Goal: Task Accomplishment & Management: Manage account settings

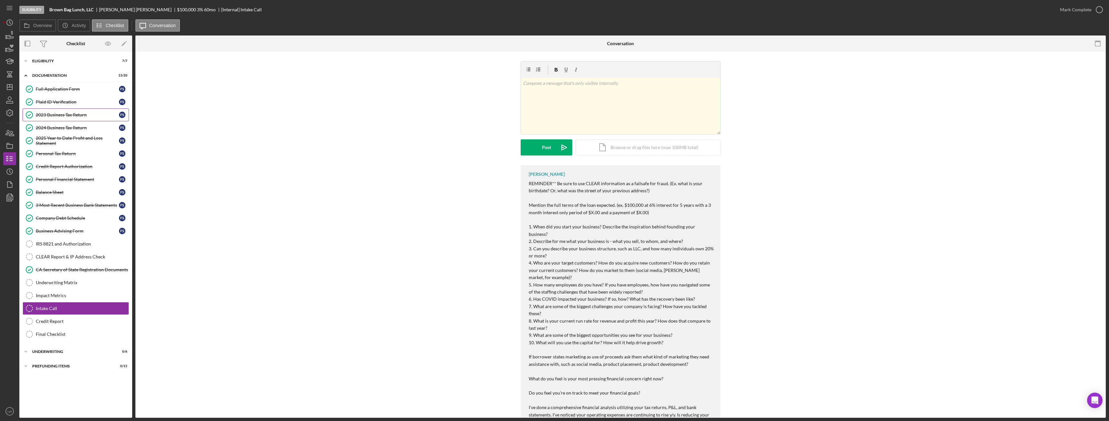
click at [67, 115] on div "2023 Business Tax Return" at bounding box center [77, 114] width 83 height 5
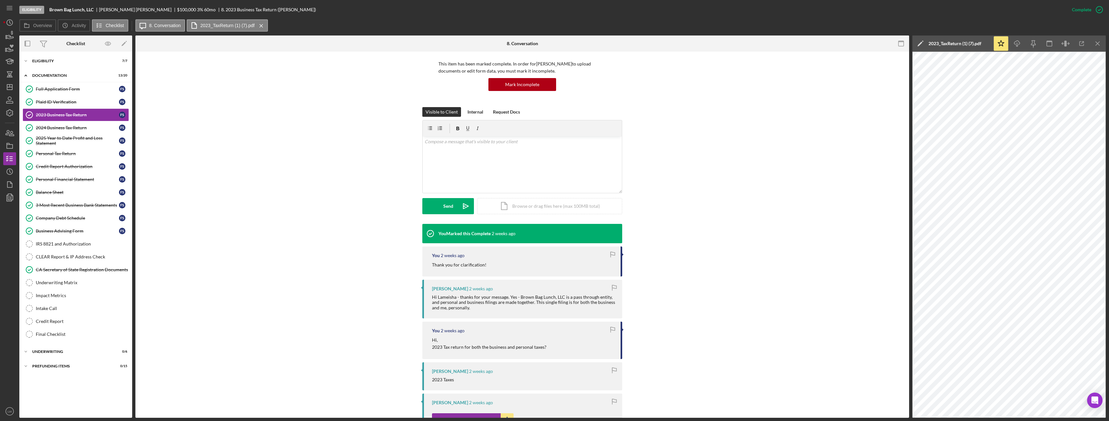
scroll to position [129, 0]
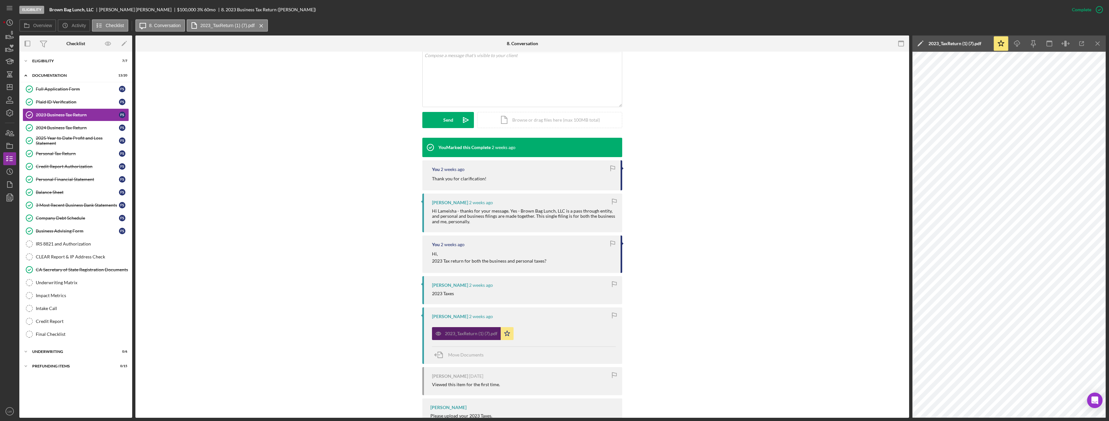
click at [454, 335] on div "2023_TaxReturn (1) (7).pdf" at bounding box center [471, 333] width 53 height 5
click at [55, 57] on div "Icon/Expander Eligibility 7 / 7" at bounding box center [75, 60] width 113 height 13
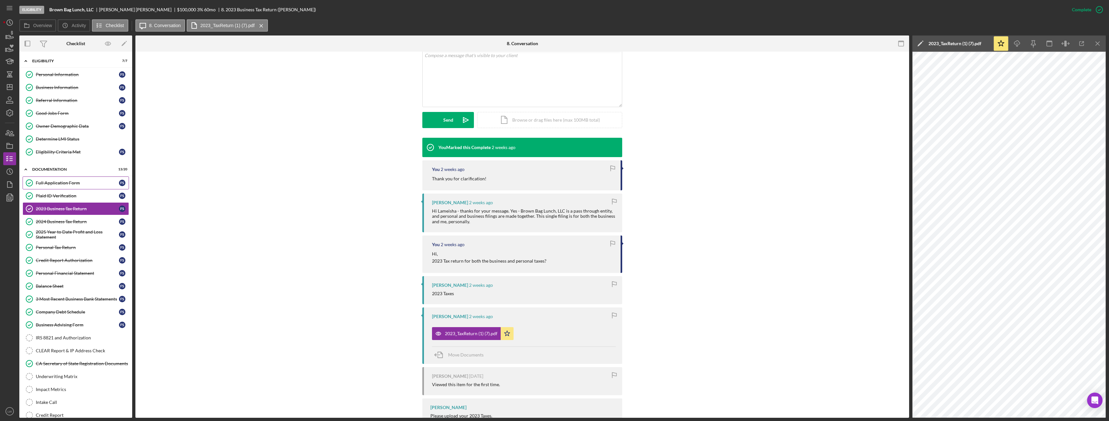
click at [93, 186] on link "Full Application Form Full Application Form F S" at bounding box center [76, 182] width 106 height 13
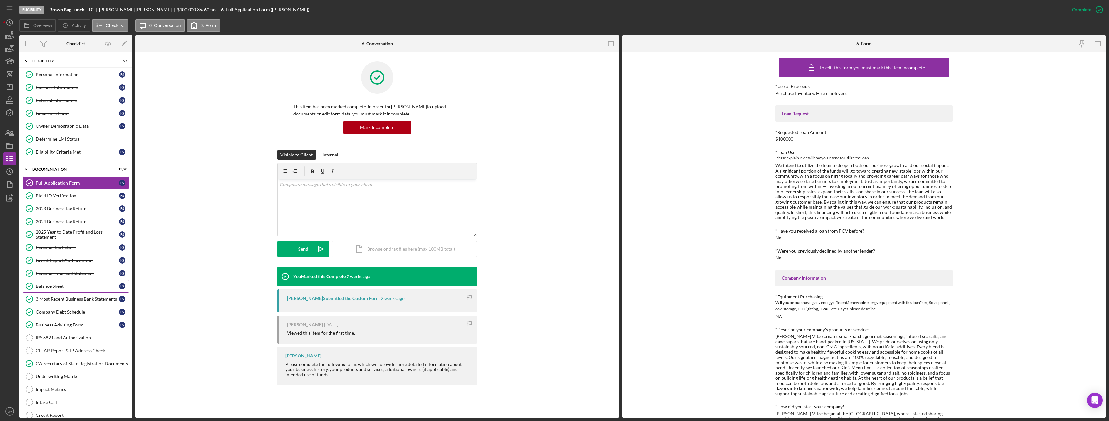
click at [64, 284] on div "Balance Sheet" at bounding box center [77, 285] width 83 height 5
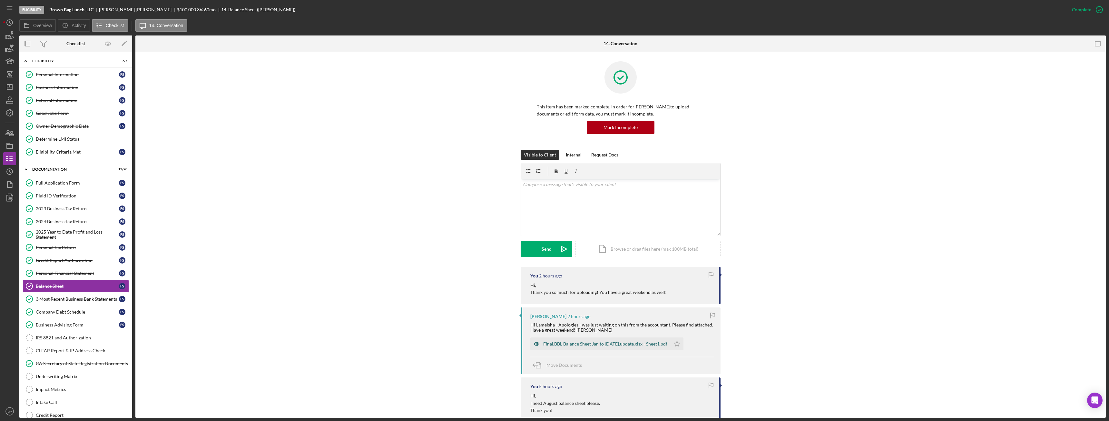
click at [585, 344] on div "Final.BBL Balance Sheet Jan to Sept 19.update.xlsx - Sheet1.pdf" at bounding box center [605, 343] width 124 height 5
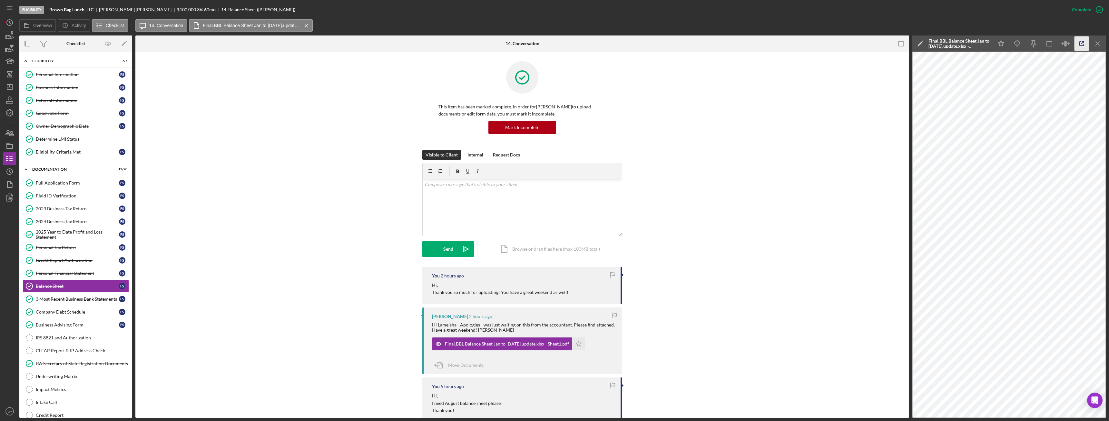
click at [1081, 44] on icon "button" at bounding box center [1082, 43] width 15 height 15
click at [84, 309] on div "Company Debt Schedule" at bounding box center [77, 311] width 83 height 5
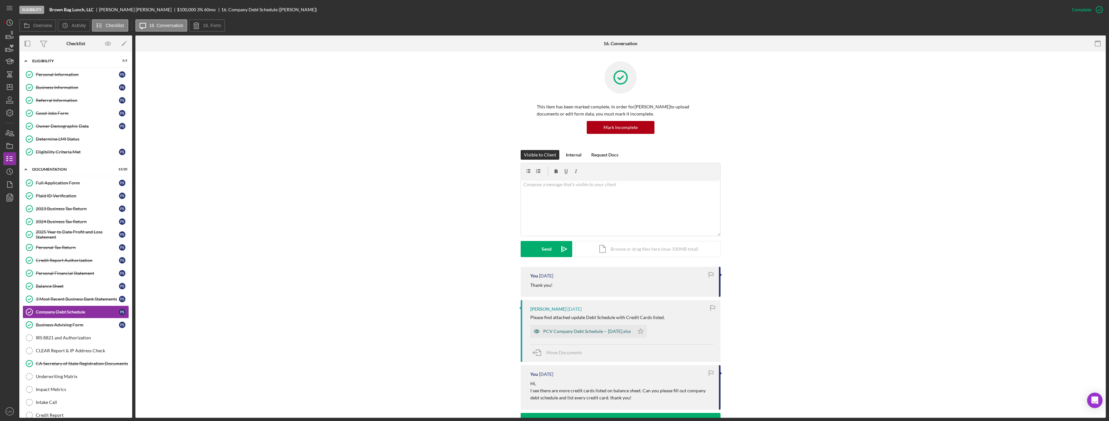
click at [589, 331] on div "PCV Company Debt Schedule -- 2025-09-16.xlsx" at bounding box center [587, 331] width 88 height 5
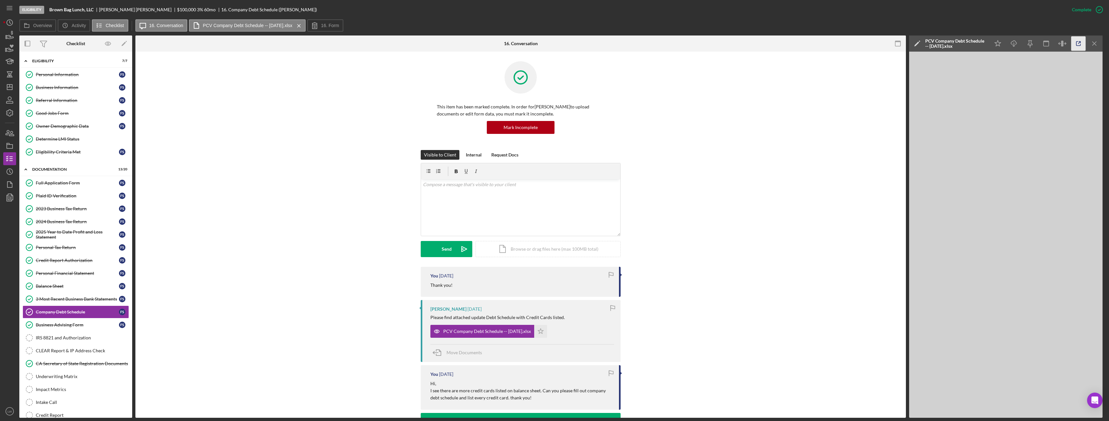
click at [1081, 45] on icon "button" at bounding box center [1078, 43] width 15 height 15
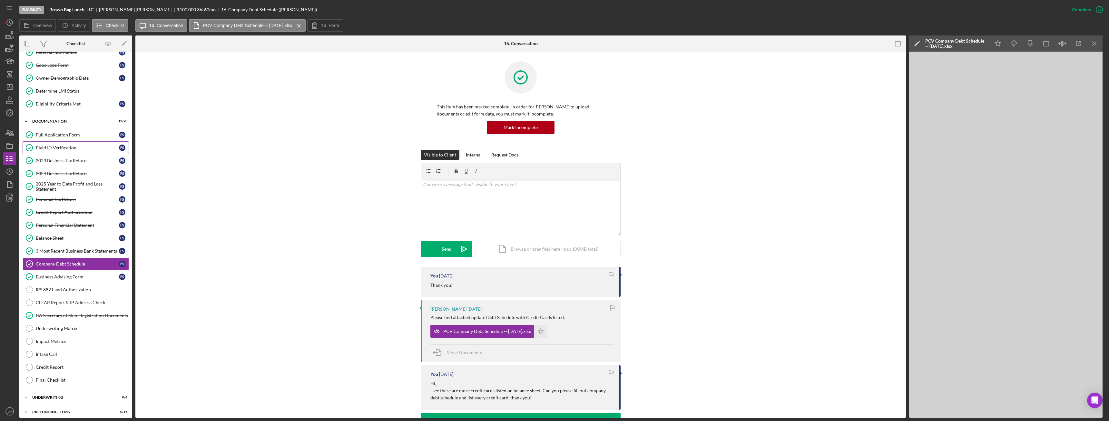
scroll to position [52, 0]
click at [14, 33] on icon "button" at bounding box center [10, 35] width 16 height 16
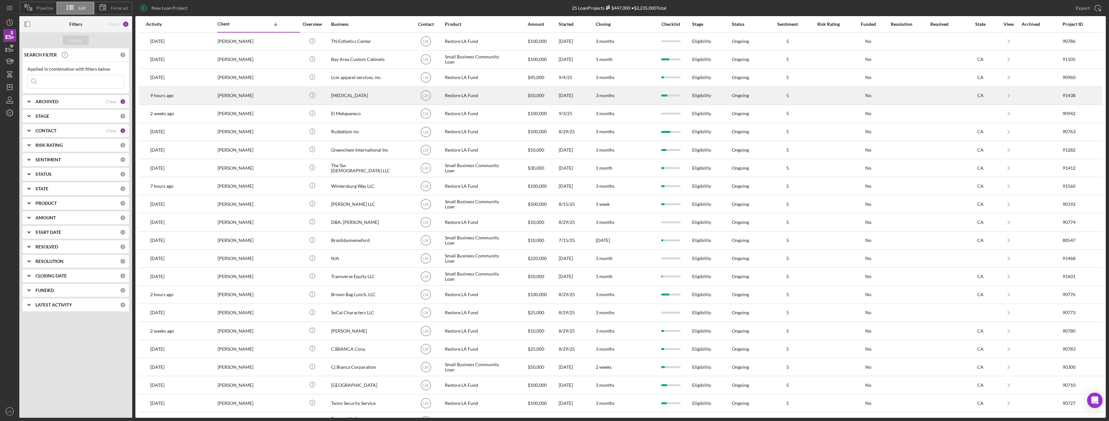
click at [272, 97] on div "[PERSON_NAME]" at bounding box center [250, 95] width 64 height 17
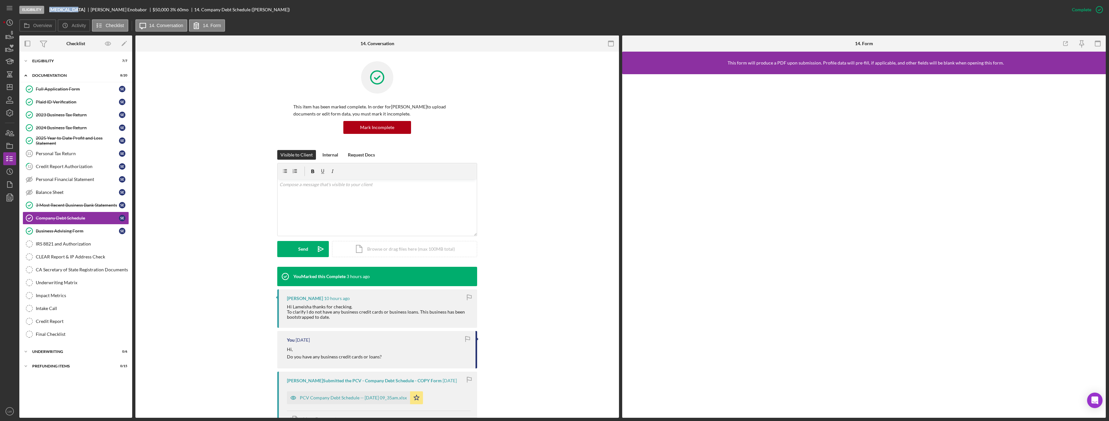
drag, startPoint x: 77, startPoint y: 9, endPoint x: 47, endPoint y: 9, distance: 29.7
click at [47, 9] on div "Eligibility Hydrotherapy Solomon Enobabor $50,000 $10,000 3 % 60 mo 14. Company…" at bounding box center [542, 9] width 1046 height 19
click at [72, 9] on b "[MEDICAL_DATA]" at bounding box center [67, 9] width 36 height 5
click at [56, 10] on b "[MEDICAL_DATA]" at bounding box center [67, 9] width 36 height 5
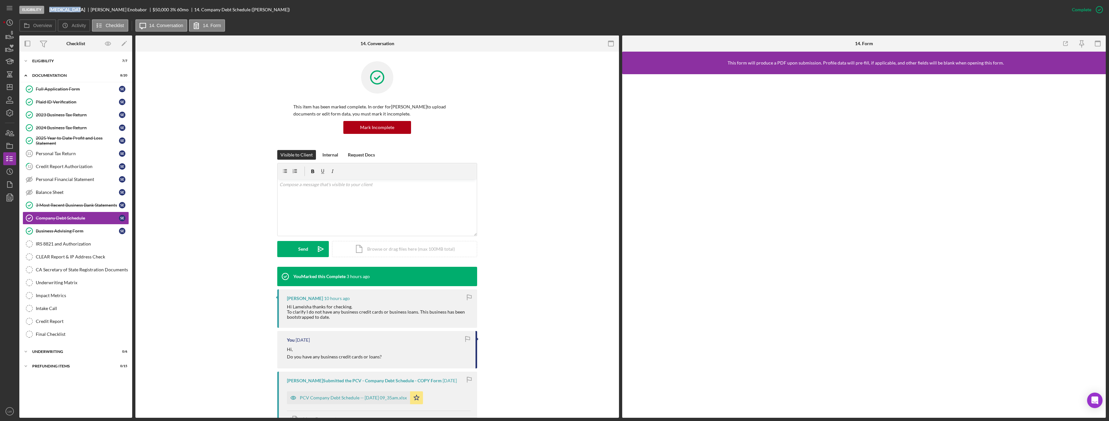
click at [56, 10] on b "[MEDICAL_DATA]" at bounding box center [67, 9] width 36 height 5
copy b "[MEDICAL_DATA]"
click at [6, 38] on polygon "button" at bounding box center [6, 36] width 1 height 3
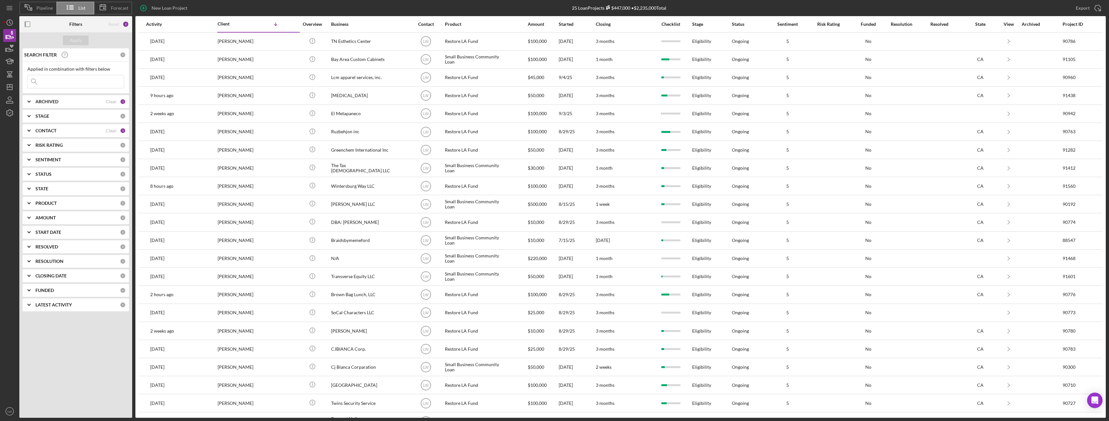
click at [62, 85] on input at bounding box center [76, 81] width 96 height 13
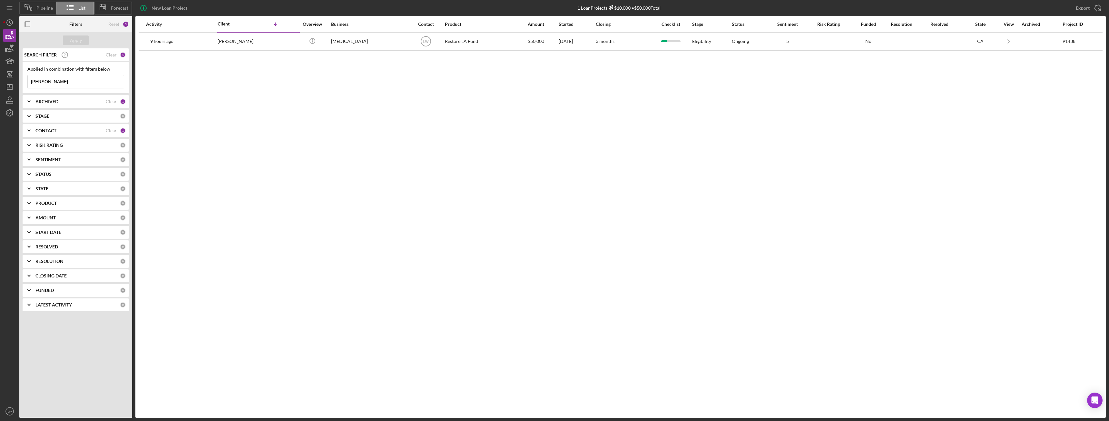
type input "Solomon"
click at [43, 132] on b "CONTACT" at bounding box center [45, 130] width 21 height 5
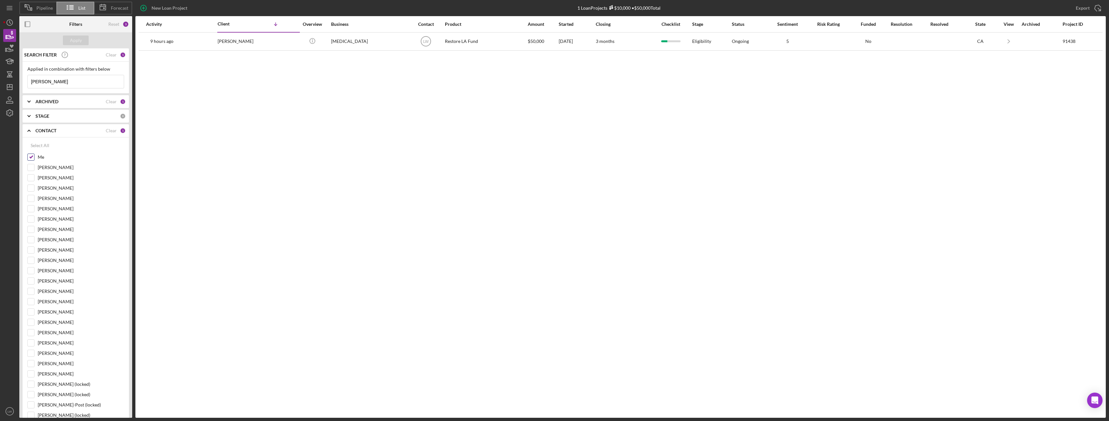
click at [31, 158] on input "Me" at bounding box center [31, 157] width 6 height 6
checkbox input "false"
click at [81, 42] on div "Apply" at bounding box center [76, 40] width 12 height 10
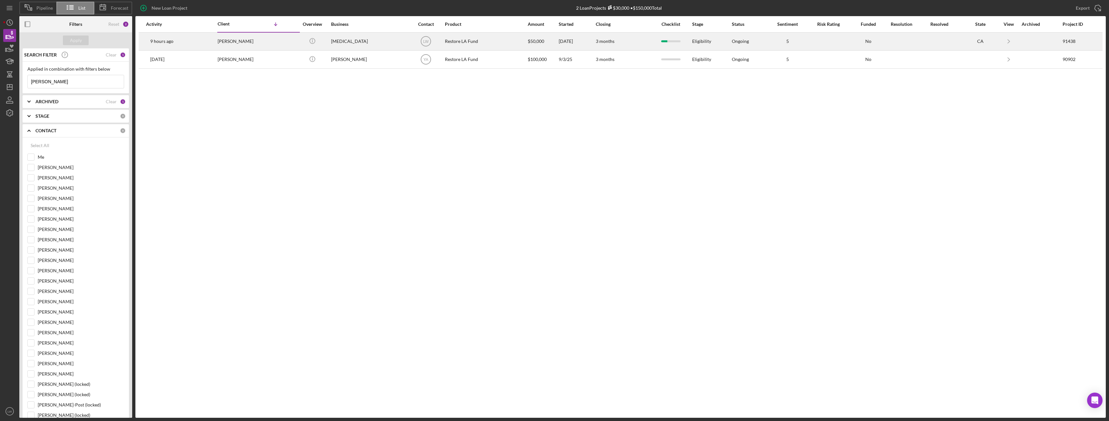
click at [223, 44] on div "[PERSON_NAME]" at bounding box center [250, 41] width 64 height 17
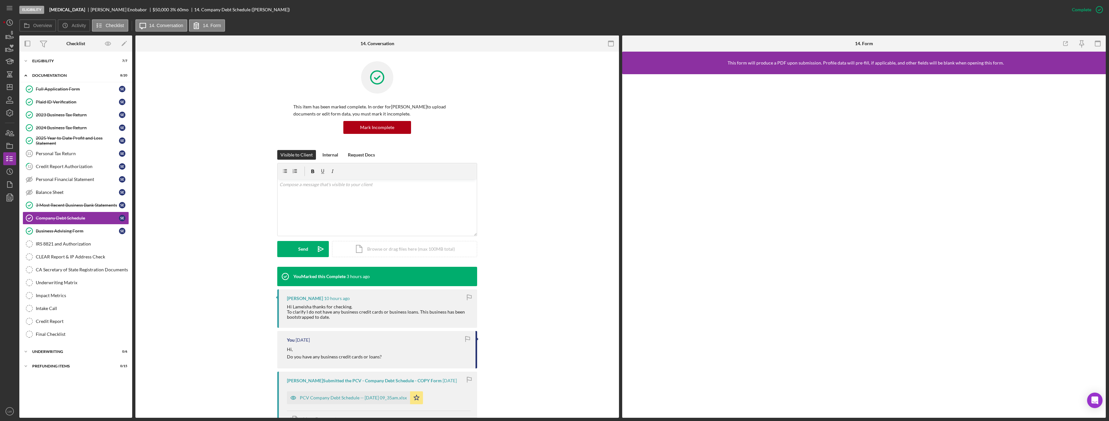
click at [101, 10] on div "Solomon Enobabor" at bounding box center [122, 9] width 62 height 5
copy div "Solomon Enobabor"
click at [68, 89] on div "Full Application Form" at bounding box center [77, 88] width 83 height 5
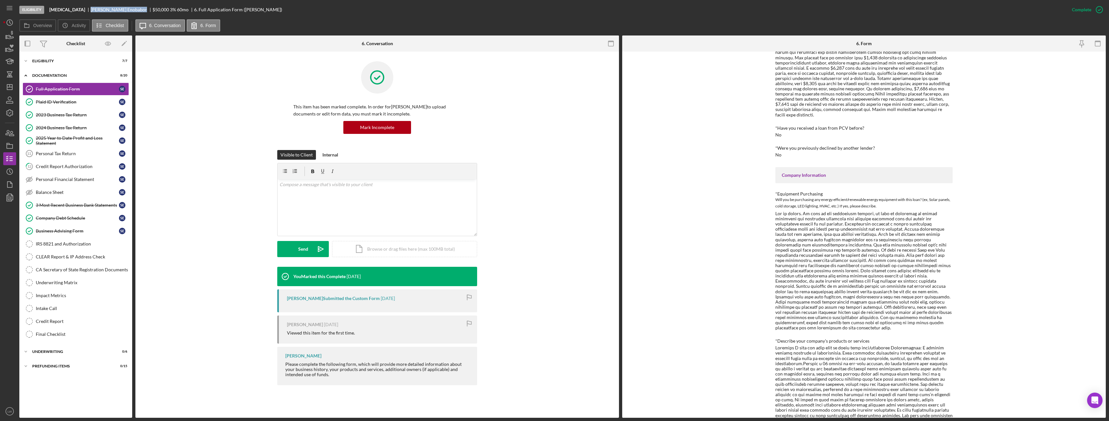
scroll to position [64, 0]
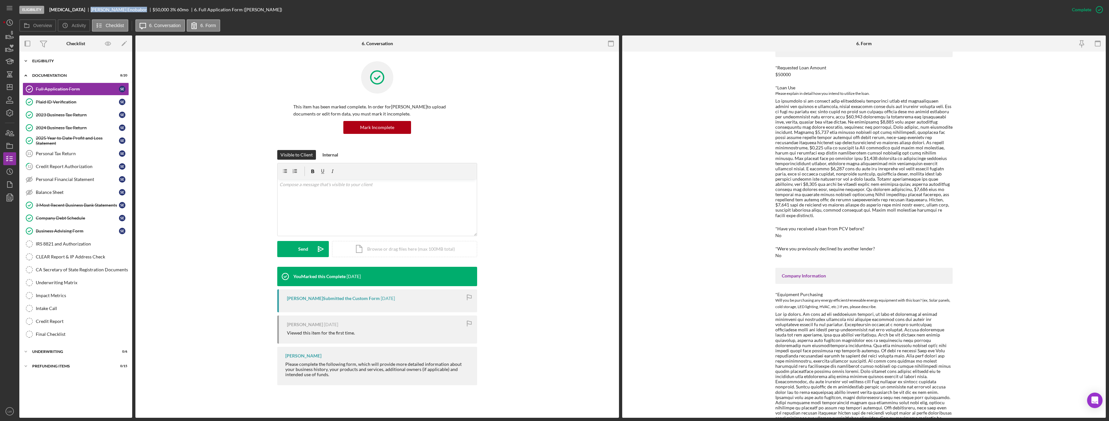
click at [71, 58] on div "Icon/Expander Eligibility 7 / 7" at bounding box center [75, 60] width 113 height 13
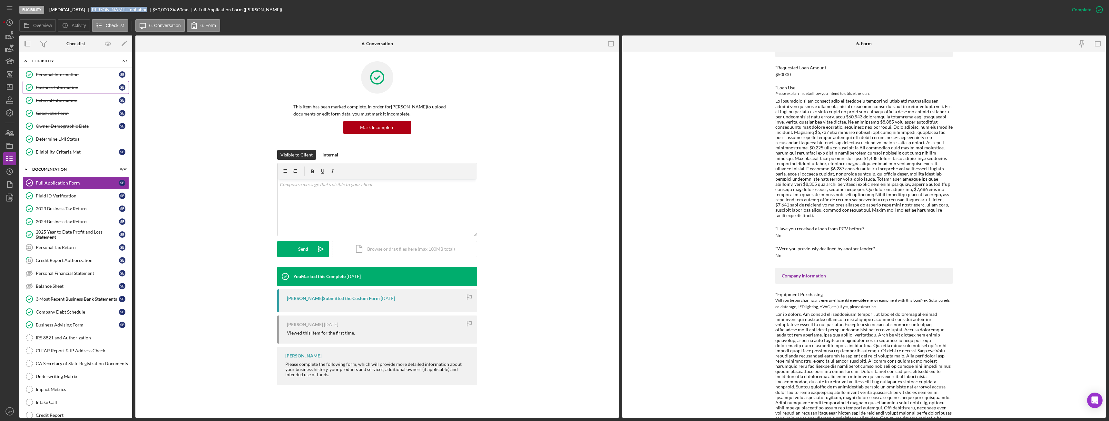
click at [69, 83] on link "Business Information Business Information S E" at bounding box center [76, 87] width 106 height 13
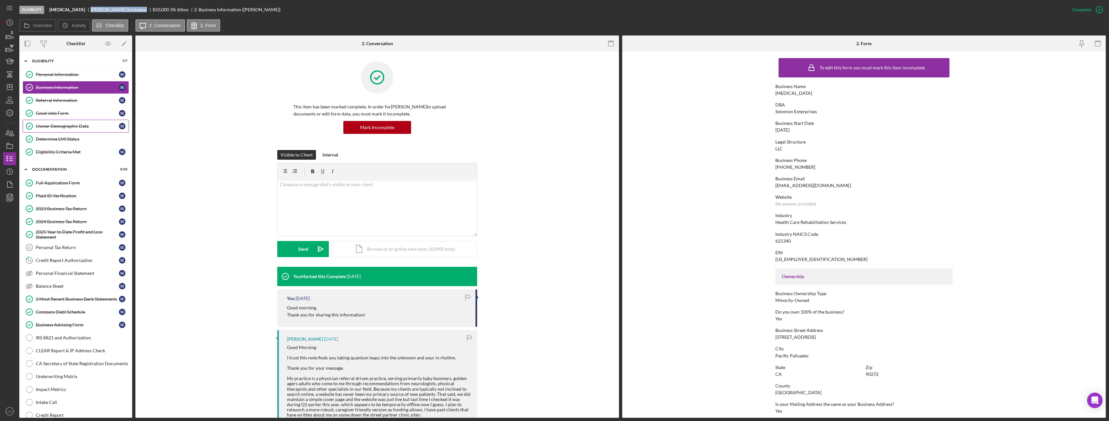
click at [61, 127] on div "Owner Demographic Data" at bounding box center [77, 125] width 83 height 5
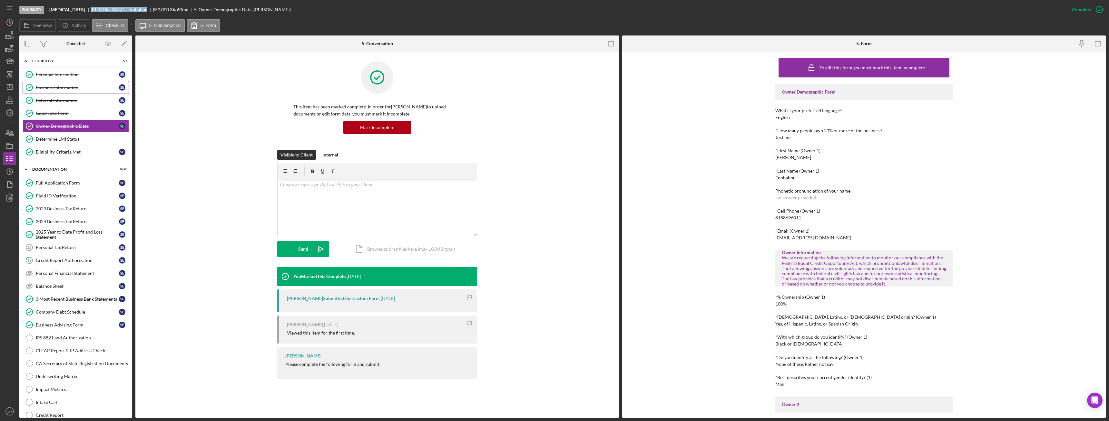
click at [43, 88] on div "Business Information" at bounding box center [77, 87] width 83 height 5
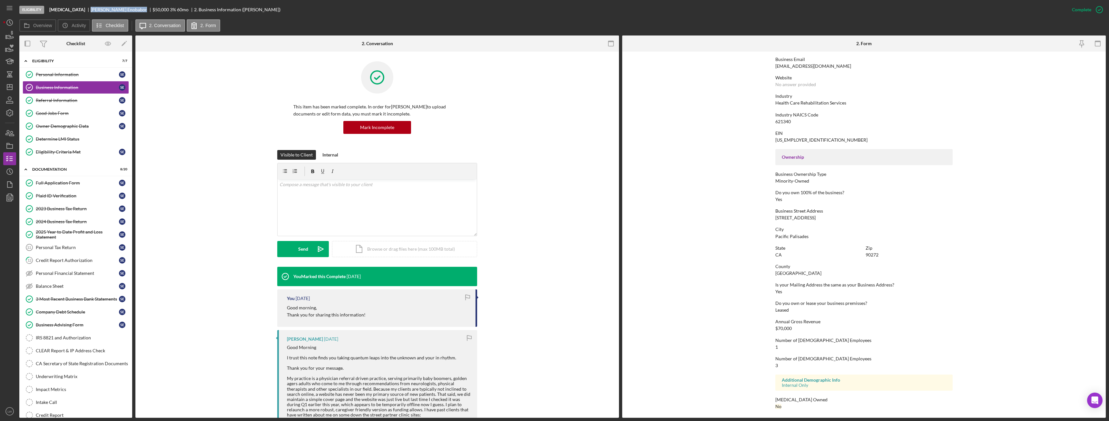
scroll to position [120, 0]
click at [87, 72] on div "Personal Information" at bounding box center [77, 74] width 83 height 5
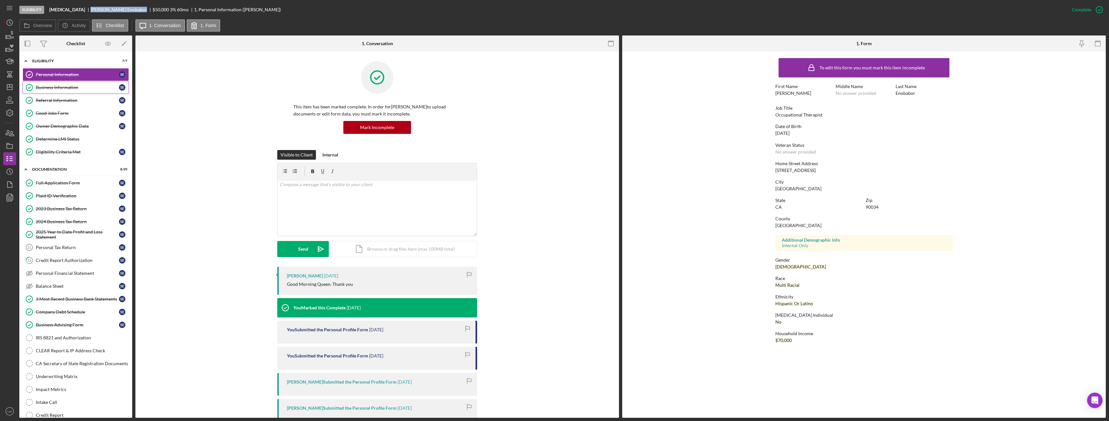
click at [69, 86] on div "Business Information" at bounding box center [77, 87] width 83 height 5
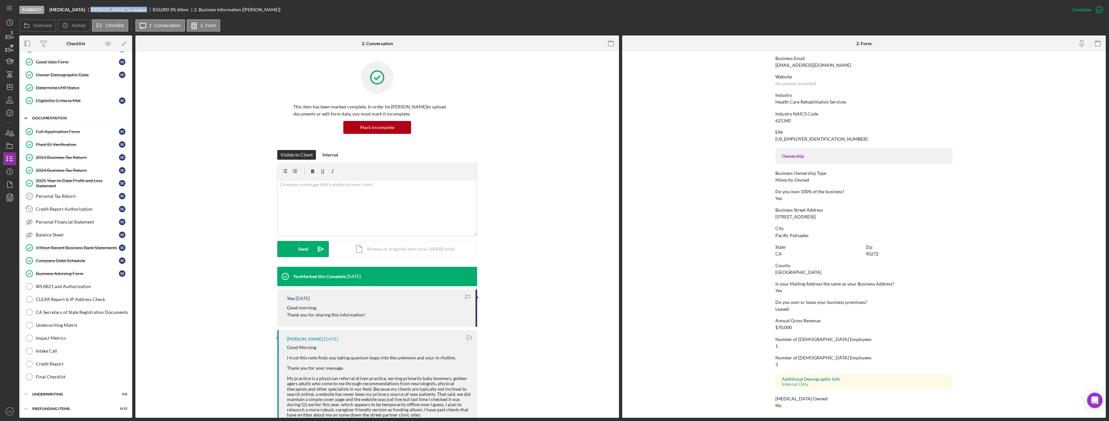
scroll to position [52, 0]
click at [70, 348] on div "Intake Call" at bounding box center [82, 349] width 93 height 5
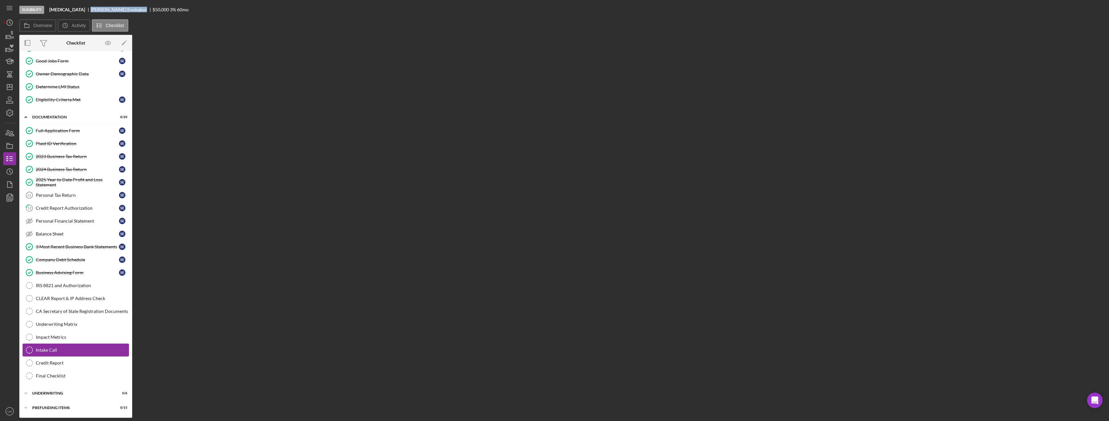
scroll to position [52, 0]
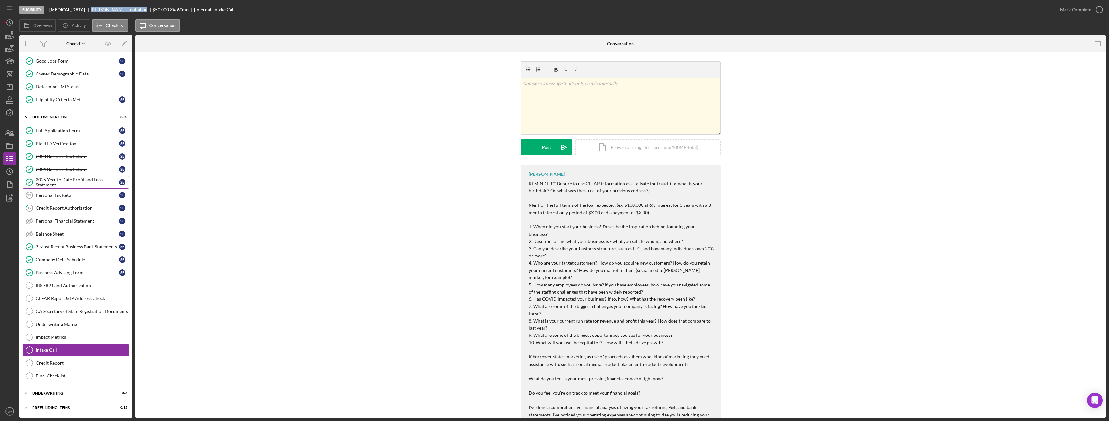
click at [64, 182] on div "2025 Year to Date Profit and Loss Statement" at bounding box center [77, 182] width 83 height 10
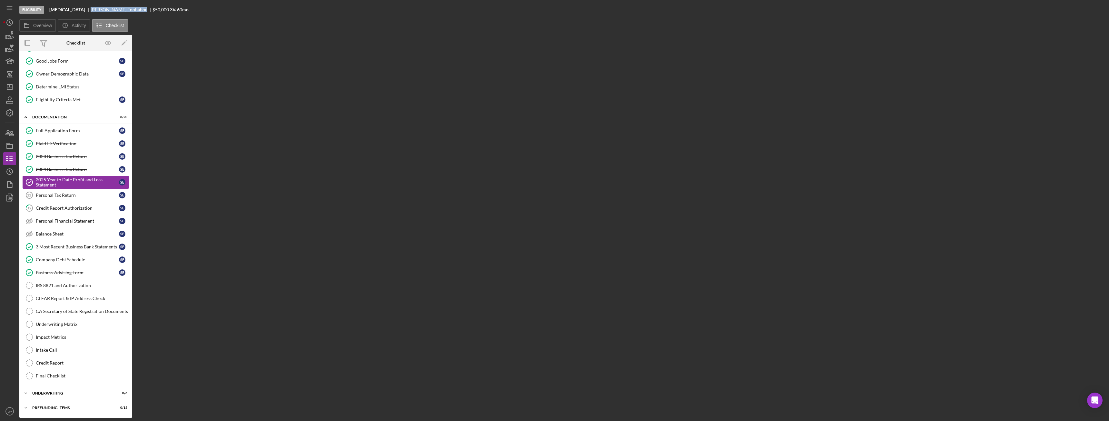
scroll to position [52, 0]
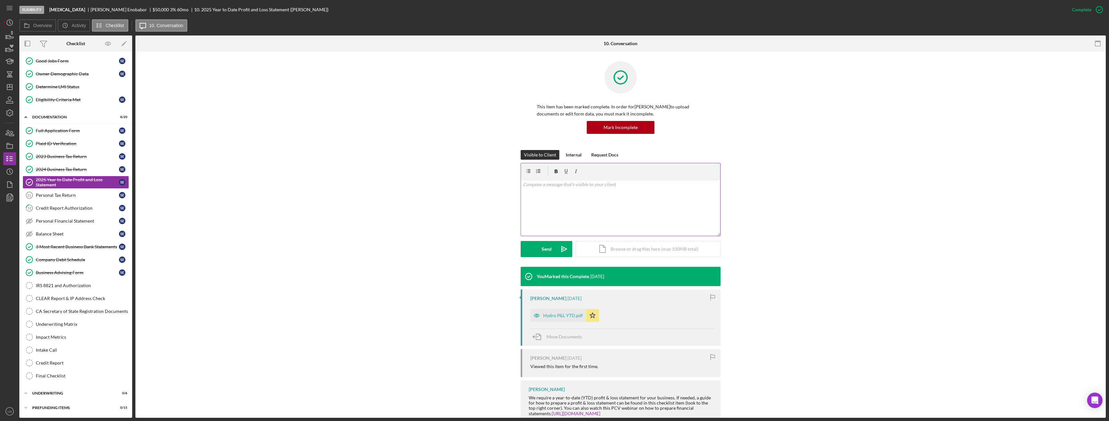
click at [575, 209] on div "v Color teal Color pink Remove color Add row above Add row below Add column bef…" at bounding box center [620, 207] width 199 height 56
click at [527, 183] on p "Hi, I need to schedule an intake call. What day and time is good for you?" at bounding box center [621, 184] width 196 height 7
drag, startPoint x: 658, startPoint y: 203, endPoint x: 518, endPoint y: 182, distance: 140.8
click at [518, 182] on div "Visible to Client Internal Request Docs v Color teal Color pink Remove color Ad…" at bounding box center [620, 208] width 951 height 117
copy div "Hi, I need to schedule an intake call. What day and time is good for you?"
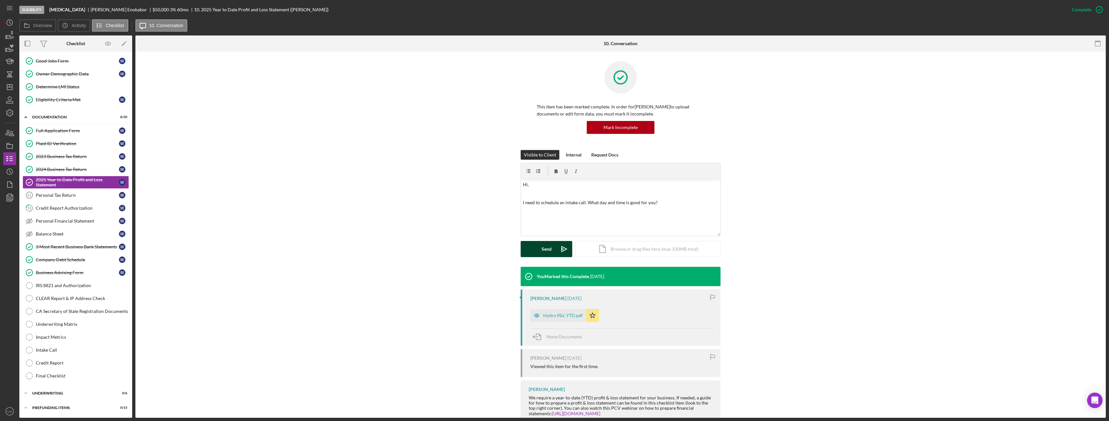
click at [551, 250] on button "Send Icon/icon-invite-send" at bounding box center [547, 249] width 52 height 16
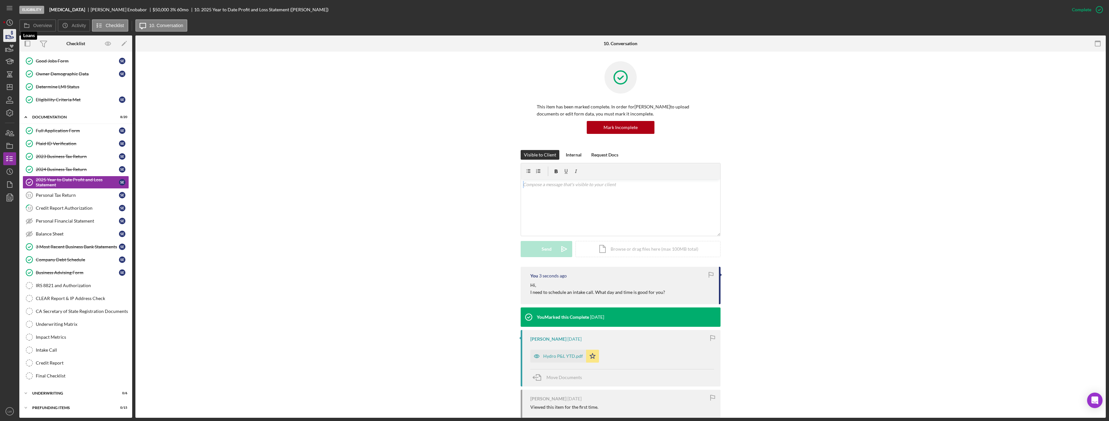
click at [13, 38] on icon "button" at bounding box center [10, 37] width 7 height 4
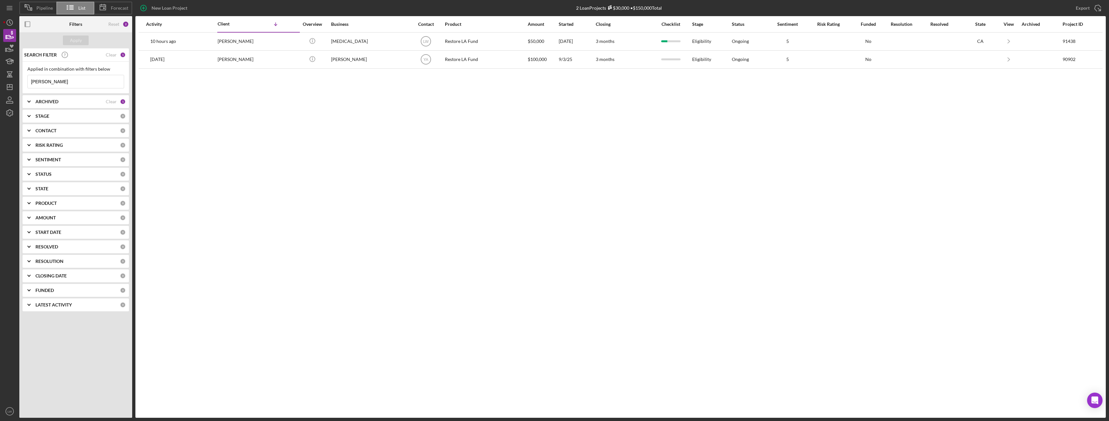
click at [49, 100] on b "ARCHIVED" at bounding box center [46, 101] width 23 height 5
click at [31, 128] on input "Active" at bounding box center [31, 128] width 6 height 6
click at [78, 40] on div "Apply" at bounding box center [76, 40] width 12 height 10
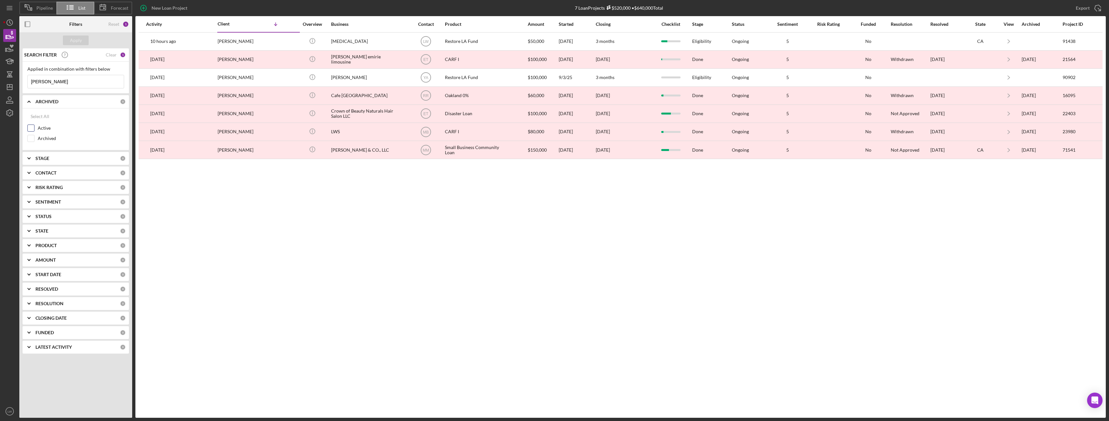
click at [30, 127] on input "Active" at bounding box center [31, 128] width 6 height 6
checkbox input "true"
click at [68, 162] on div "STAGE 0" at bounding box center [80, 158] width 90 height 13
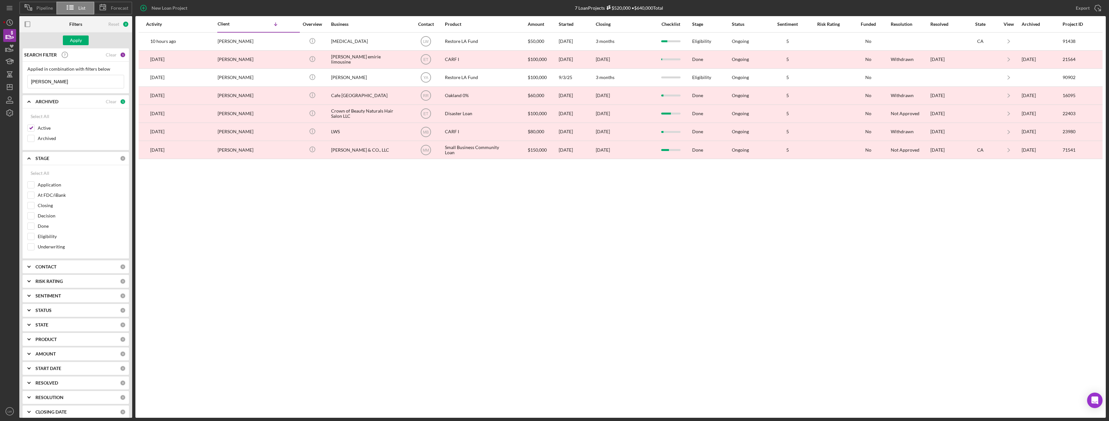
click at [68, 161] on div "STAGE" at bounding box center [77, 158] width 84 height 5
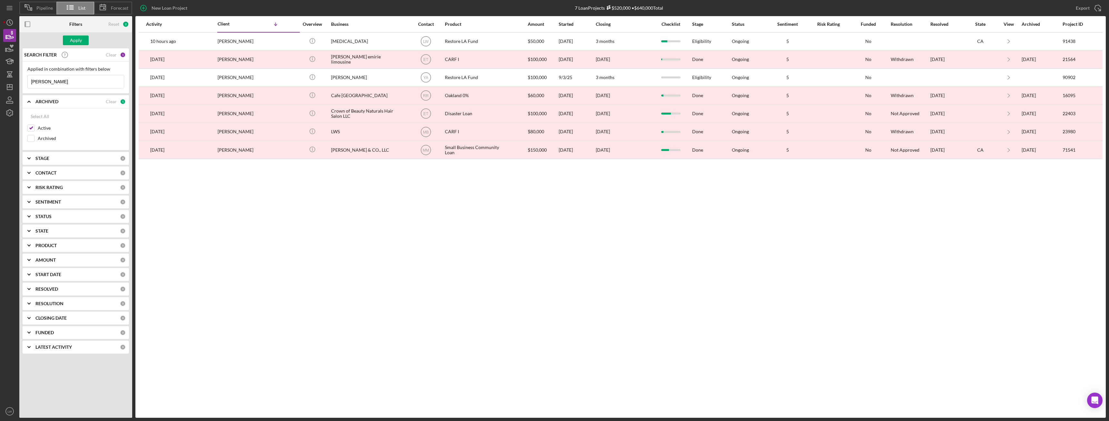
click at [64, 171] on div "CONTACT 0" at bounding box center [80, 172] width 90 height 13
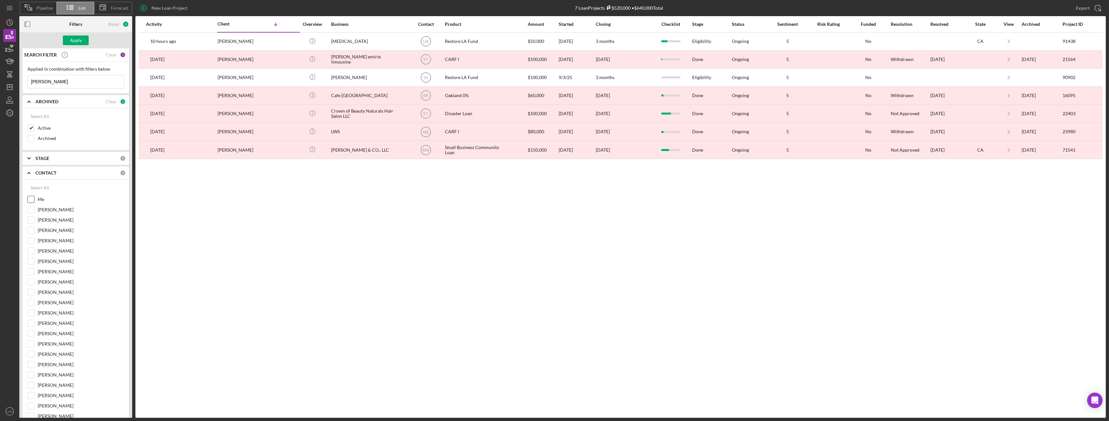
click at [34, 201] on div at bounding box center [30, 199] width 7 height 7
click at [32, 200] on input "Me" at bounding box center [31, 199] width 6 height 6
checkbox input "true"
click at [77, 40] on div "Apply" at bounding box center [76, 40] width 12 height 10
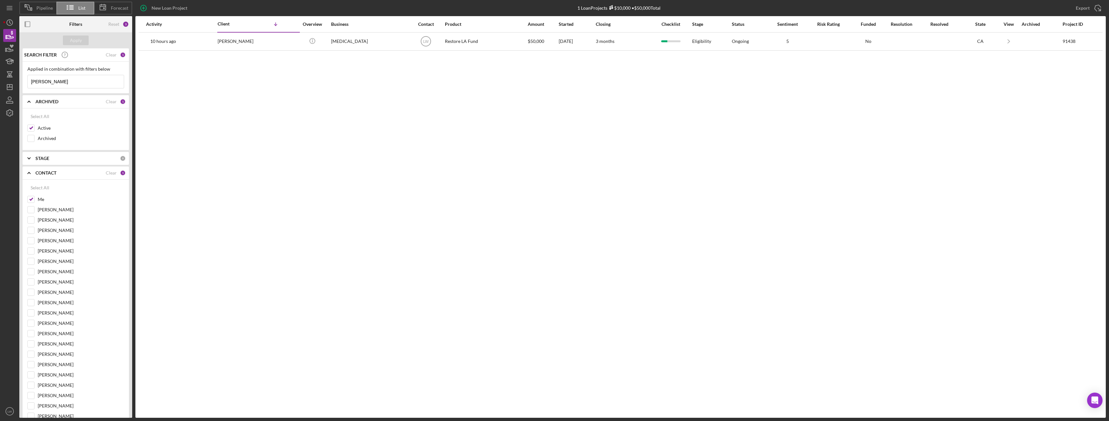
drag, startPoint x: 98, startPoint y: 84, endPoint x: -71, endPoint y: 73, distance: 169.7
click at [0, 73] on html "Pipeline List Forecast New Loan Project 1 Loan Projects $10,000 • $50,000 Total…" at bounding box center [554, 210] width 1109 height 421
click at [77, 41] on div "Apply" at bounding box center [76, 40] width 12 height 10
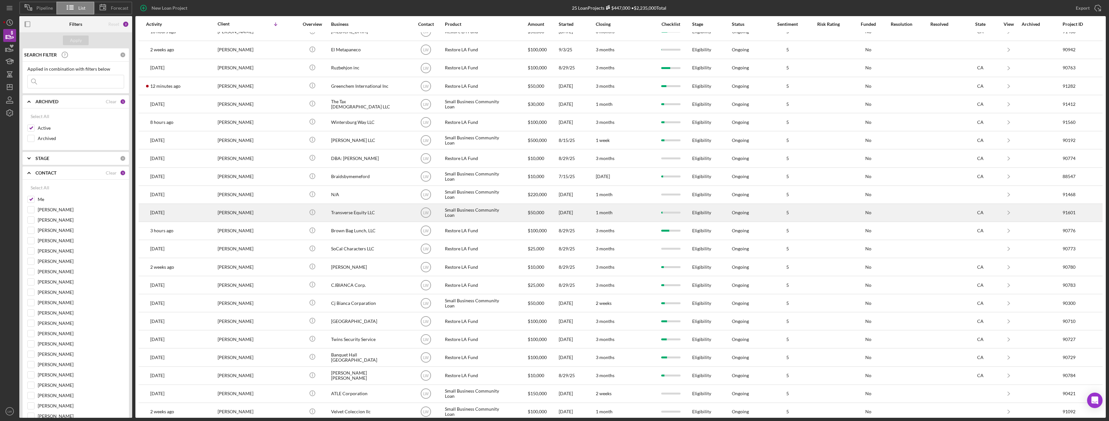
scroll to position [70, 0]
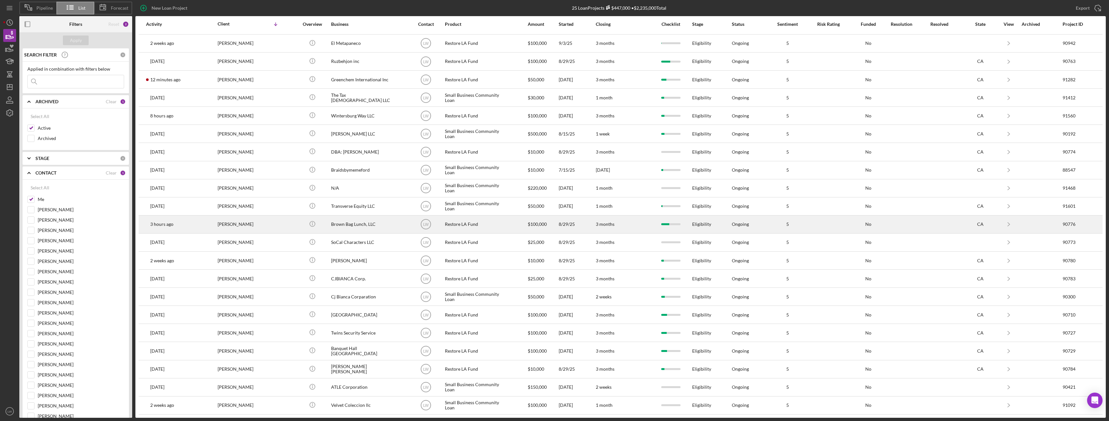
click at [241, 224] on div "[PERSON_NAME]" at bounding box center [250, 224] width 64 height 17
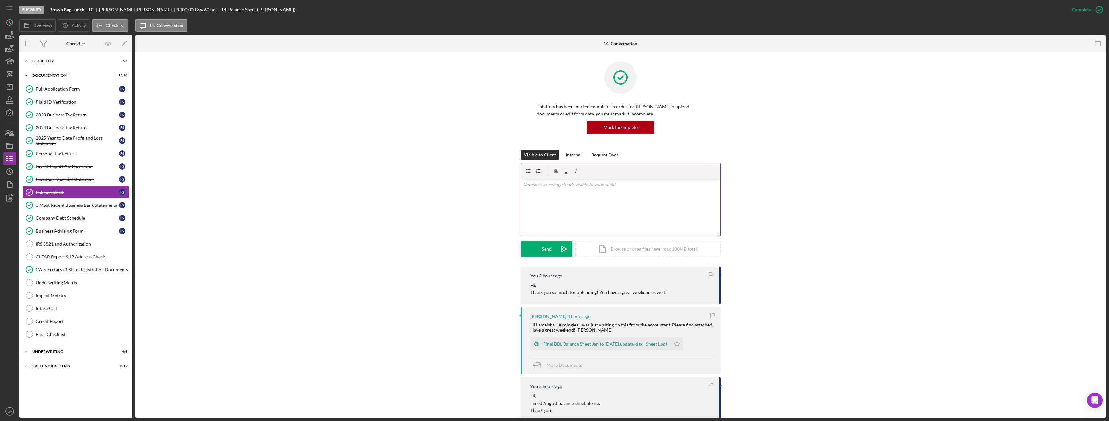
click at [548, 201] on div "v Color teal Color pink Remove color Add row above Add row below Add column bef…" at bounding box center [620, 207] width 199 height 56
click at [544, 247] on div "Send" at bounding box center [547, 249] width 10 height 16
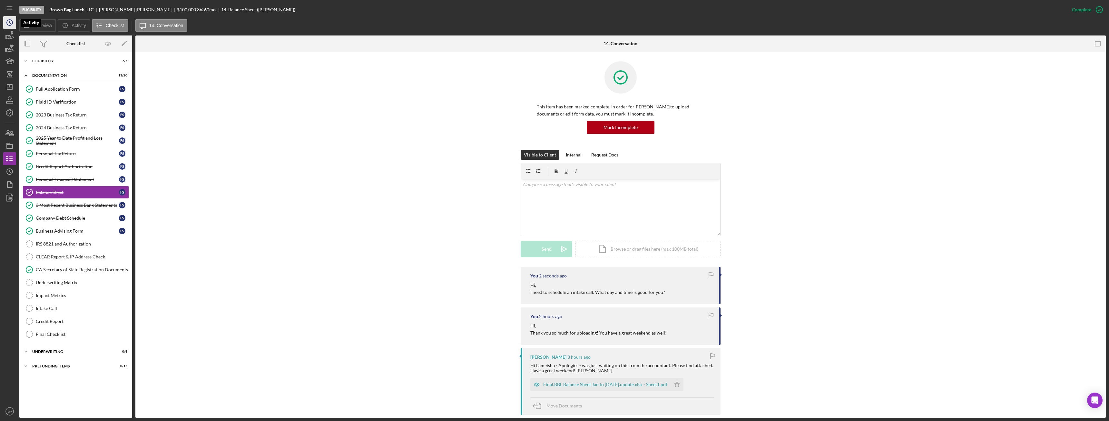
click at [7, 23] on icon "Icon/History" at bounding box center [10, 23] width 16 height 16
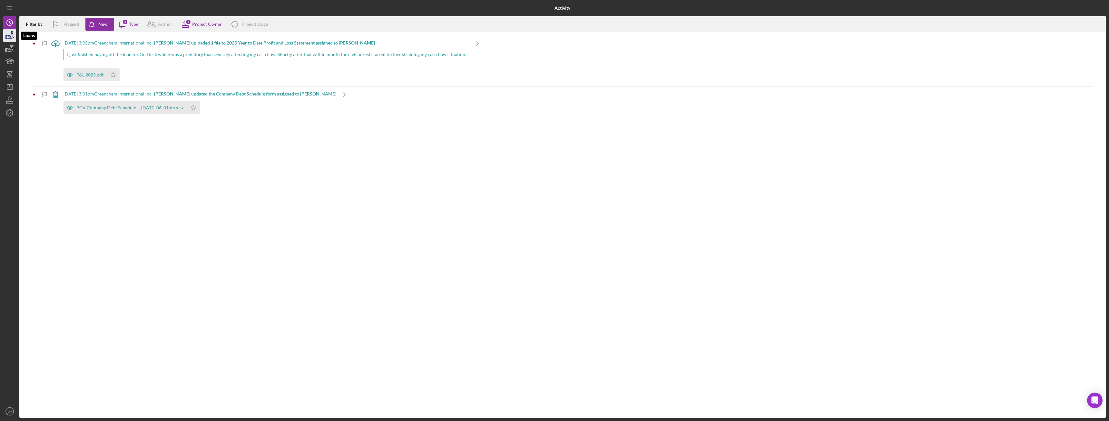
click at [8, 34] on icon "button" at bounding box center [10, 35] width 16 height 16
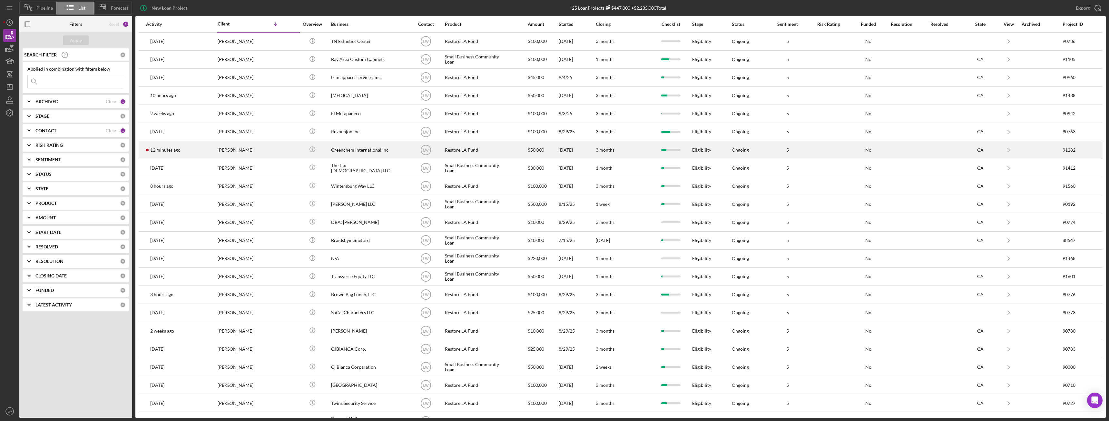
click at [268, 146] on div "[PERSON_NAME]" at bounding box center [250, 149] width 64 height 17
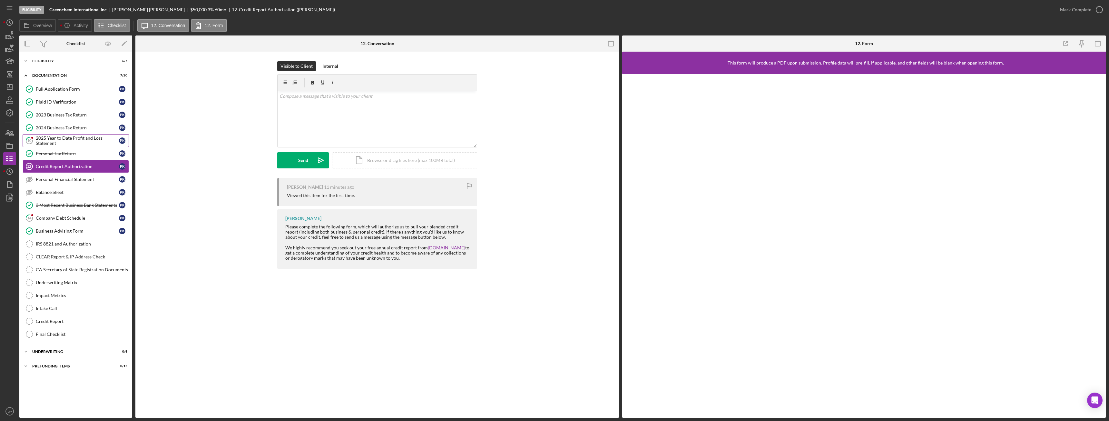
click at [64, 143] on div "2025 Year to Date Profit and Loss Statement" at bounding box center [77, 140] width 83 height 10
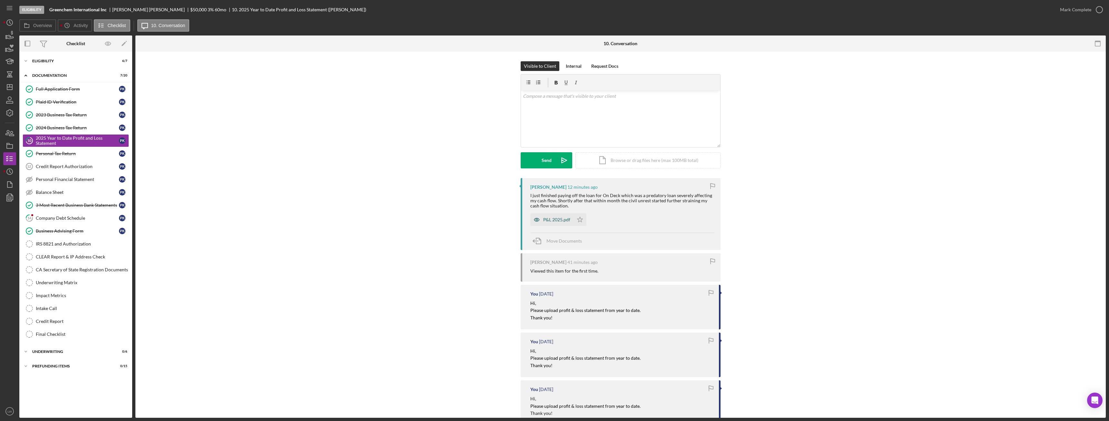
click at [553, 218] on div "P&L 2025.pdf" at bounding box center [556, 219] width 27 height 5
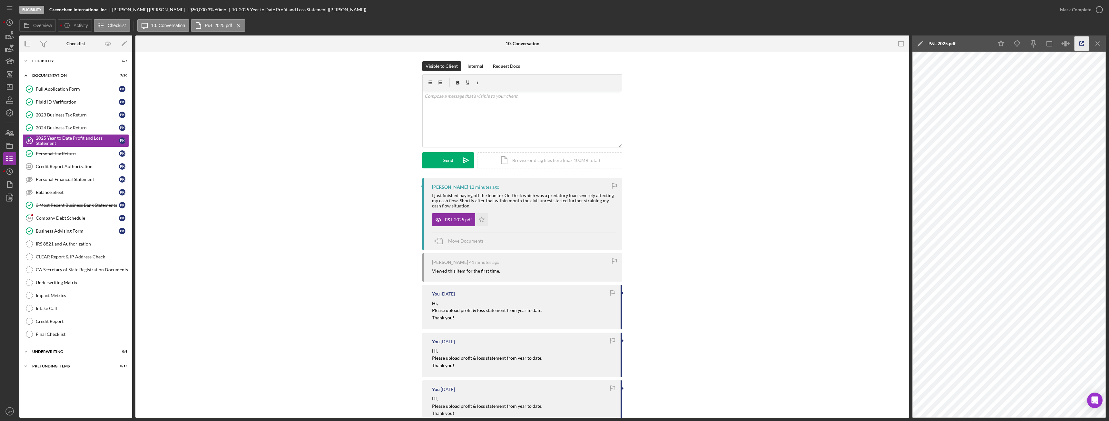
click at [1081, 43] on icon "button" at bounding box center [1082, 43] width 15 height 15
click at [53, 60] on div "Eligibility" at bounding box center [78, 61] width 92 height 4
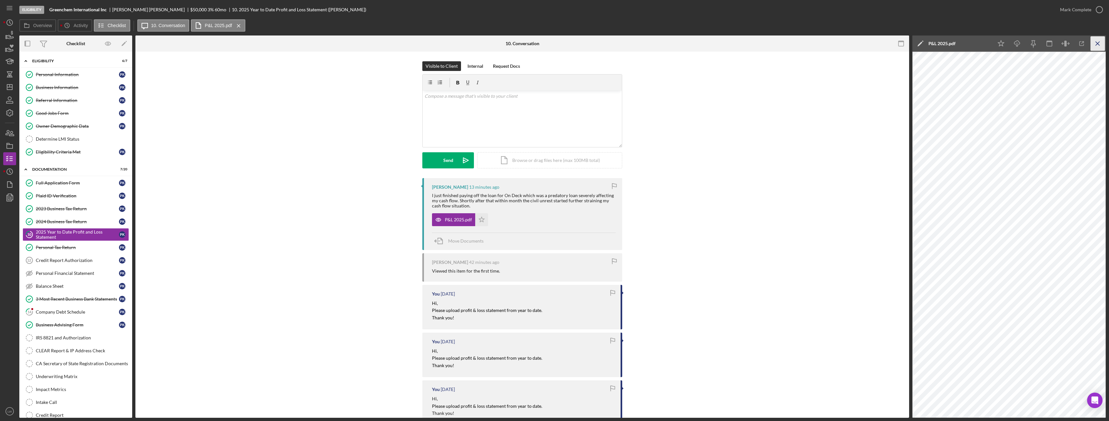
click at [1100, 40] on icon "Icon/Menu Close" at bounding box center [1098, 43] width 15 height 15
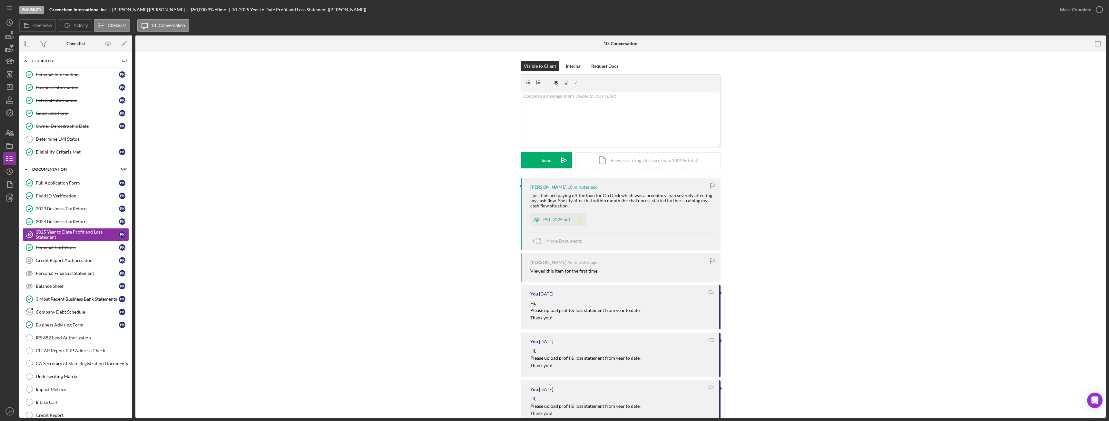
click at [585, 220] on icon "Icon/Star" at bounding box center [580, 219] width 13 height 13
click at [1096, 9] on icon "button" at bounding box center [1099, 10] width 16 height 16
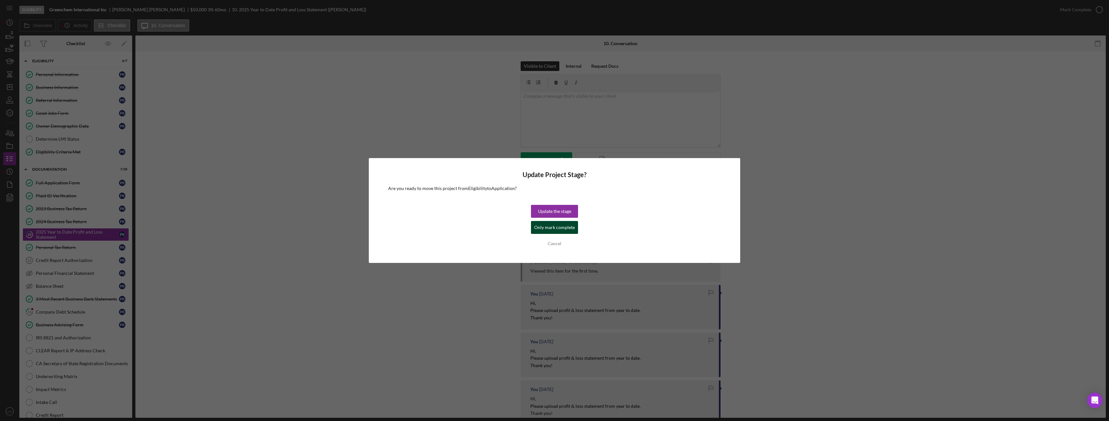
click at [570, 226] on div "Only mark complete" at bounding box center [554, 227] width 41 height 13
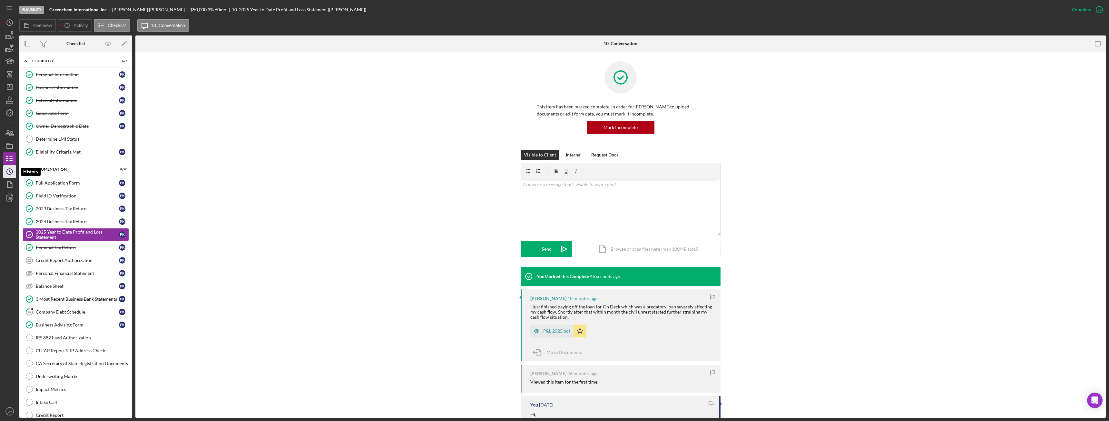
click at [6, 172] on icon "Icon/History" at bounding box center [10, 171] width 16 height 16
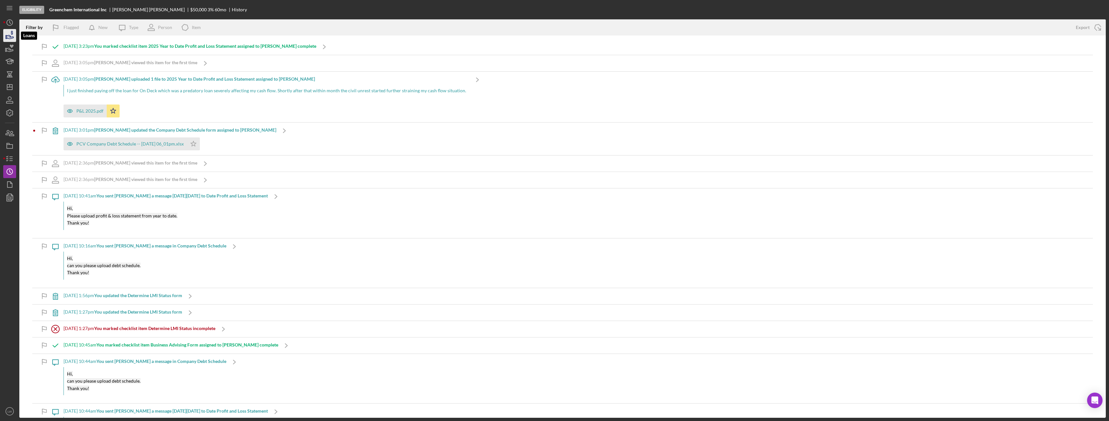
click at [10, 37] on icon "button" at bounding box center [10, 37] width 7 height 4
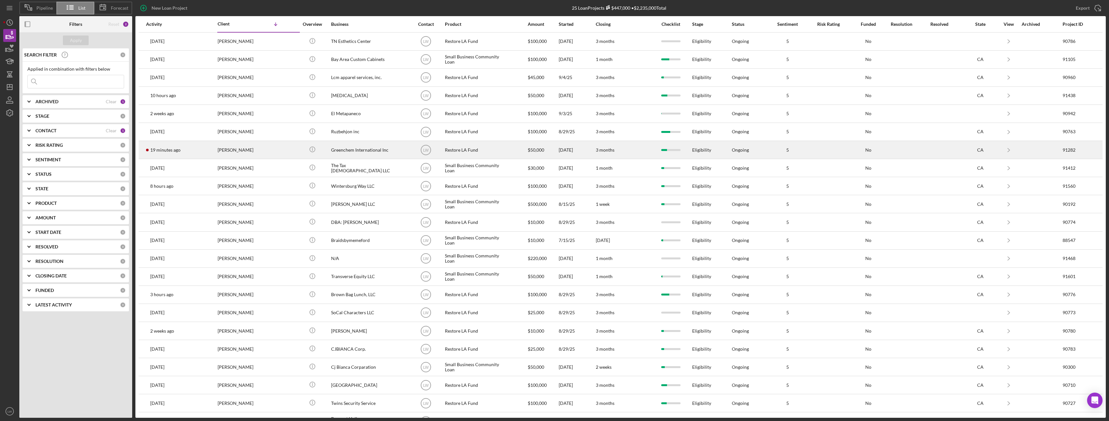
click at [218, 150] on div "[PERSON_NAME]" at bounding box center [250, 149] width 64 height 17
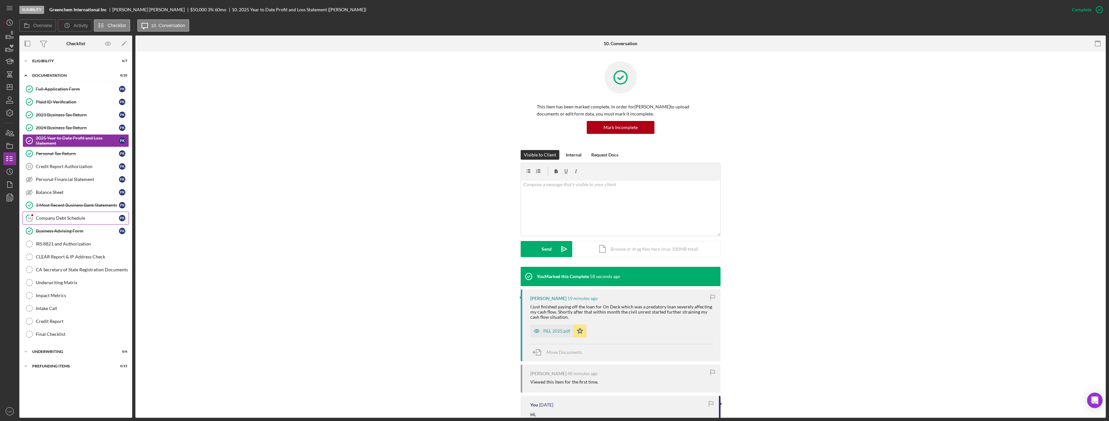
click at [71, 215] on link "14 Company Debt Schedule P K" at bounding box center [76, 218] width 106 height 13
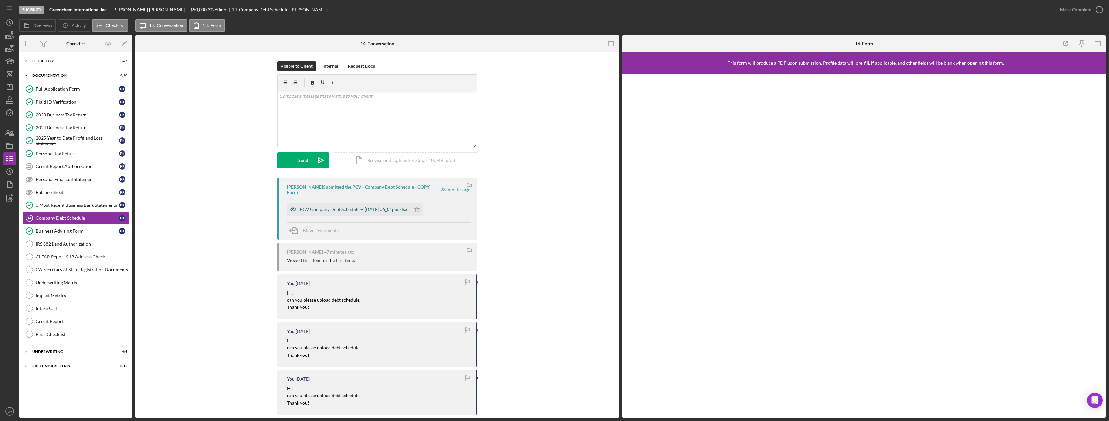
click at [374, 207] on div "PCV Company Debt Schedule -- 2025-09-19 06_01pm.xlsx" at bounding box center [353, 209] width 107 height 5
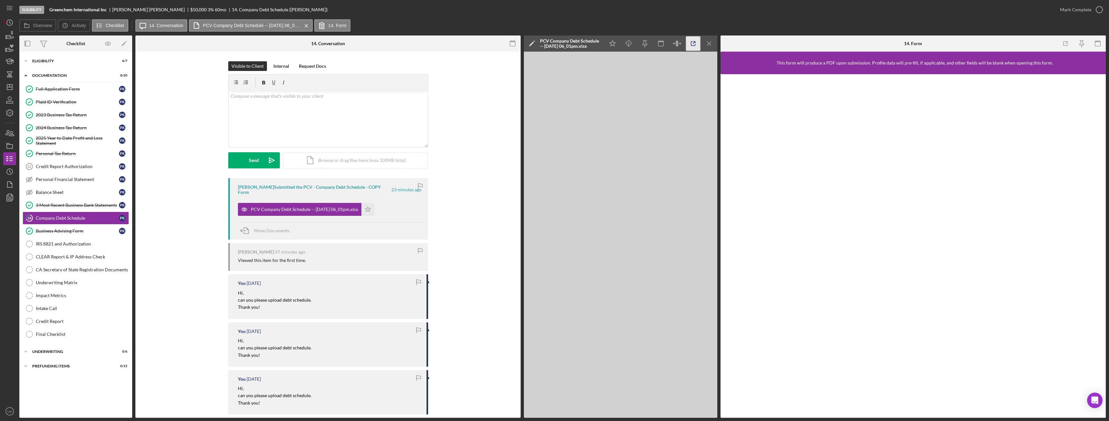
click at [691, 41] on icon "button" at bounding box center [693, 43] width 15 height 15
click at [320, 136] on div "v Color teal Color pink Remove color Add row above Add row below Add column bef…" at bounding box center [328, 119] width 199 height 56
click at [251, 158] on div "Send" at bounding box center [254, 160] width 10 height 16
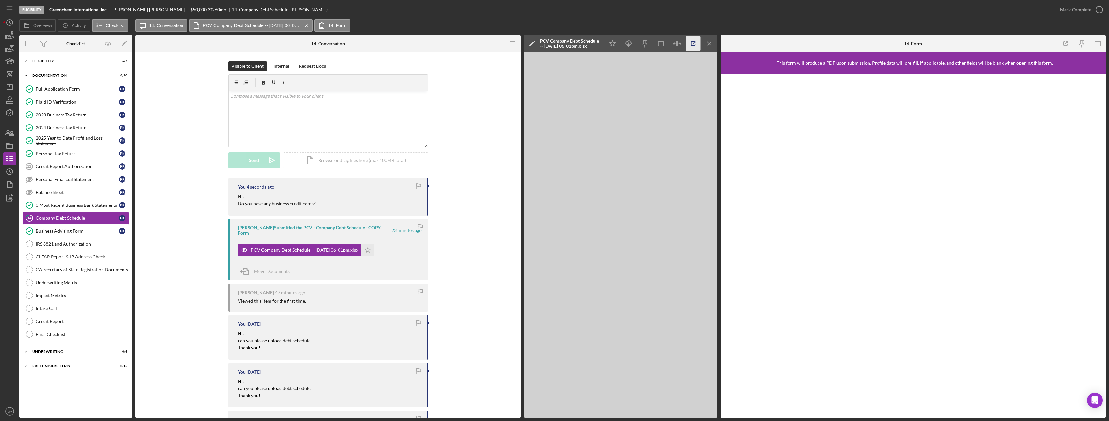
click at [696, 45] on icon "button" at bounding box center [693, 43] width 15 height 15
click at [313, 129] on div "v Color teal Color pink Remove color Add row above Add row below Add column bef…" at bounding box center [328, 119] width 199 height 56
click at [244, 159] on button "Send Icon/icon-invite-send" at bounding box center [254, 160] width 52 height 16
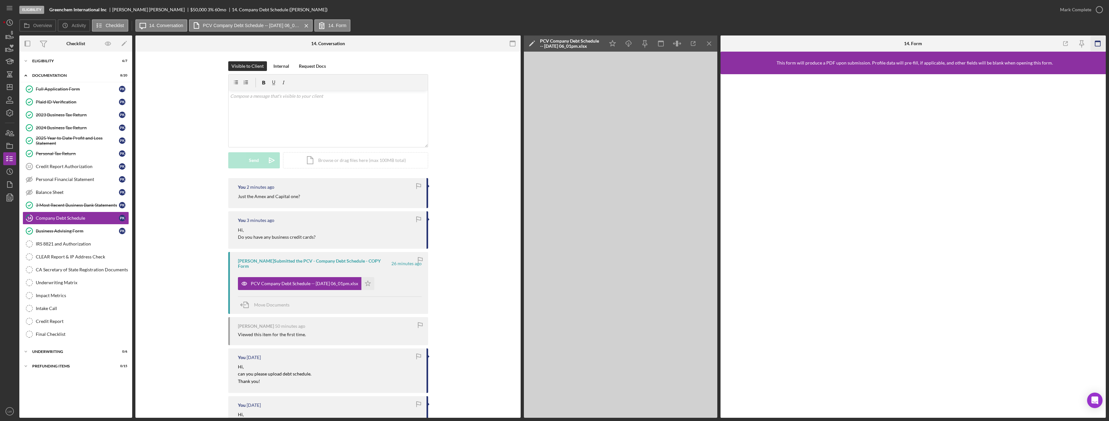
click at [1094, 44] on icon "button" at bounding box center [1097, 43] width 15 height 15
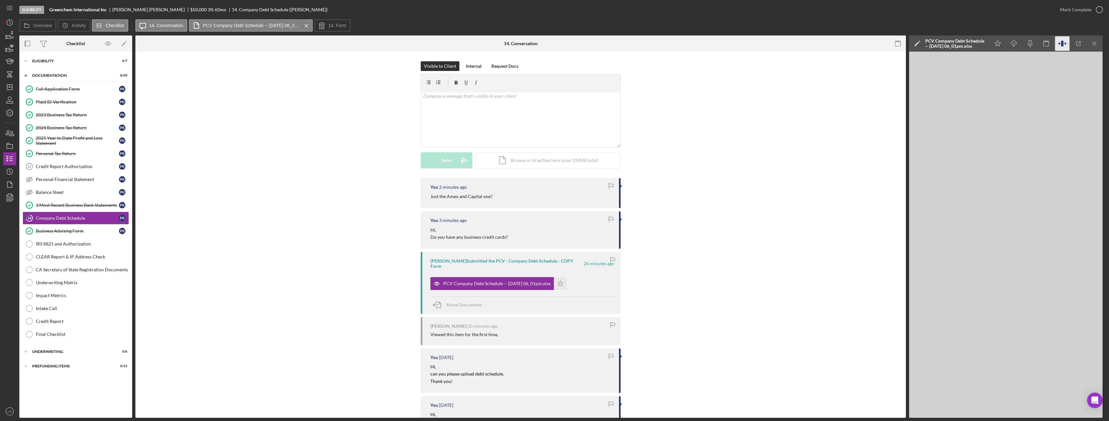
click at [1064, 45] on icon "button" at bounding box center [1062, 43] width 15 height 15
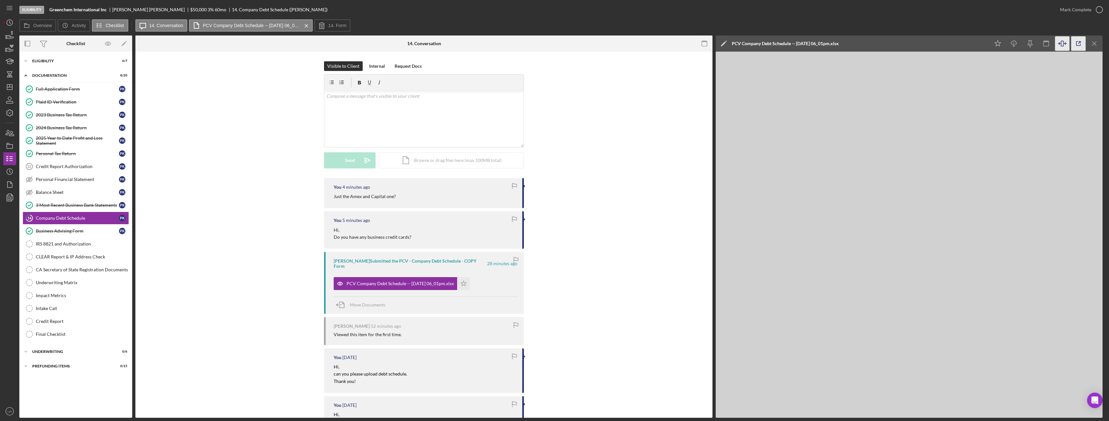
click at [1079, 42] on icon "button" at bounding box center [1078, 43] width 15 height 15
click at [70, 142] on div "2025 Year to Date Profit and Loss Statement" at bounding box center [77, 140] width 83 height 10
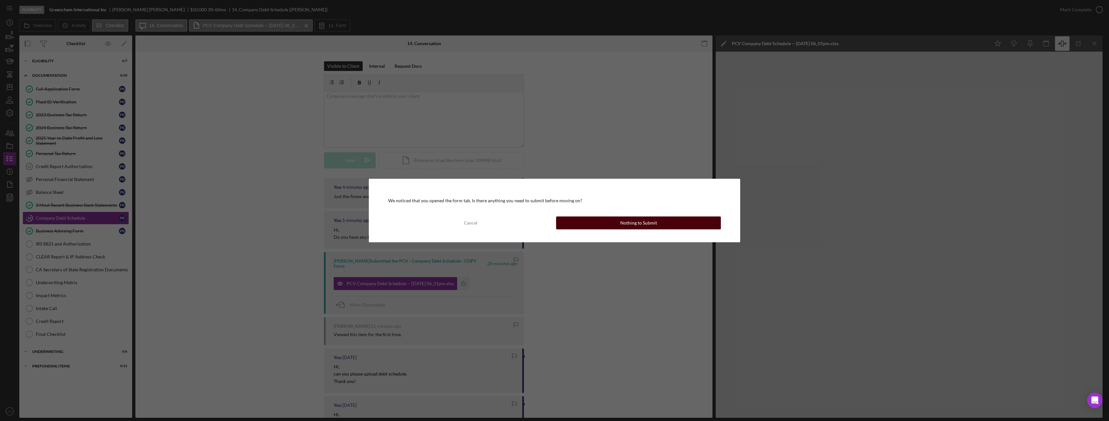
click at [649, 222] on div "Nothing to Submit" at bounding box center [638, 222] width 37 height 13
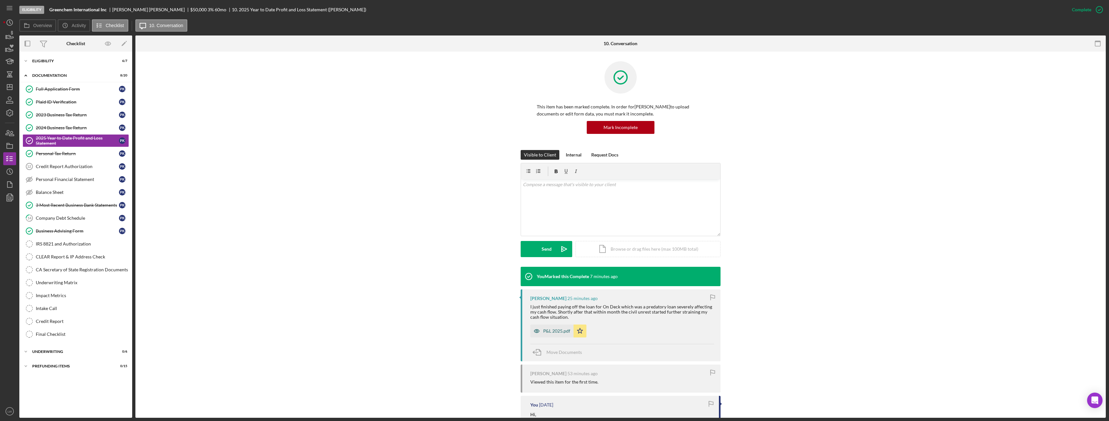
click at [557, 332] on div "P&L 2025.pdf" at bounding box center [556, 330] width 27 height 5
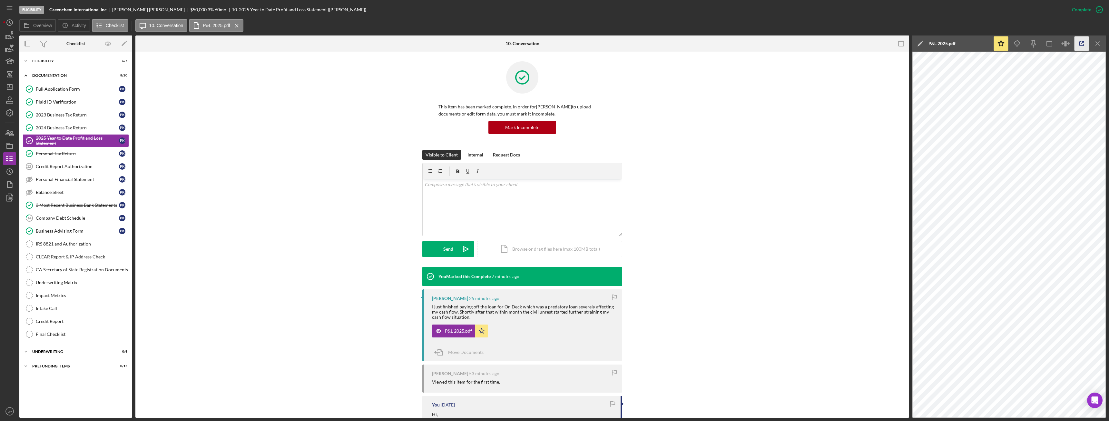
click at [1082, 41] on icon "button" at bounding box center [1082, 43] width 15 height 15
click at [5, 37] on icon "button" at bounding box center [10, 35] width 16 height 16
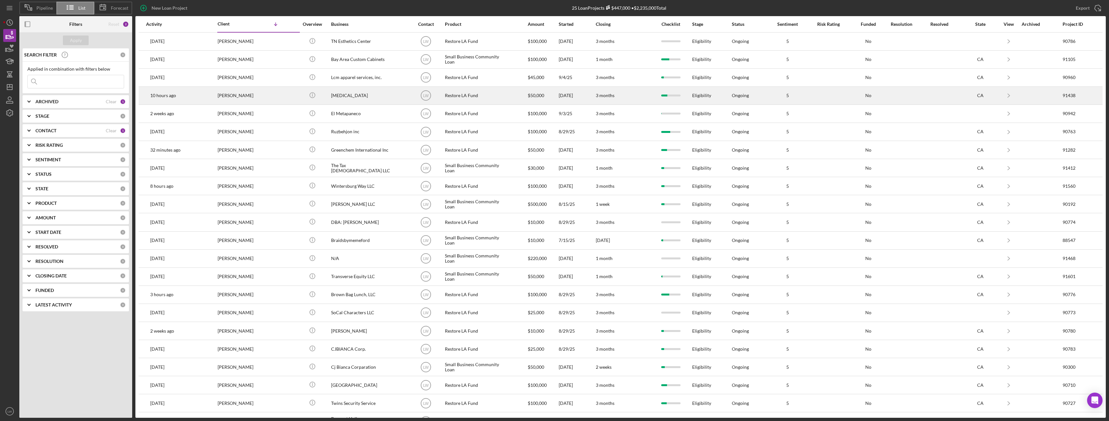
click at [232, 96] on div "[PERSON_NAME]" at bounding box center [250, 95] width 64 height 17
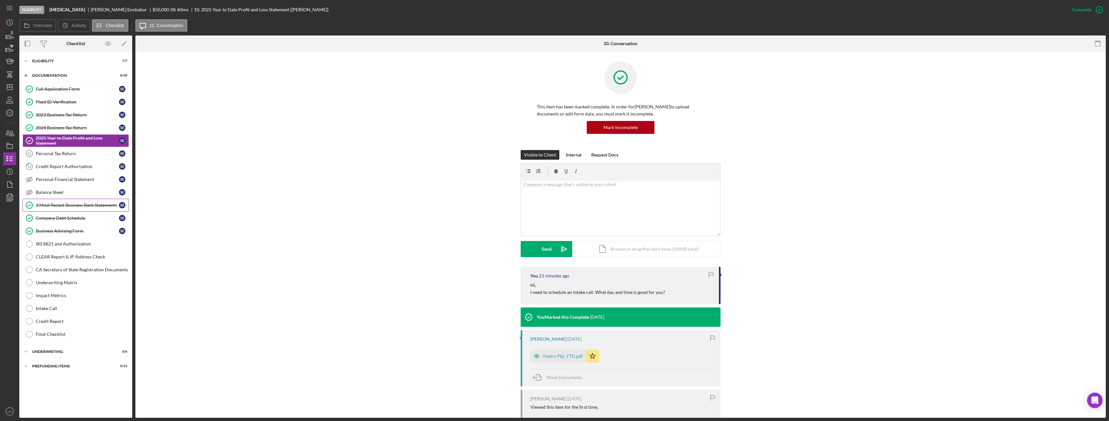
click at [82, 204] on div "3 Most Recent Business Bank Statements" at bounding box center [77, 204] width 83 height 5
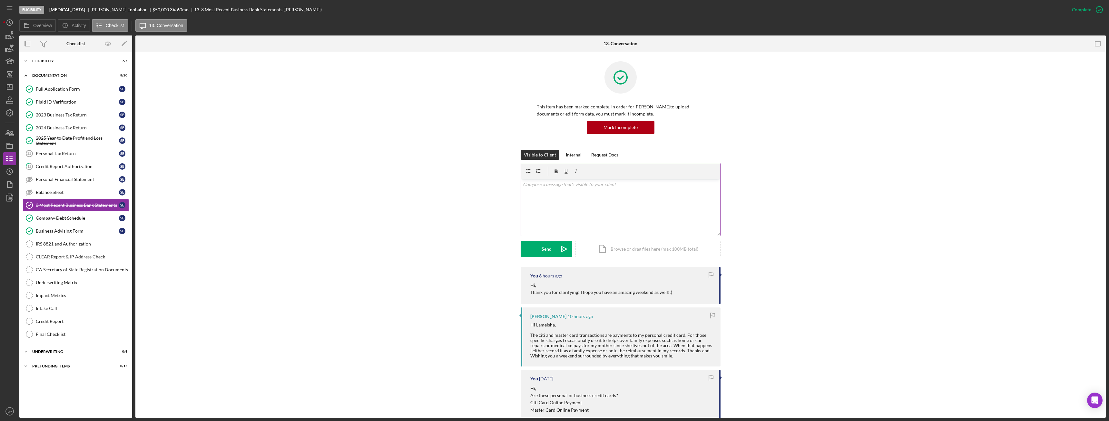
click at [618, 203] on div "v Color teal Color pink Remove color Add row above Add row below Add column bef…" at bounding box center [620, 207] width 199 height 56
click at [80, 58] on div "Icon/Expander Eligibility 7 / 7" at bounding box center [75, 60] width 113 height 13
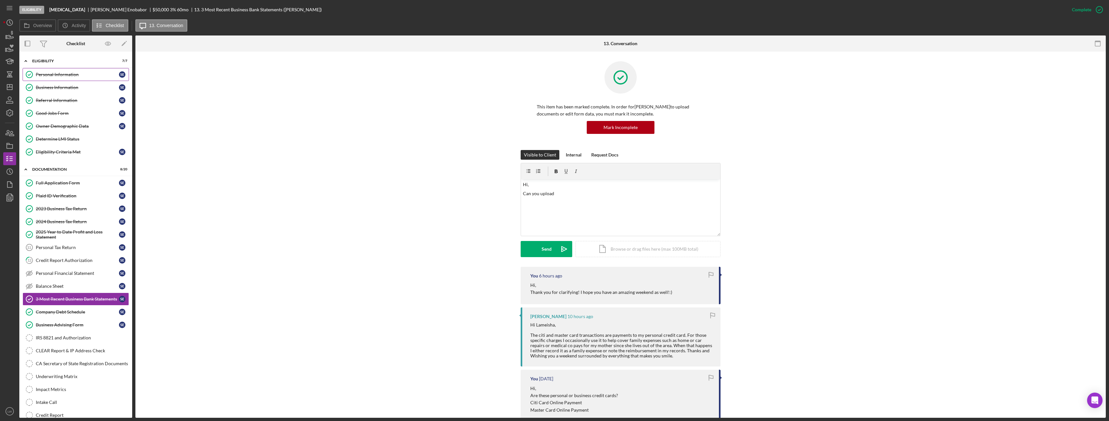
click at [68, 75] on div "Personal Information" at bounding box center [77, 74] width 83 height 5
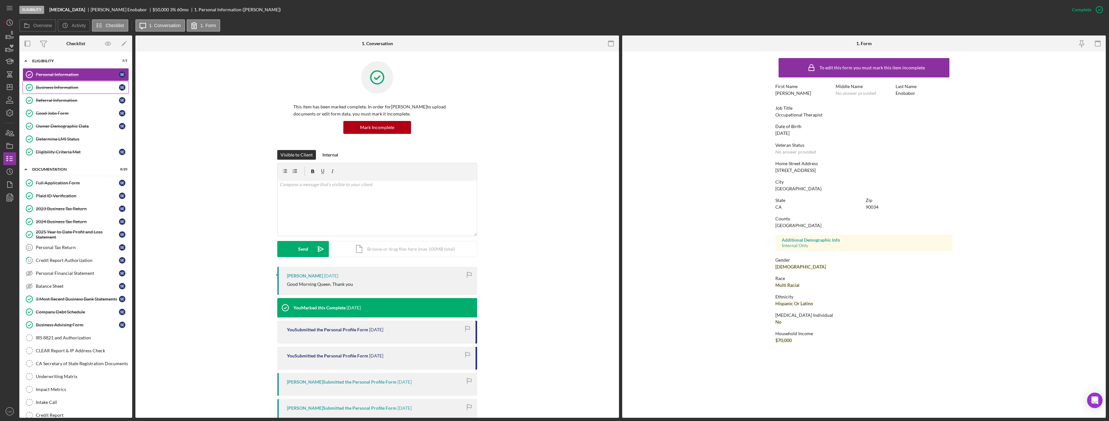
click at [67, 89] on div "Business Information" at bounding box center [77, 87] width 83 height 5
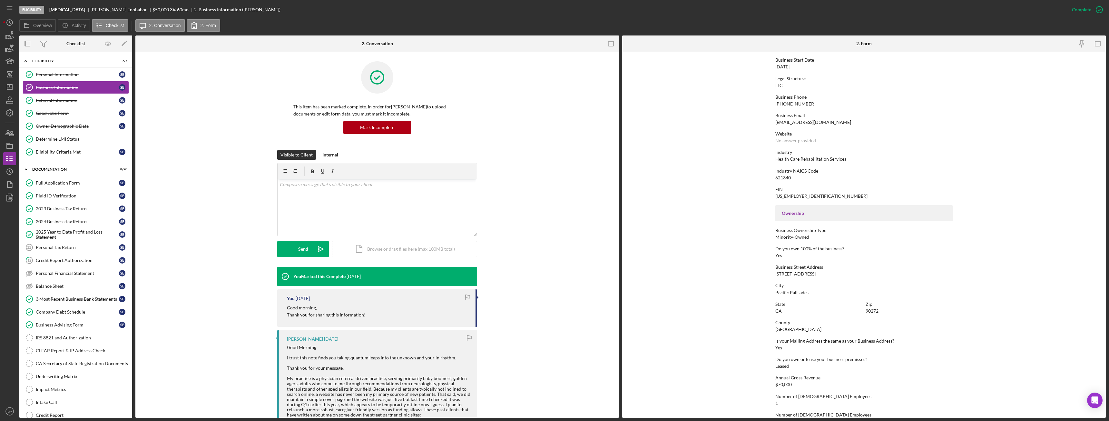
scroll to position [64, 0]
drag, startPoint x: 773, startPoint y: 272, endPoint x: 818, endPoint y: 273, distance: 44.5
click at [818, 273] on form "To edit this form you must mark this item incomplete Business Name Hydrotherapy…" at bounding box center [864, 235] width 484 height 366
copy div "15113 W Sunset Blvd"
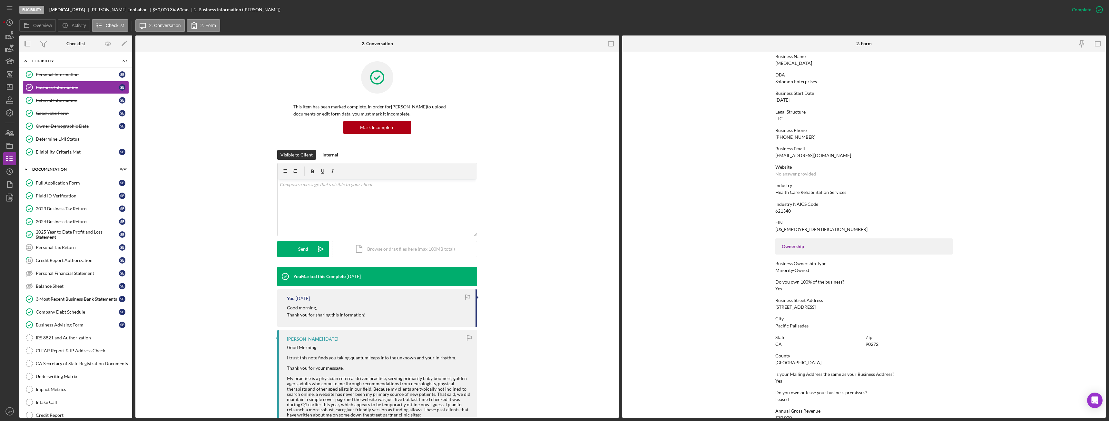
scroll to position [0, 0]
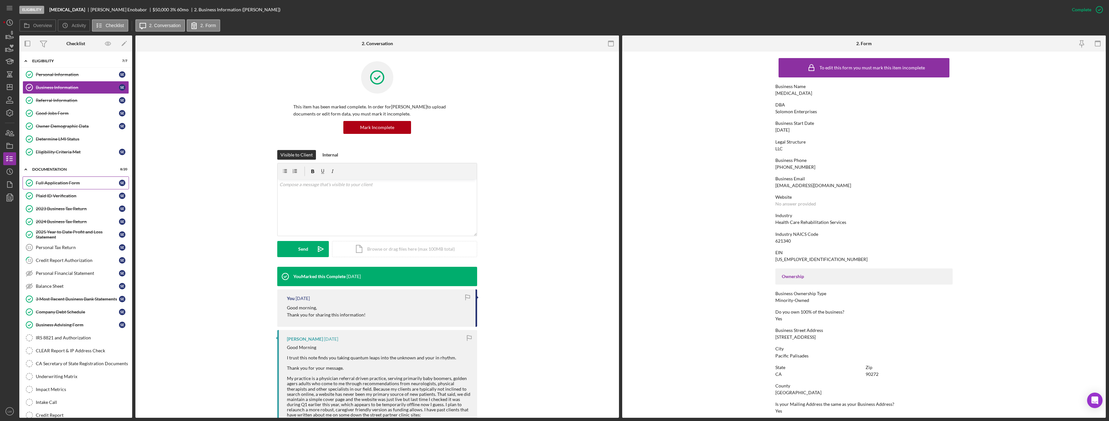
click at [89, 179] on link "Full Application Form Full Application Form S E" at bounding box center [76, 182] width 106 height 13
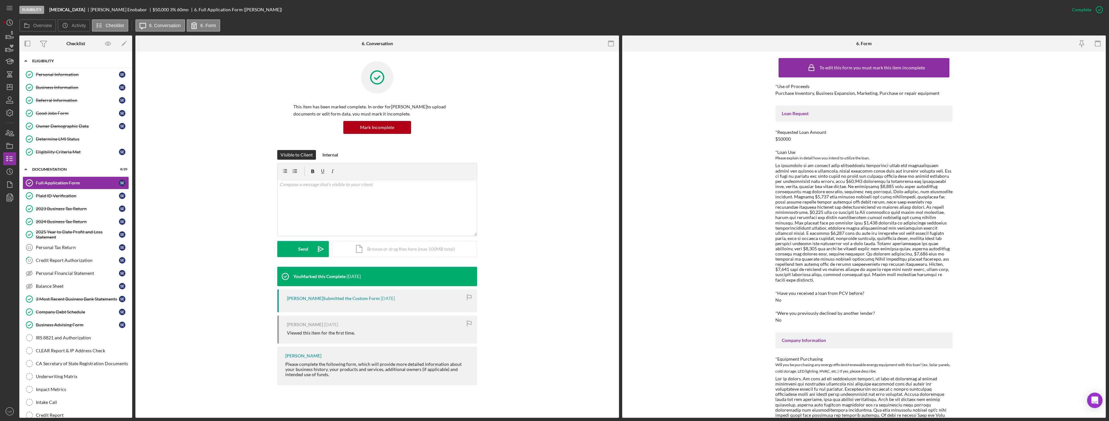
click at [83, 58] on div "Icon/Expander Eligibility 7 / 7" at bounding box center [75, 60] width 113 height 13
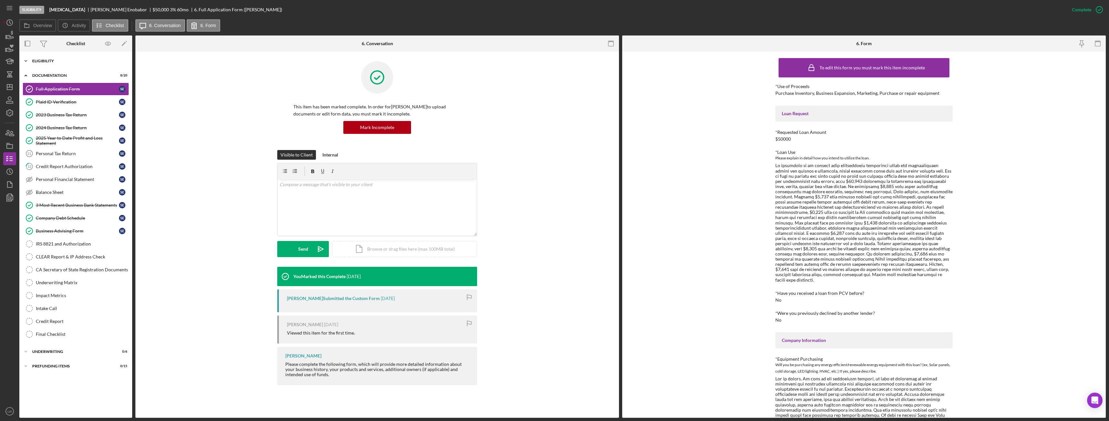
click at [59, 64] on div "Icon/Expander Eligibility 7 / 7" at bounding box center [75, 60] width 113 height 13
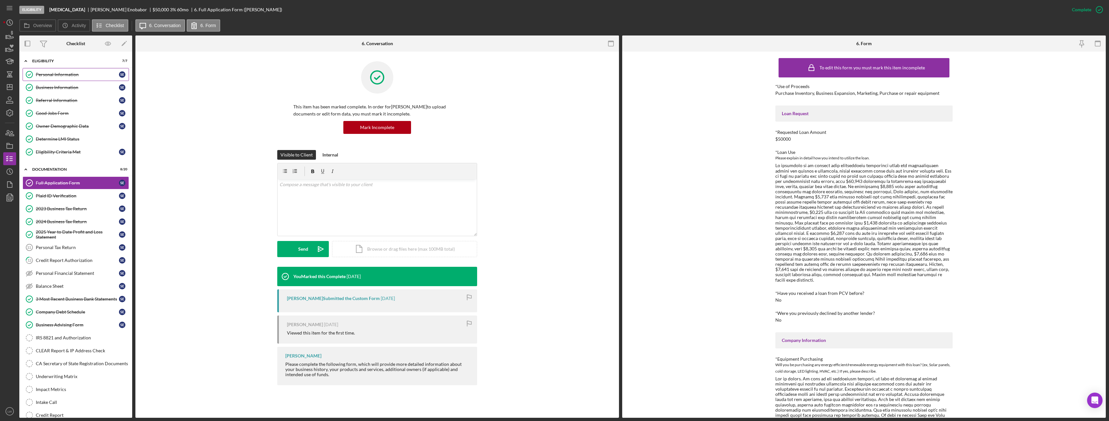
click at [61, 74] on div "Personal Information" at bounding box center [77, 74] width 83 height 5
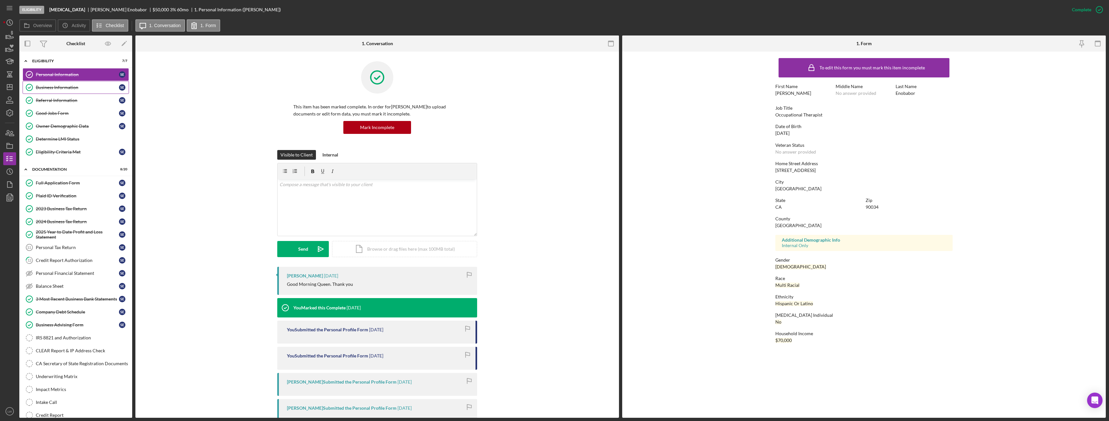
click at [49, 86] on div "Business Information" at bounding box center [77, 87] width 83 height 5
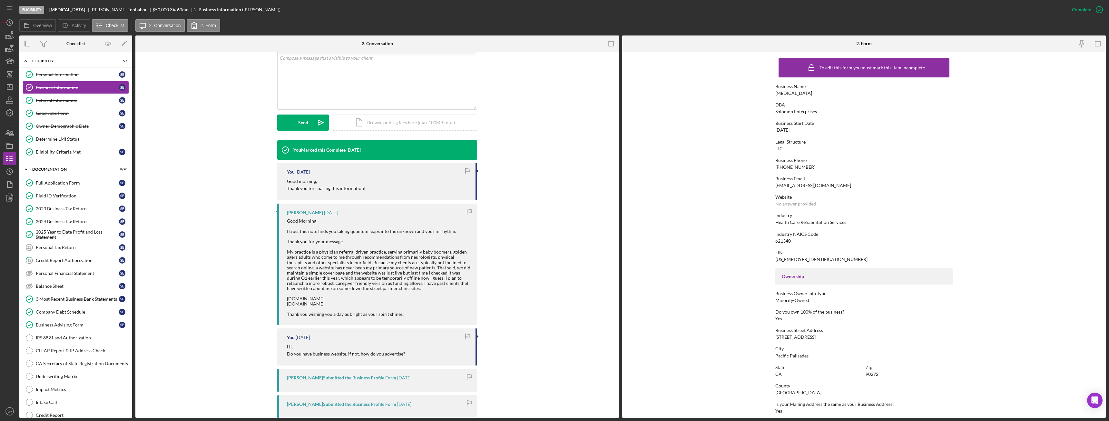
scroll to position [129, 0]
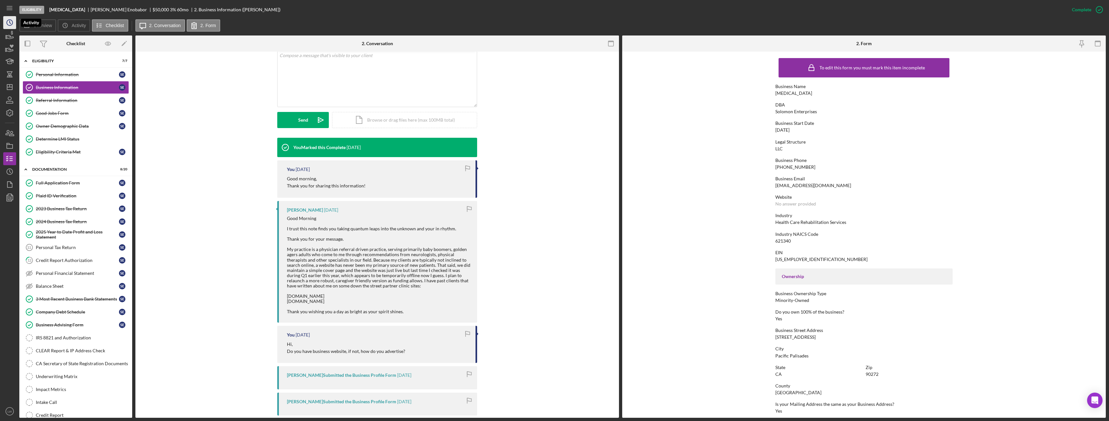
click at [8, 21] on icon "Icon/History" at bounding box center [10, 23] width 16 height 16
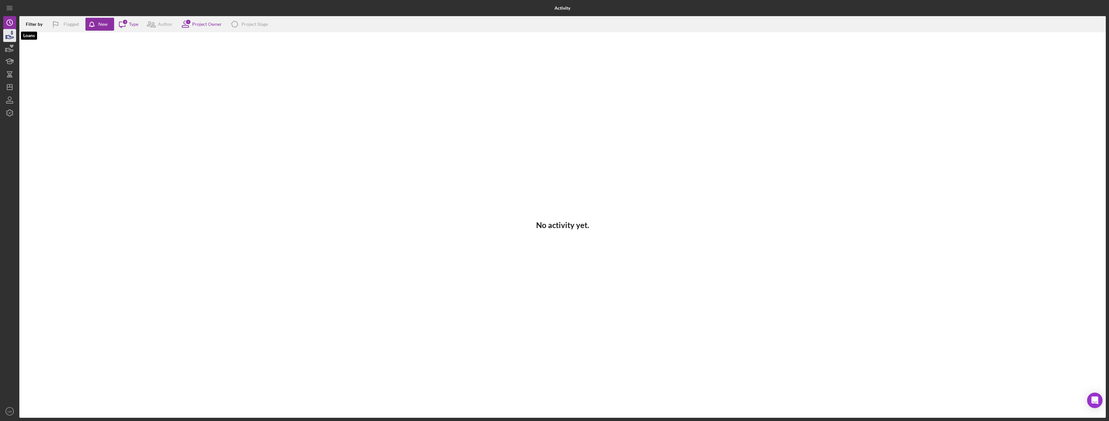
click at [9, 31] on icon "button" at bounding box center [10, 35] width 16 height 16
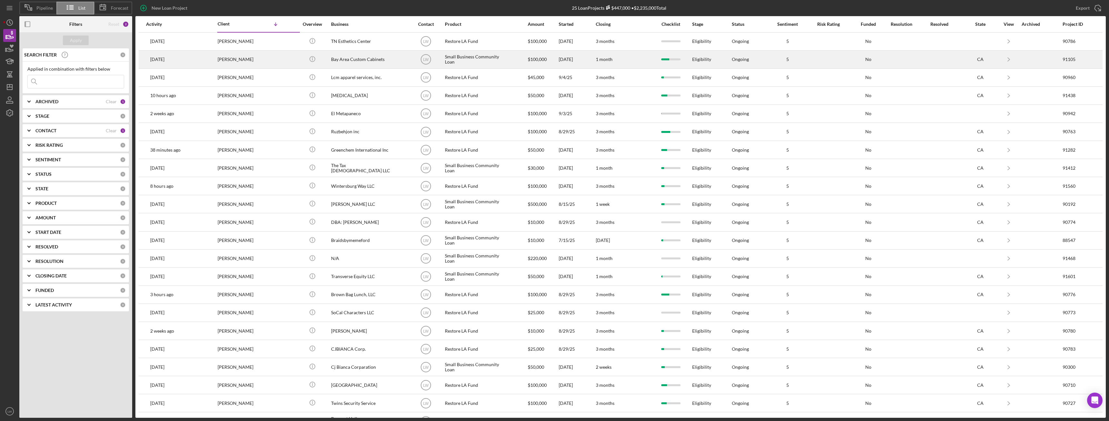
click at [221, 60] on div "[PERSON_NAME]" at bounding box center [250, 59] width 64 height 17
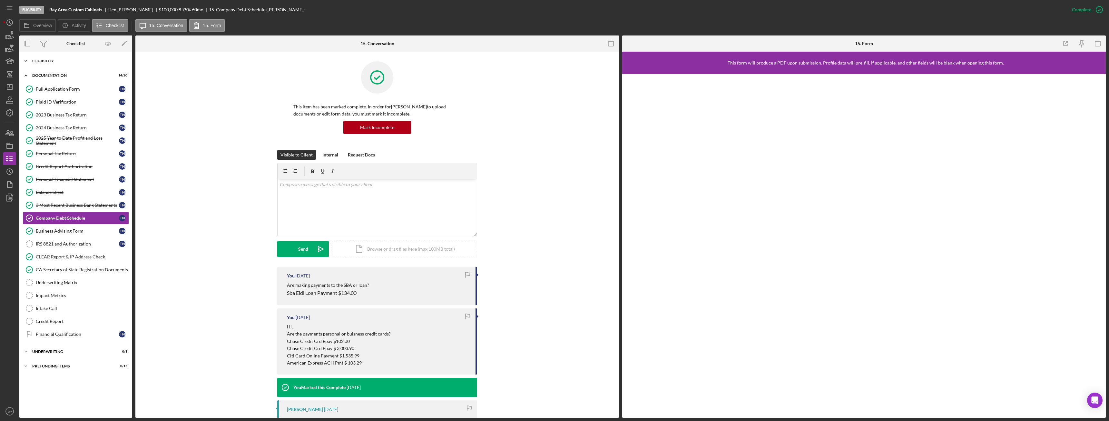
click at [54, 62] on div "Eligibility" at bounding box center [78, 61] width 92 height 4
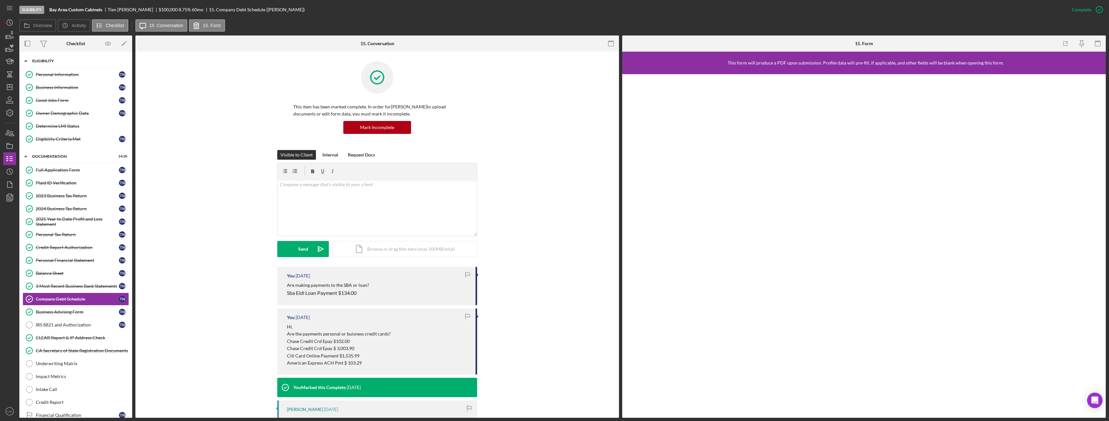
click at [54, 62] on div "Eligibility" at bounding box center [78, 61] width 92 height 4
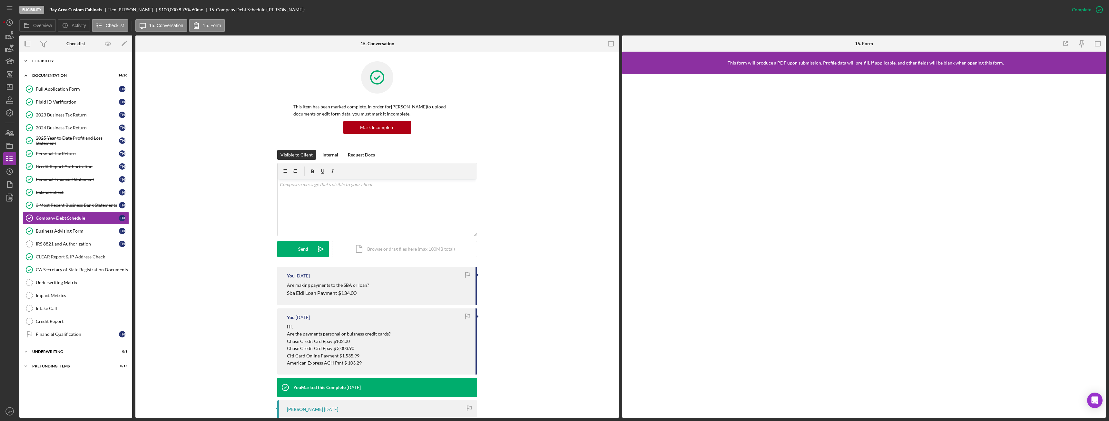
click at [72, 63] on div "Icon/Expander Eligibility 6 / 6" at bounding box center [75, 60] width 113 height 13
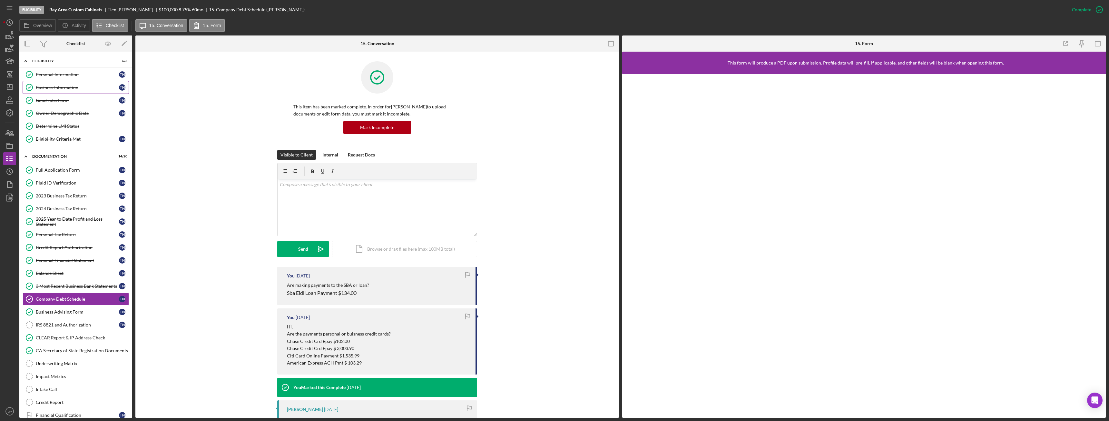
click at [71, 88] on div "Business Information" at bounding box center [77, 87] width 83 height 5
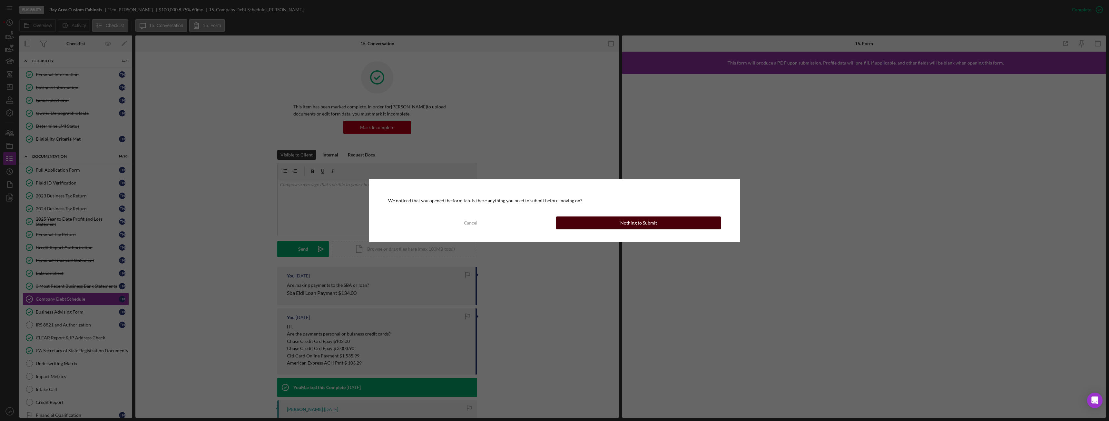
click at [603, 223] on button "Nothing to Submit" at bounding box center [638, 222] width 165 height 13
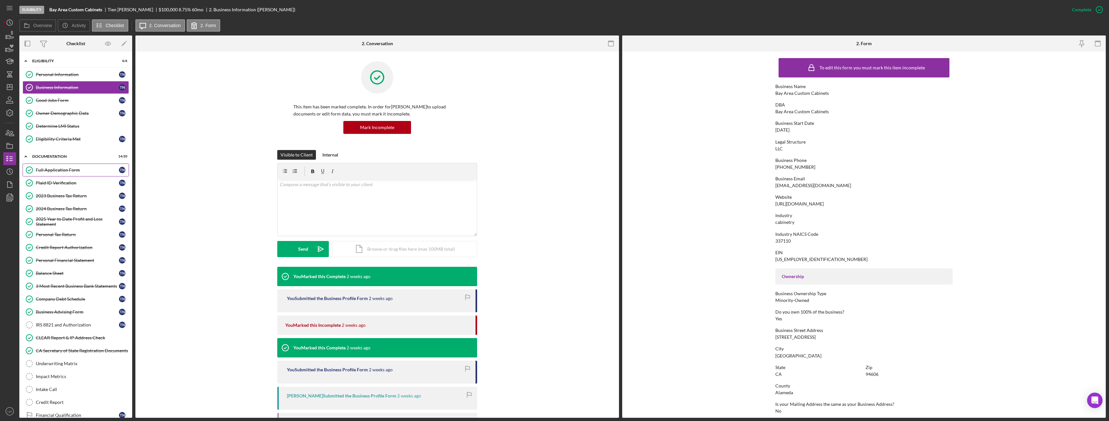
click at [77, 164] on link "Full Application Form Full Application Form T N" at bounding box center [76, 169] width 106 height 13
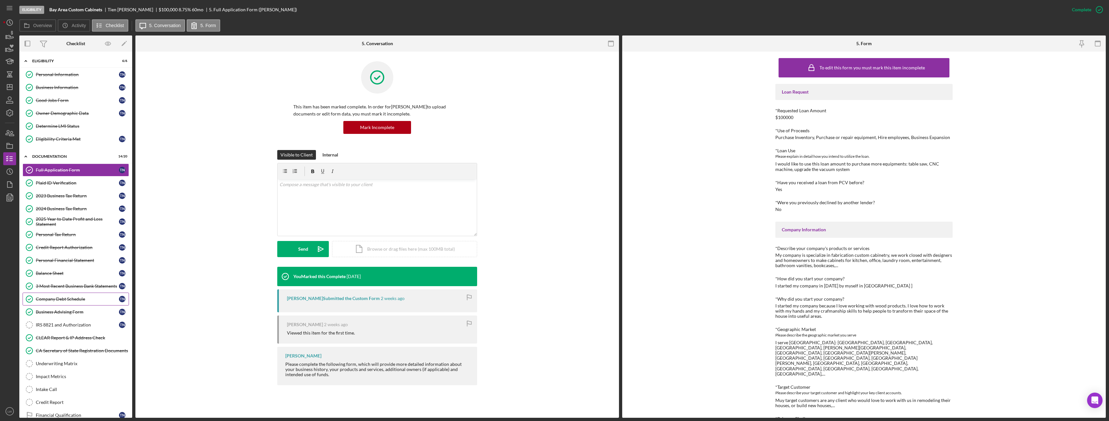
click at [69, 297] on div "Company Debt Schedule" at bounding box center [77, 298] width 83 height 5
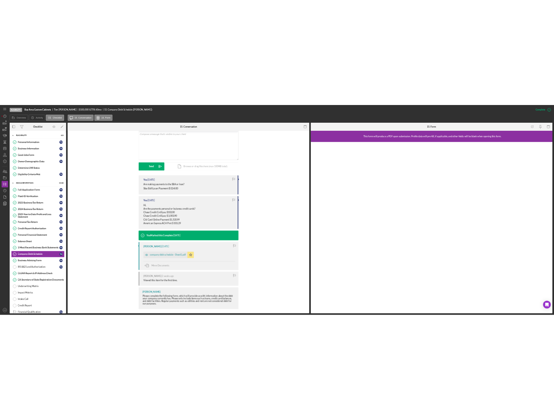
scroll to position [130, 0]
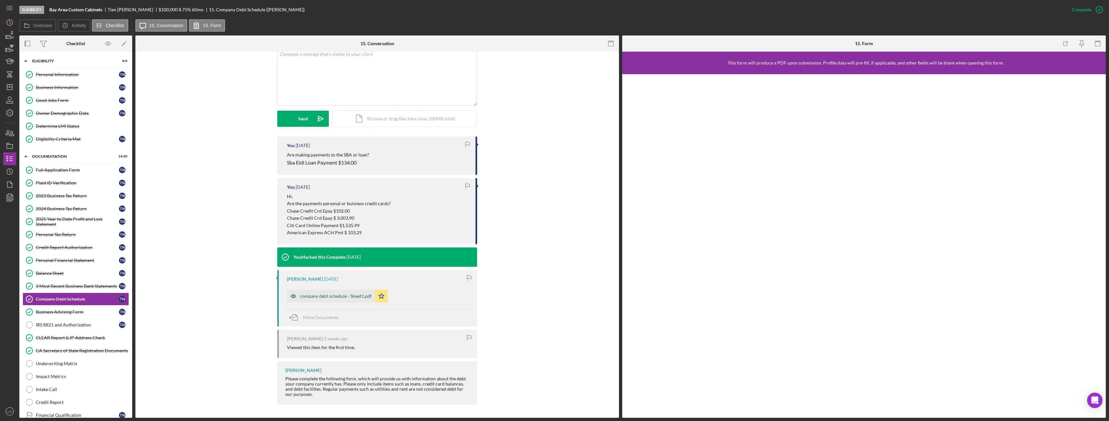
click at [323, 296] on div "company debt schedule - Sheet1.pdf" at bounding box center [336, 295] width 72 height 5
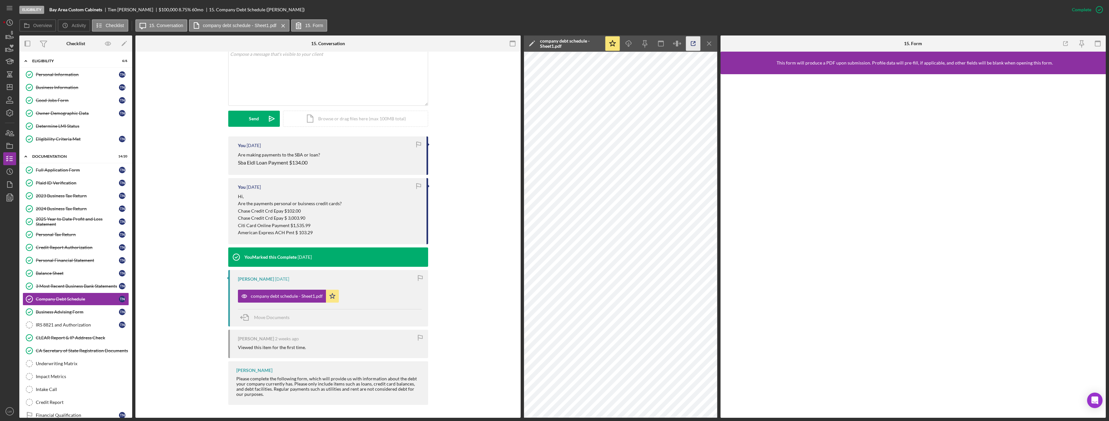
click at [693, 44] on icon "button" at bounding box center [693, 43] width 15 height 15
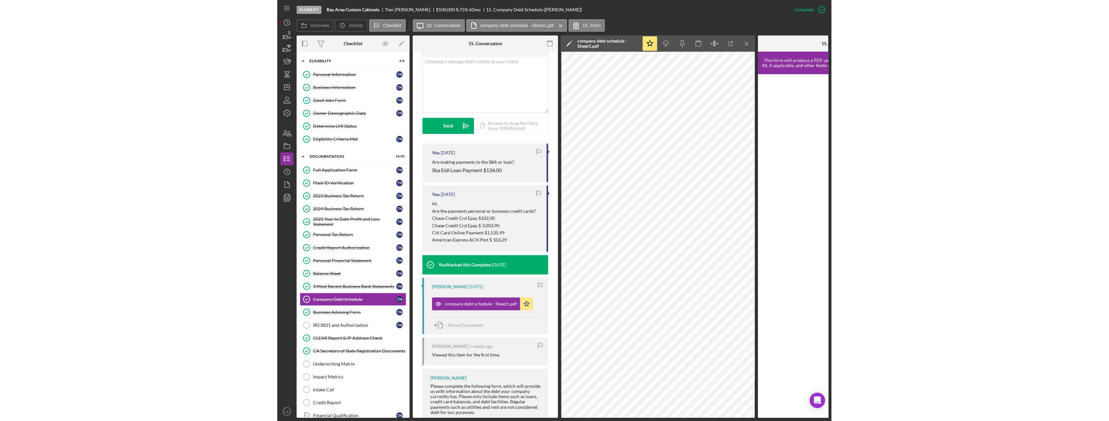
scroll to position [138, 0]
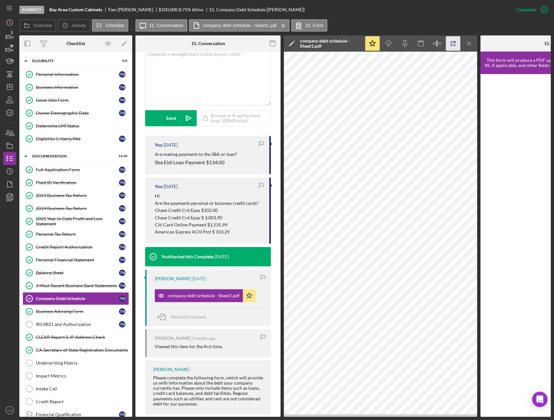
click at [457, 43] on icon "button" at bounding box center [453, 43] width 15 height 15
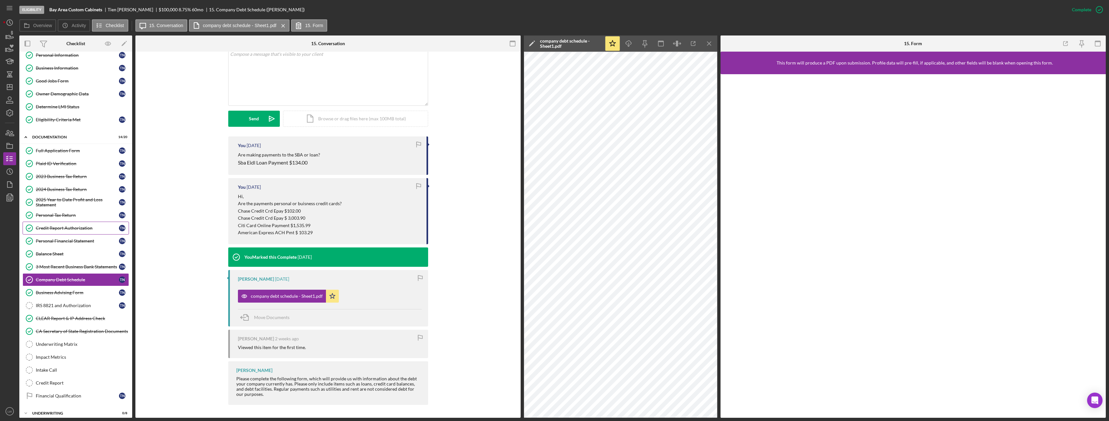
scroll to position [39, 0]
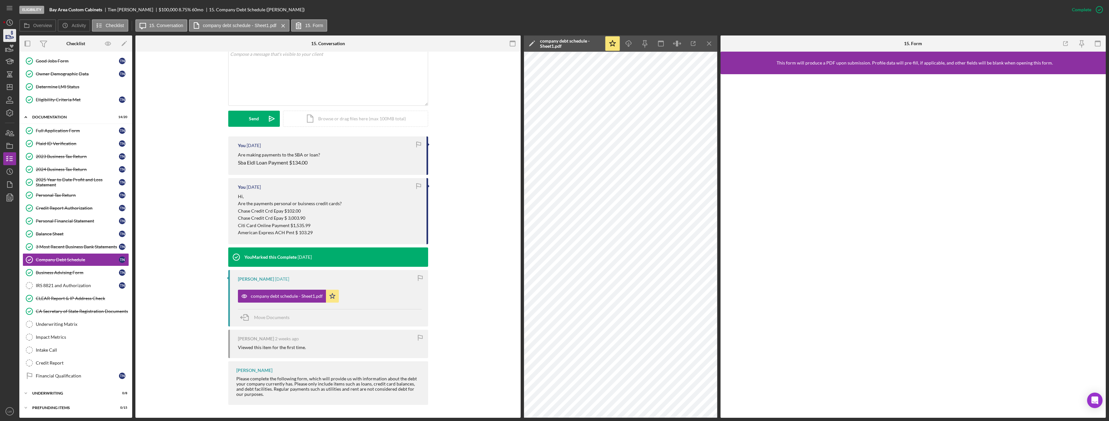
drag, startPoint x: 107, startPoint y: 241, endPoint x: 13, endPoint y: 38, distance: 223.7
click at [13, 38] on icon "button" at bounding box center [10, 37] width 7 height 4
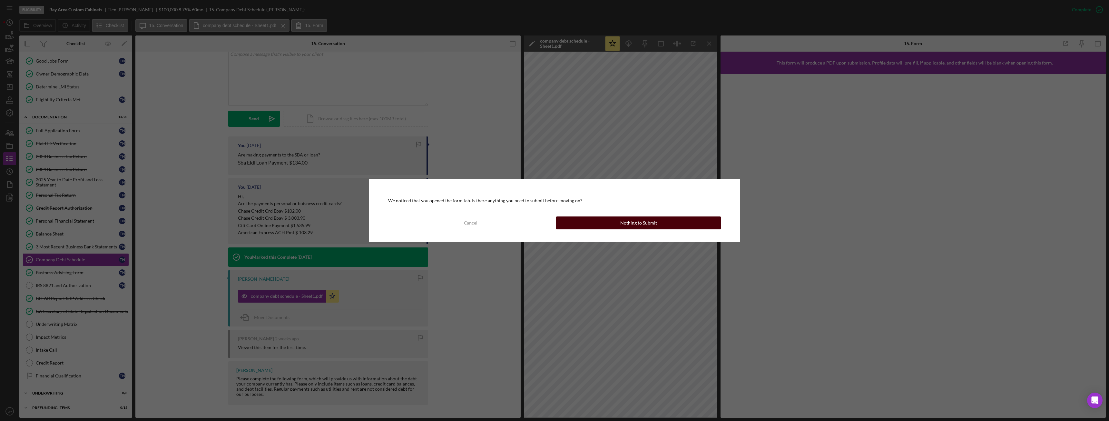
click at [632, 223] on div "Nothing to Submit" at bounding box center [638, 222] width 37 height 13
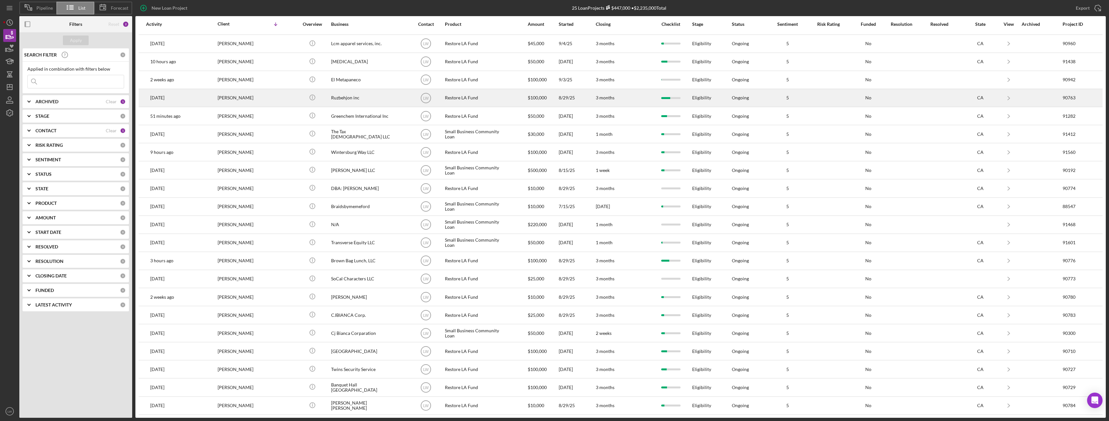
scroll to position [70, 0]
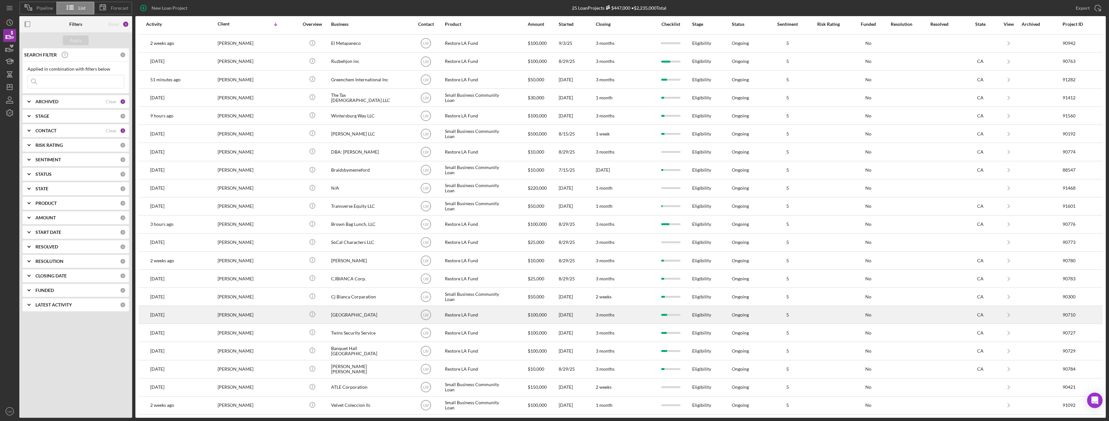
click at [270, 313] on div "[PERSON_NAME]" at bounding box center [250, 314] width 64 height 17
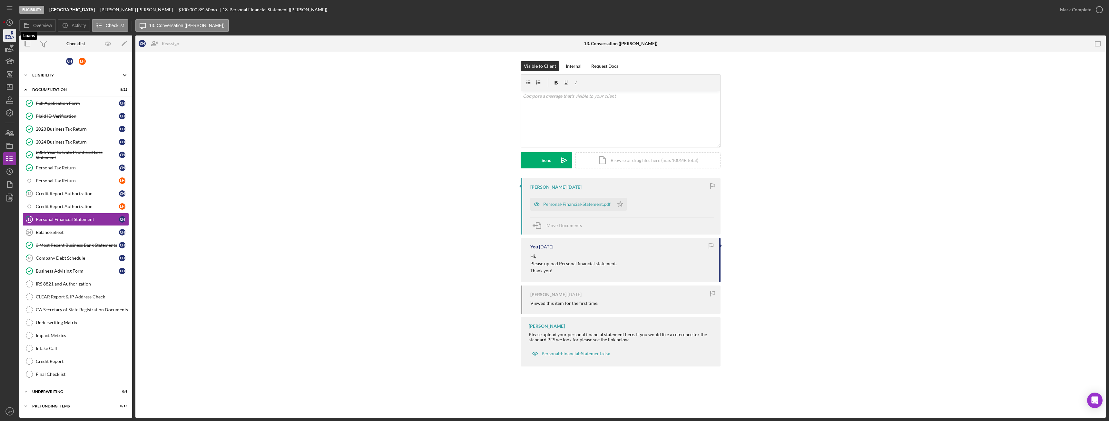
click at [11, 34] on icon "button" at bounding box center [12, 33] width 2 height 4
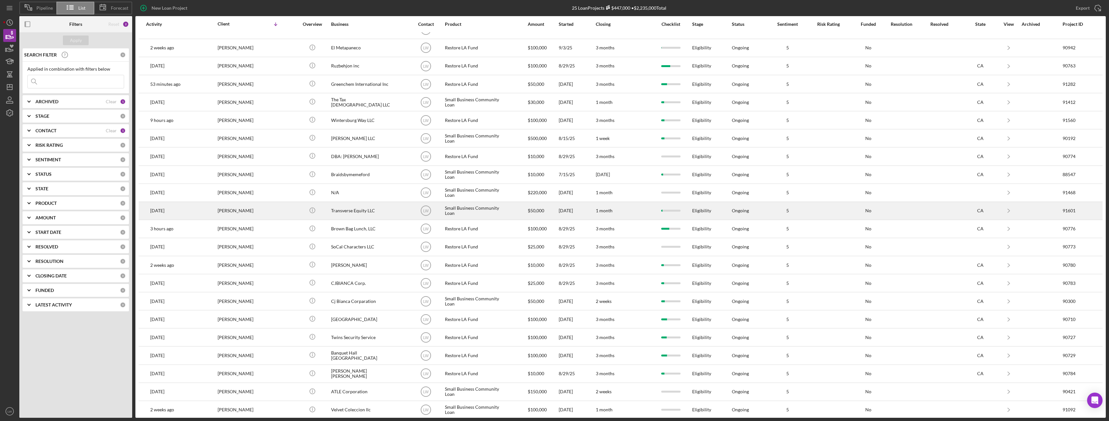
scroll to position [70, 0]
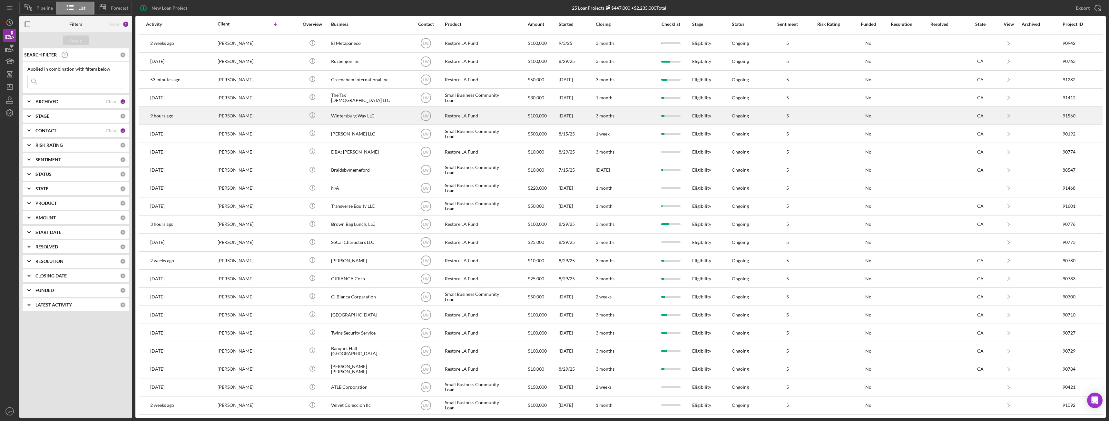
click at [230, 112] on div "[PERSON_NAME]" at bounding box center [250, 115] width 64 height 17
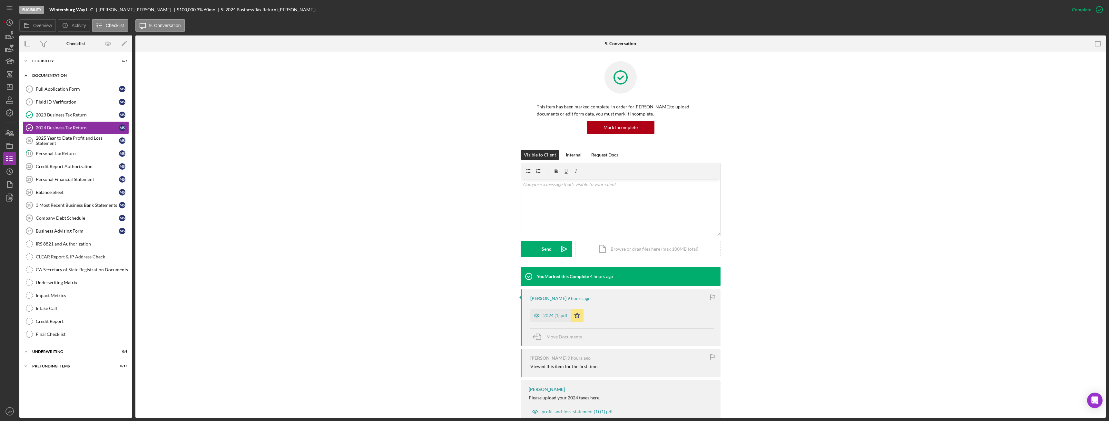
click at [55, 74] on div "Documentation" at bounding box center [78, 76] width 92 height 4
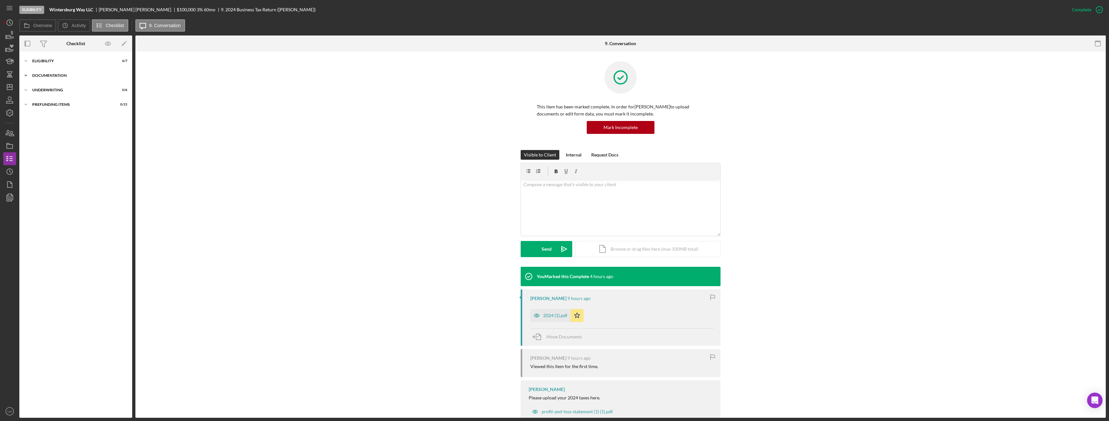
click at [55, 74] on div "Documentation" at bounding box center [78, 76] width 92 height 4
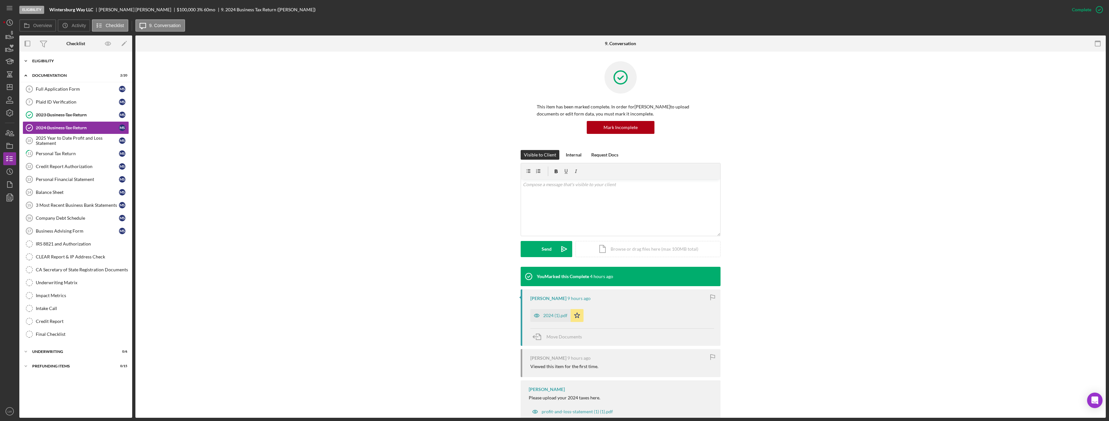
click at [56, 59] on div "Icon/Expander Eligibility 6 / 7" at bounding box center [75, 60] width 113 height 13
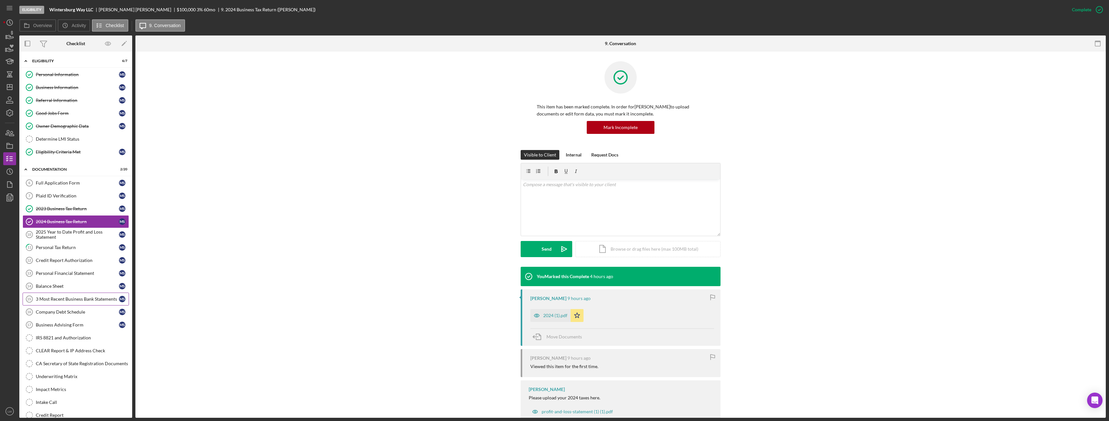
click at [69, 299] on div "3 Most Recent Business Bank Statements" at bounding box center [77, 298] width 83 height 5
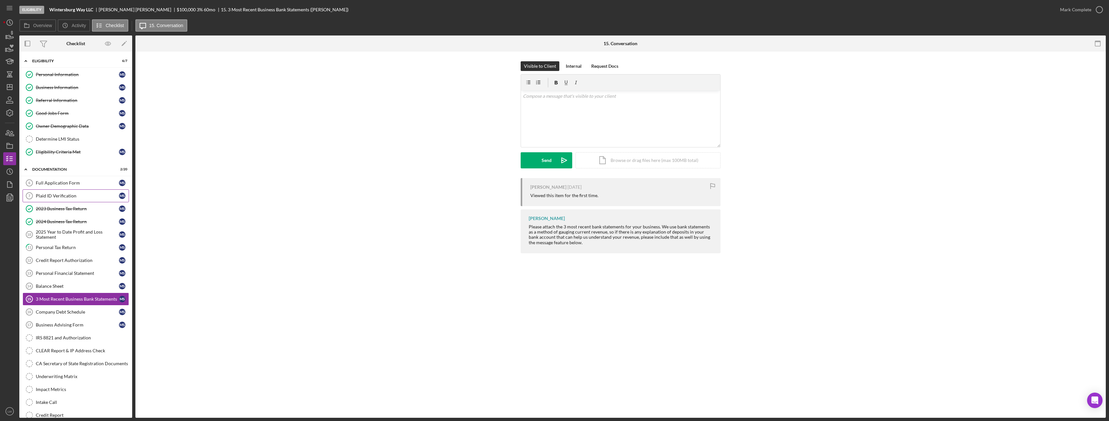
click at [66, 192] on link "Plaid ID Verification 7 Plaid ID Verification M S" at bounding box center [76, 195] width 106 height 13
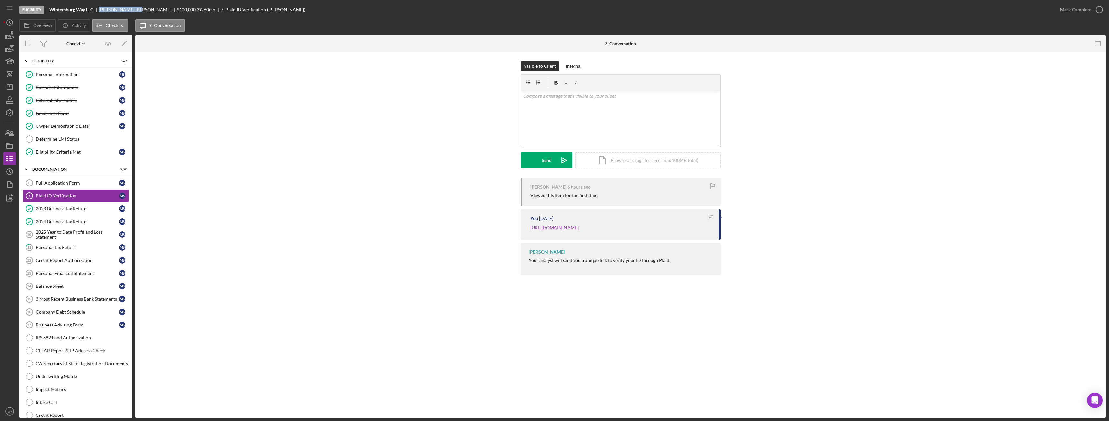
drag, startPoint x: 122, startPoint y: 9, endPoint x: 99, endPoint y: 9, distance: 23.2
click at [99, 9] on div "Wintersburg Way LLC Myung Seo $100,000 $20,000 3 % 60 mo 7. Plaid ID Verificati…" at bounding box center [177, 9] width 256 height 5
copy div "Myung Seo"
click at [50, 74] on div "Personal Information" at bounding box center [77, 74] width 83 height 5
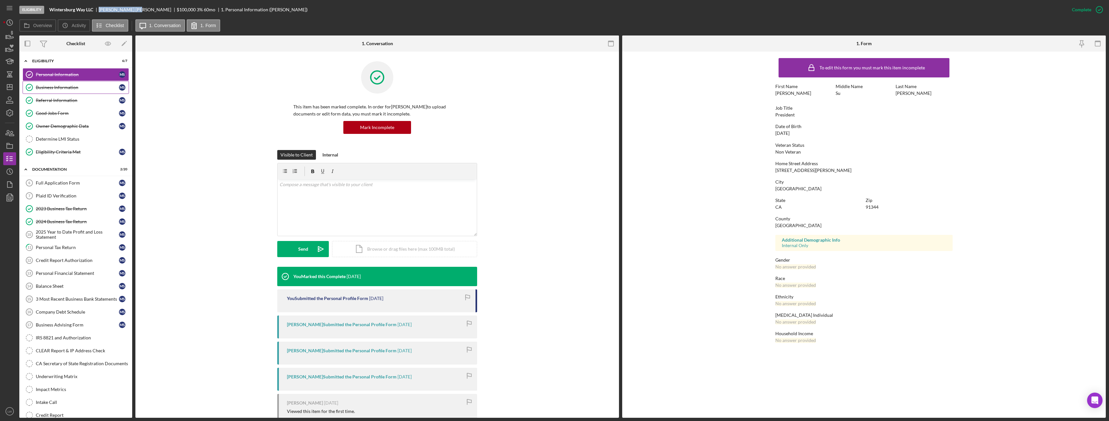
click at [43, 89] on div "Business Information" at bounding box center [77, 87] width 83 height 5
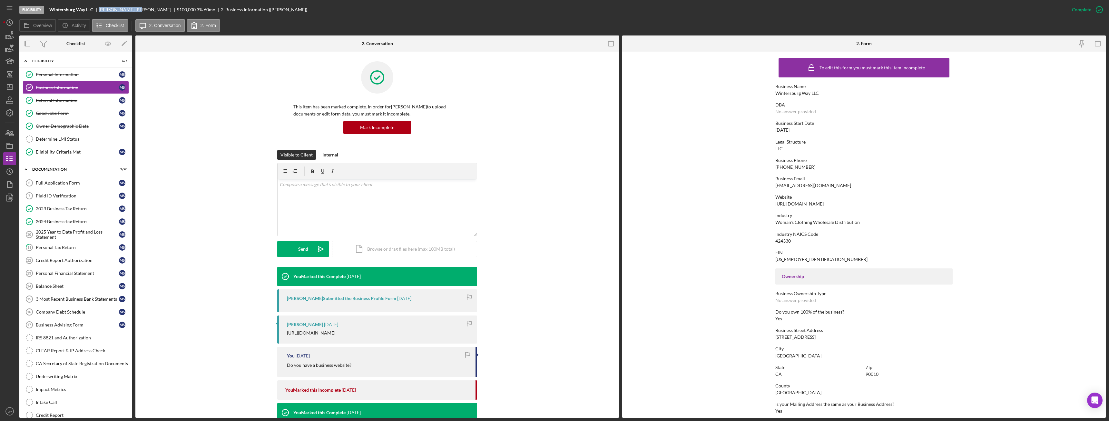
scroll to position [120, 0]
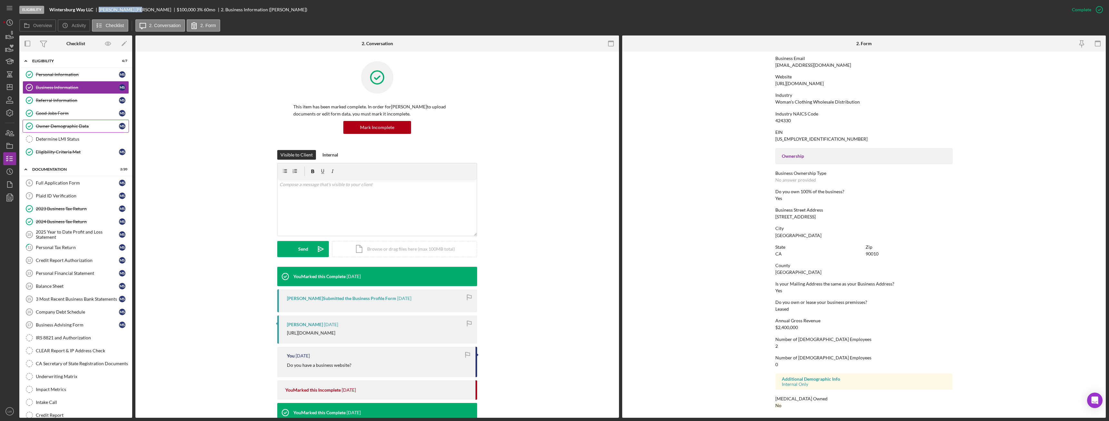
click at [66, 127] on div "Owner Demographic Data" at bounding box center [77, 125] width 83 height 5
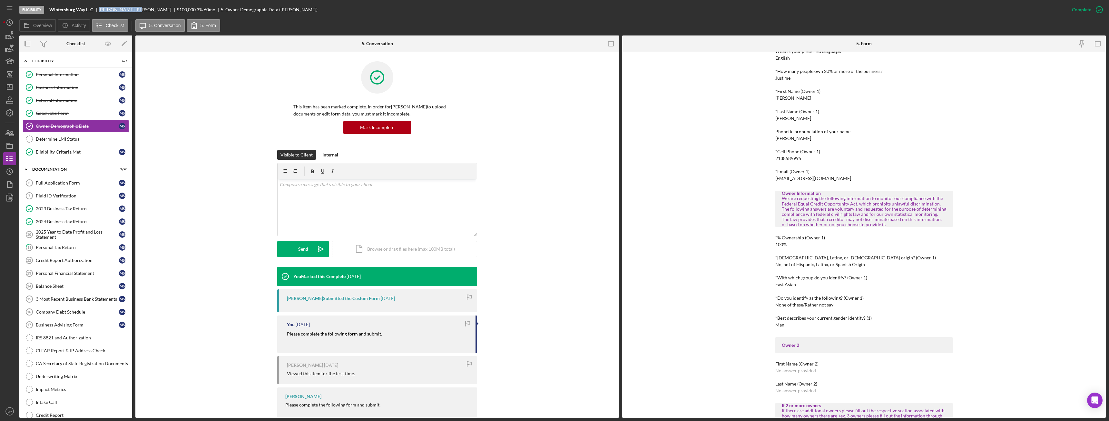
scroll to position [64, 0]
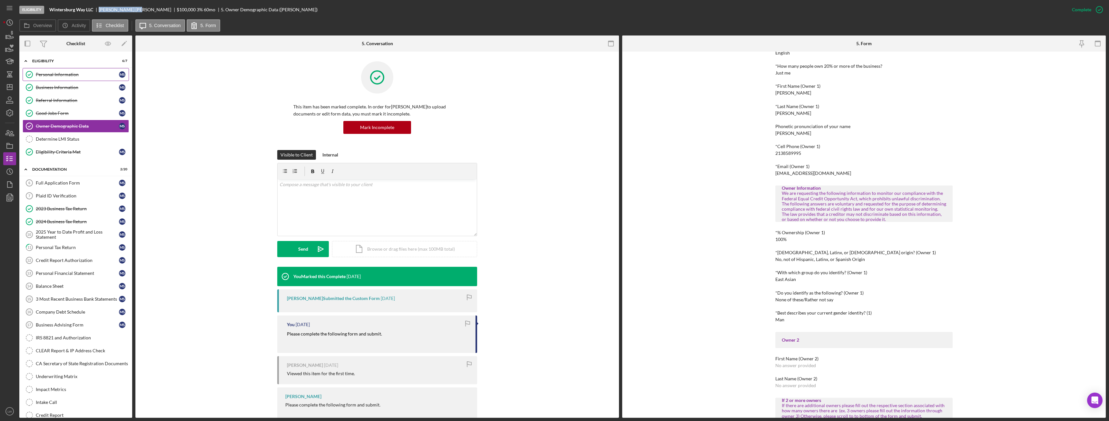
click at [76, 74] on div "Personal Information" at bounding box center [77, 74] width 83 height 5
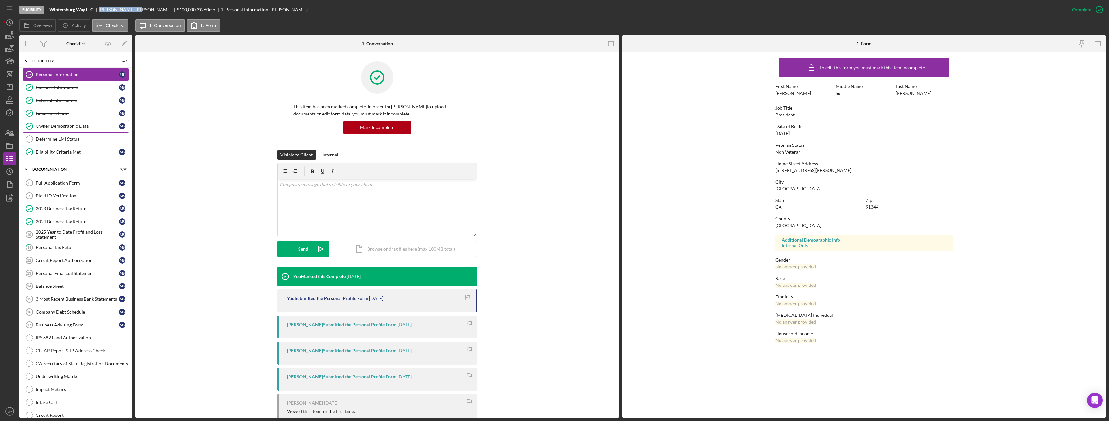
click at [98, 129] on link "Owner Demographic Data Owner Demographic Data M S" at bounding box center [76, 126] width 106 height 13
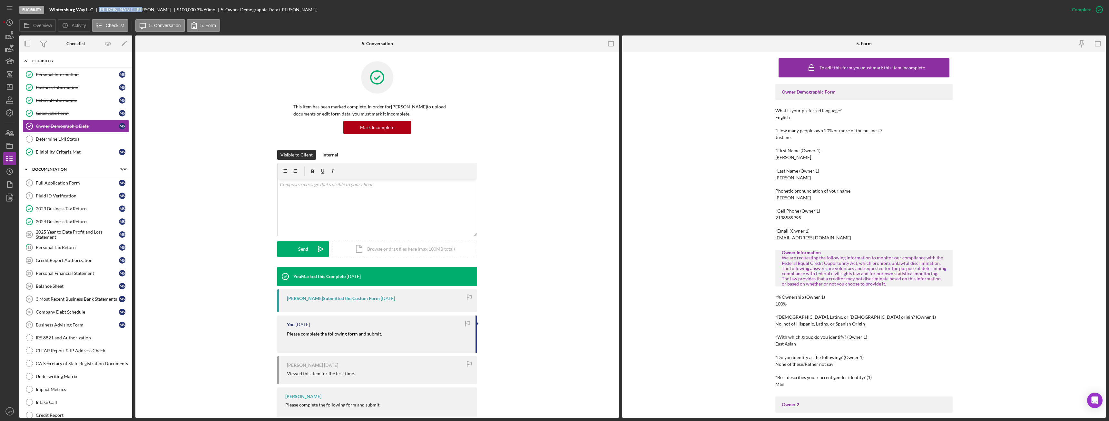
click at [64, 58] on div "Icon/Expander Eligibility 6 / 7" at bounding box center [75, 60] width 113 height 13
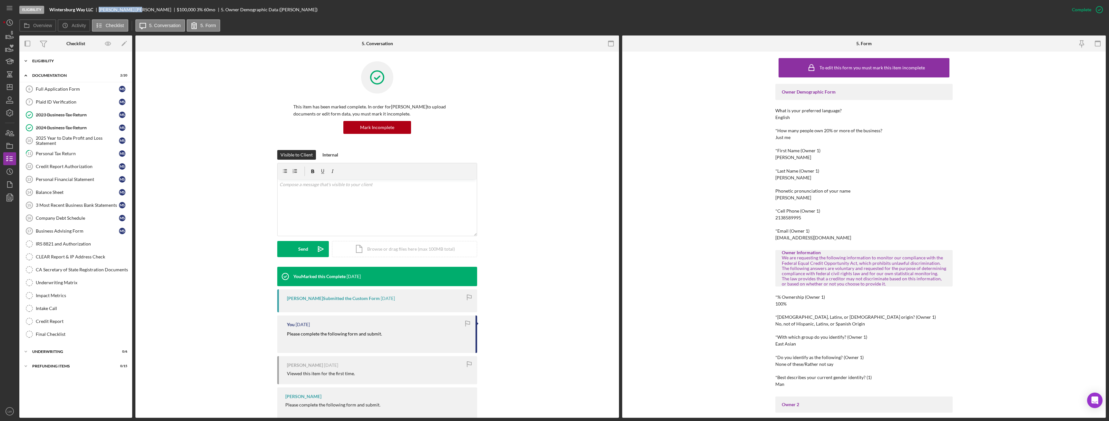
click at [63, 59] on div "Icon/Expander Eligibility 6 / 7" at bounding box center [75, 60] width 113 height 13
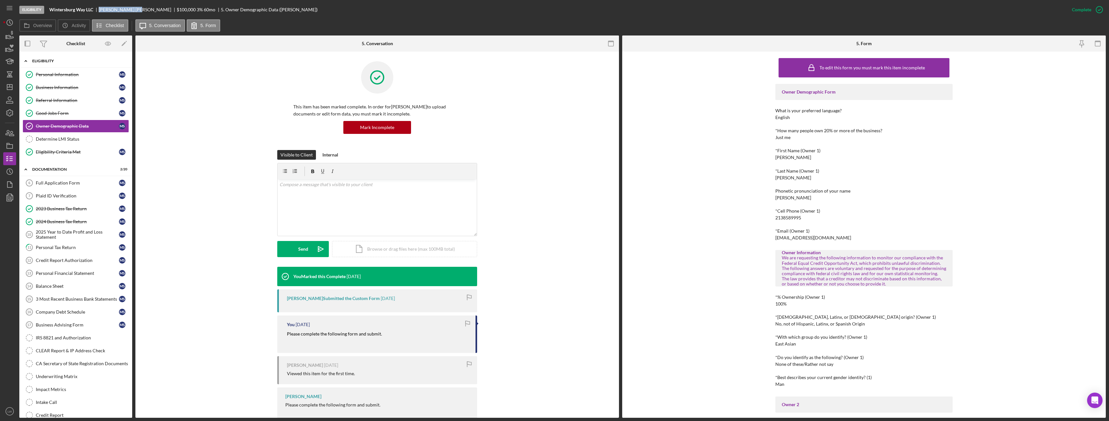
click at [38, 59] on div "Eligibility" at bounding box center [78, 61] width 92 height 4
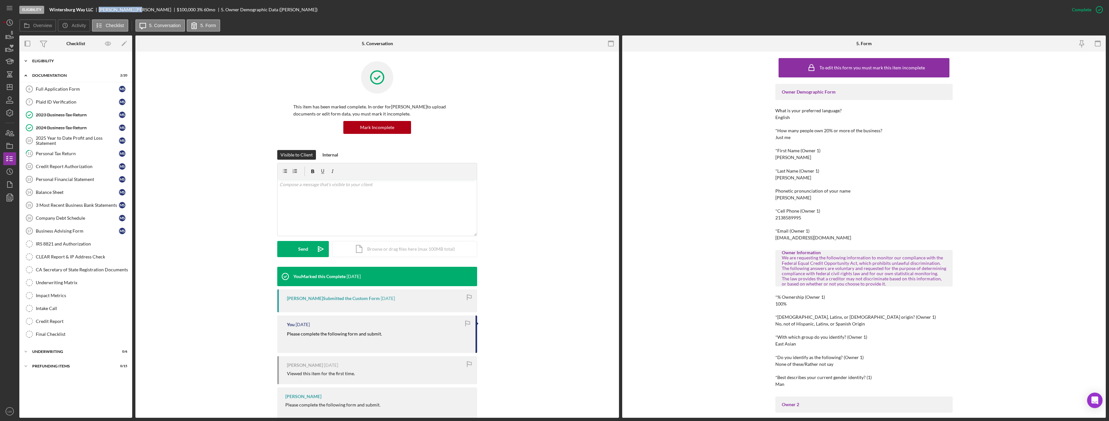
click at [38, 59] on div "Eligibility" at bounding box center [78, 61] width 92 height 4
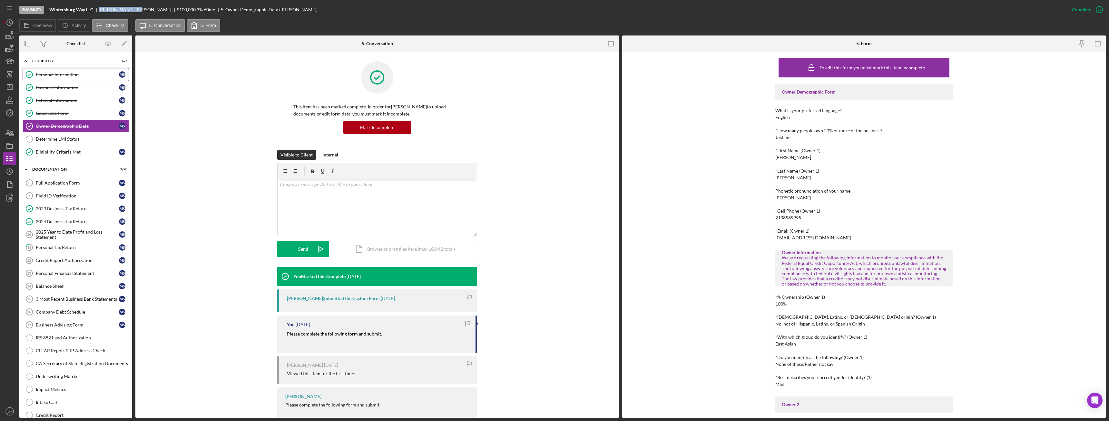
click at [51, 73] on div "Personal Information" at bounding box center [77, 74] width 83 height 5
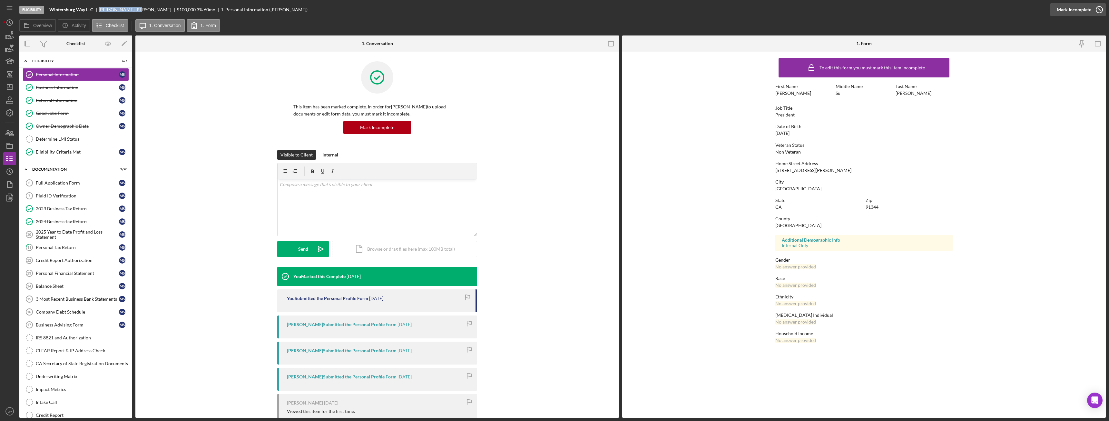
click at [1079, 6] on div "Mark Incomplete" at bounding box center [1074, 9] width 34 height 13
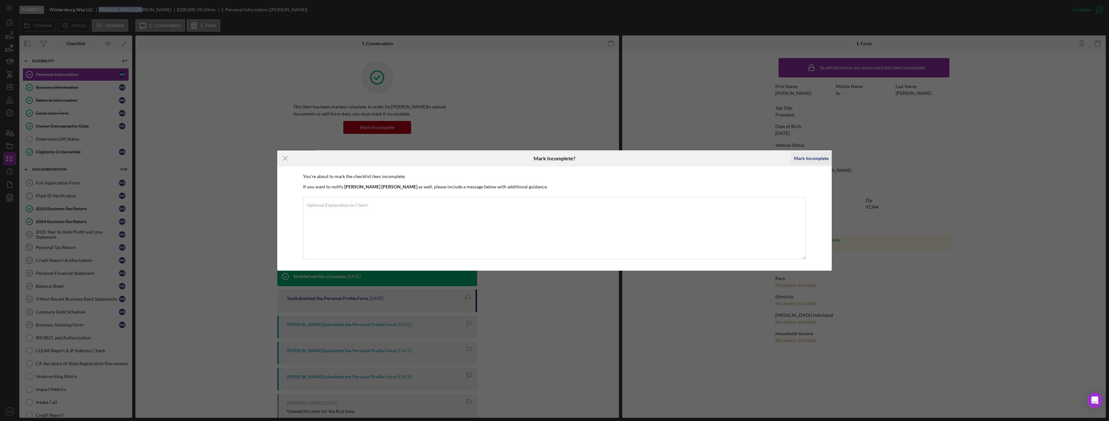
click at [817, 159] on div "Mark Incomplete" at bounding box center [811, 158] width 34 height 13
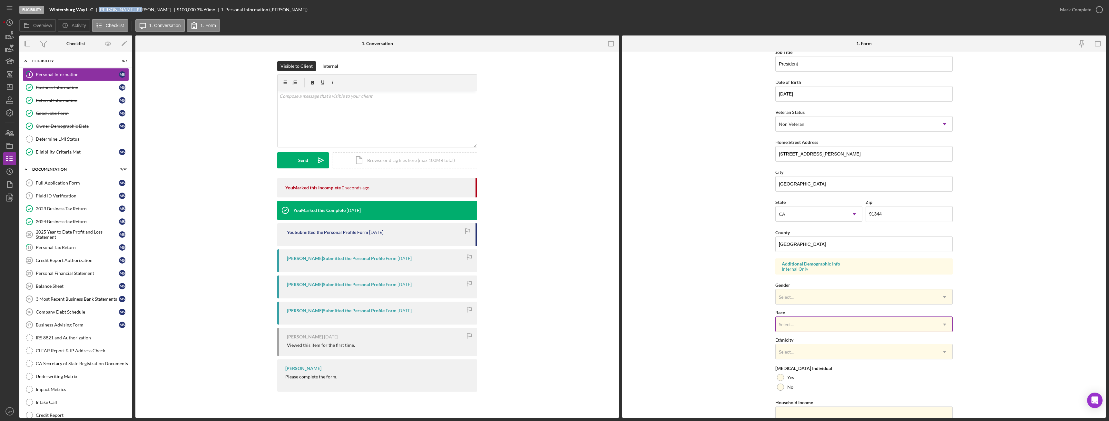
scroll to position [64, 0]
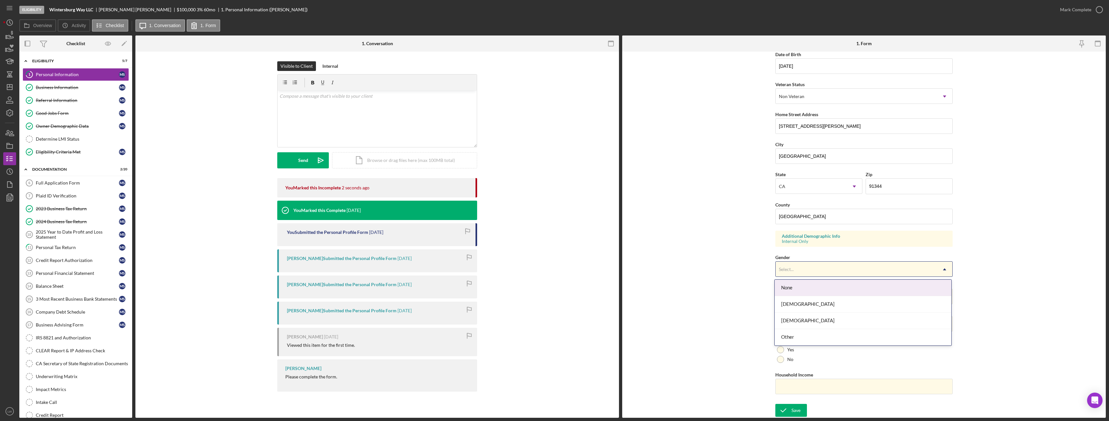
click at [792, 269] on div "Select..." at bounding box center [786, 269] width 15 height 5
click at [805, 321] on div "Male" at bounding box center [863, 320] width 177 height 16
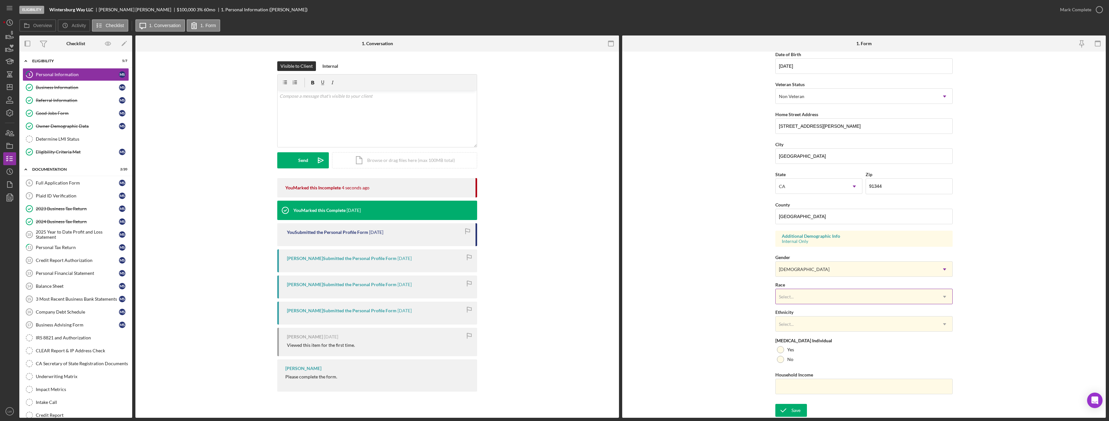
click at [803, 297] on div "Select..." at bounding box center [856, 296] width 161 height 15
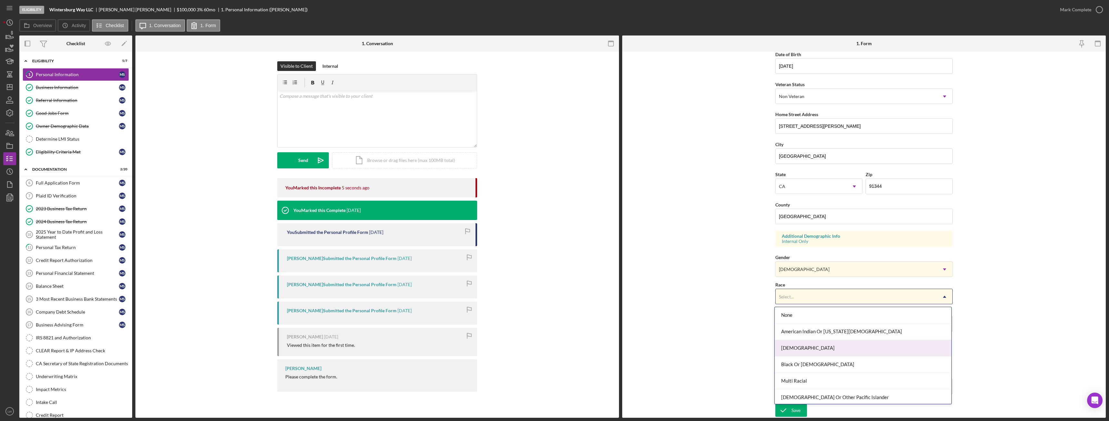
click at [813, 349] on div "Asian" at bounding box center [863, 348] width 177 height 16
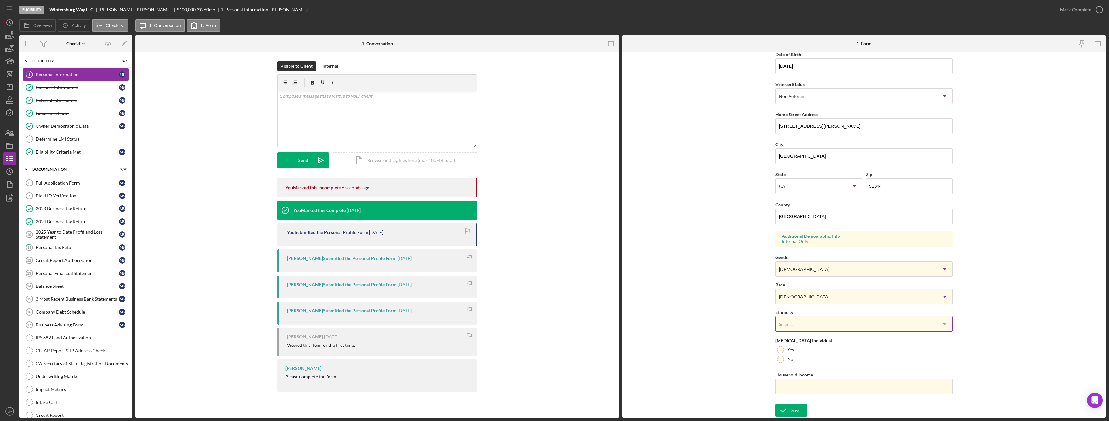
click at [811, 323] on div "Select..." at bounding box center [856, 324] width 161 height 15
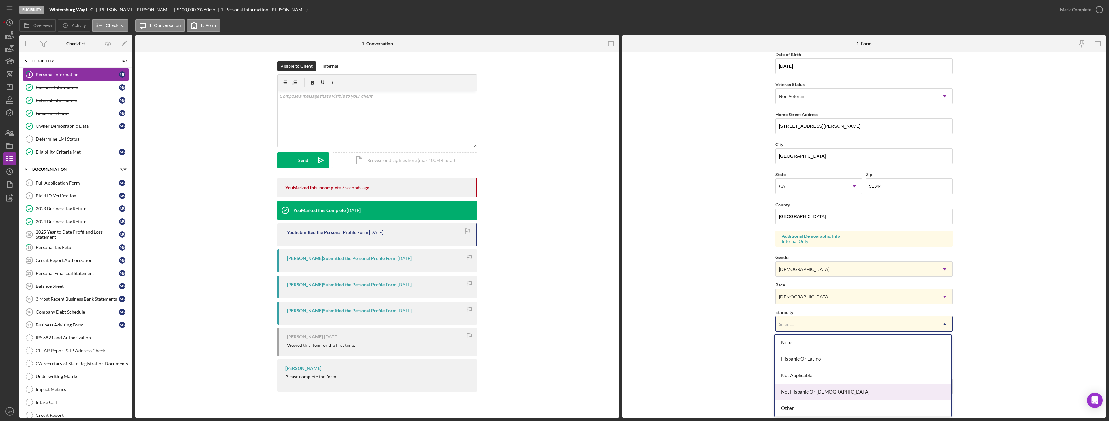
click at [824, 389] on div "Not Hispanic Or Latino" at bounding box center [863, 392] width 177 height 16
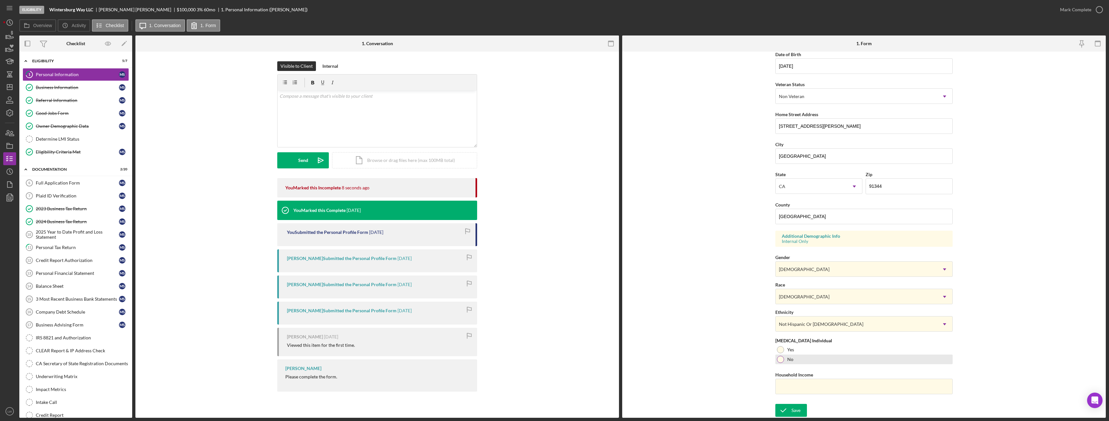
click at [780, 359] on div at bounding box center [780, 359] width 7 height 7
click at [802, 386] on input "Household Income" at bounding box center [863, 386] width 177 height 15
click at [844, 385] on input "Household Income" at bounding box center [863, 386] width 177 height 15
type input "$2,400,000"
click at [792, 411] on div "Save" at bounding box center [796, 410] width 9 height 13
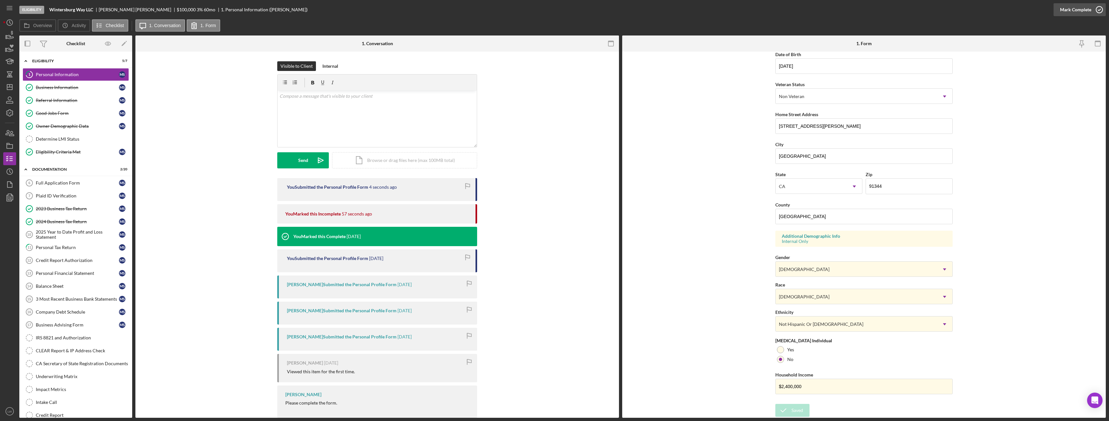
click at [1079, 14] on div "Mark Complete" at bounding box center [1075, 9] width 31 height 13
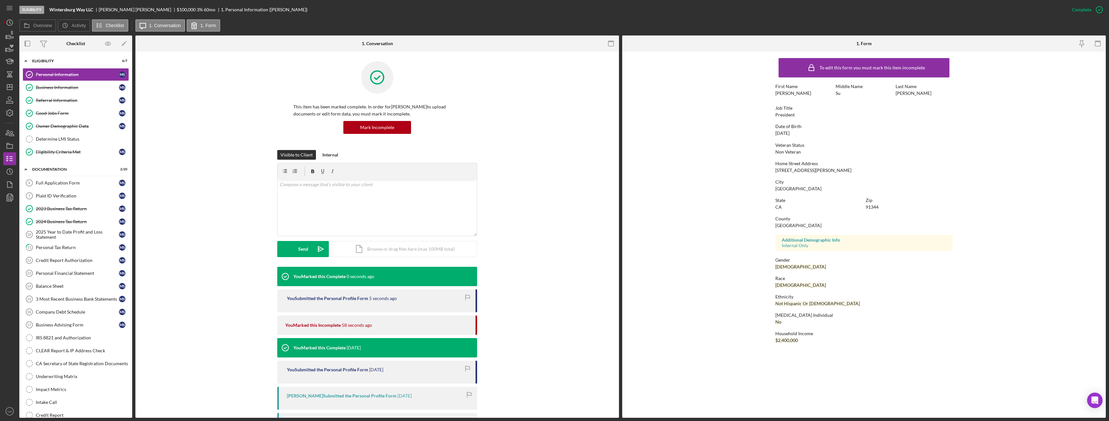
scroll to position [0, 0]
click at [12, 36] on icon "button" at bounding box center [10, 35] width 16 height 16
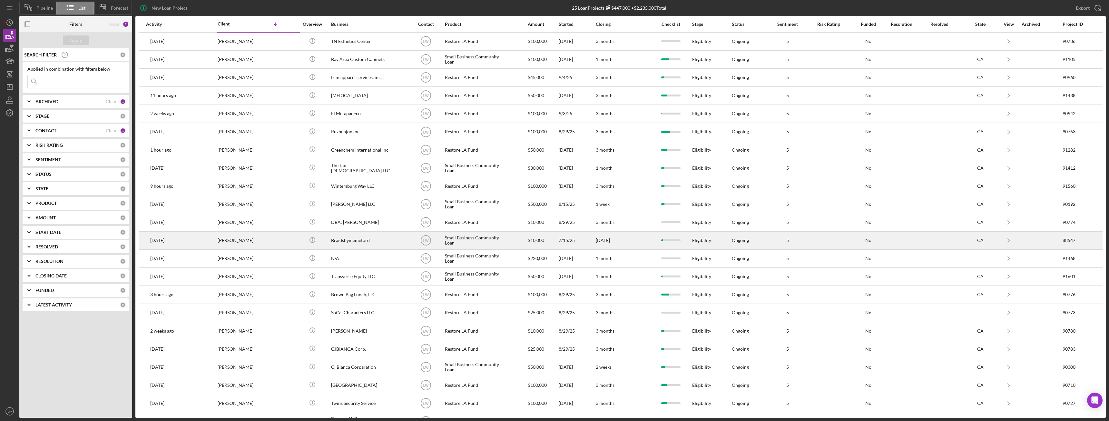
click at [234, 242] on div "[PERSON_NAME]" at bounding box center [250, 240] width 64 height 17
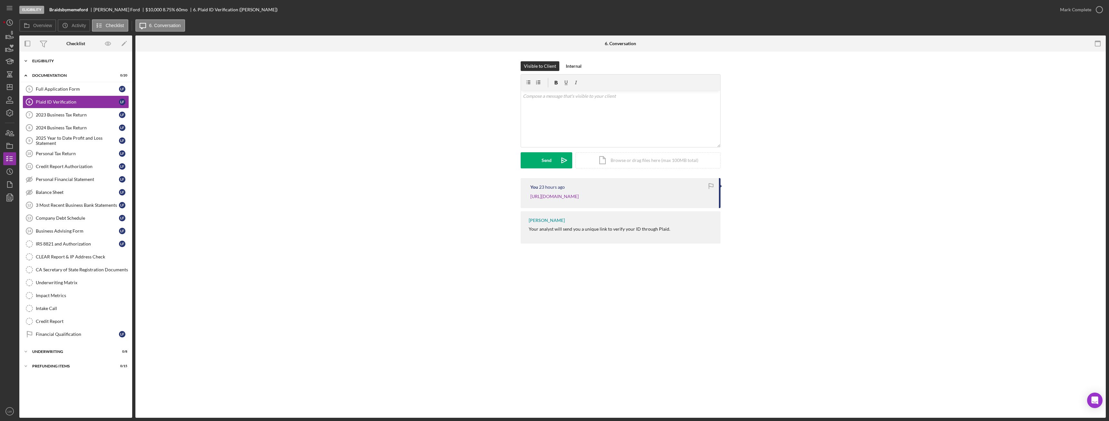
click at [41, 61] on div "Eligibility" at bounding box center [78, 61] width 92 height 4
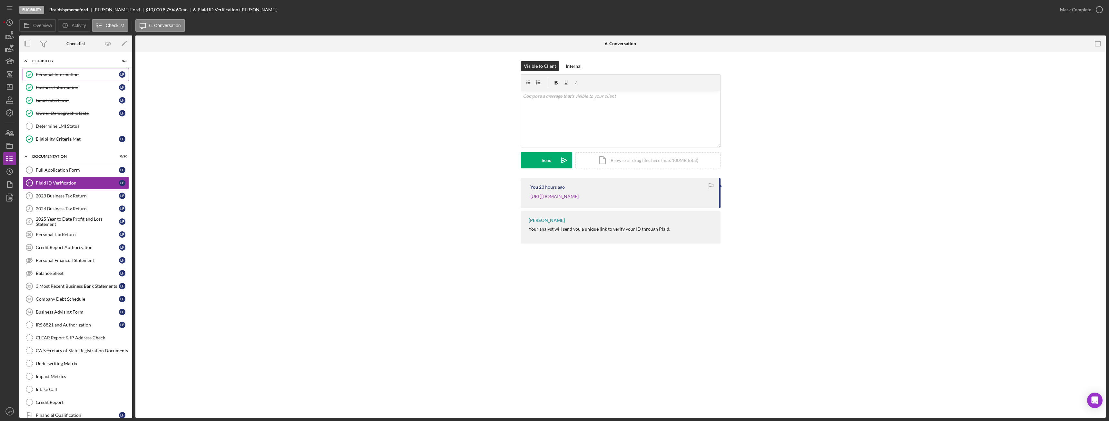
click at [64, 72] on div "Personal Information" at bounding box center [77, 74] width 83 height 5
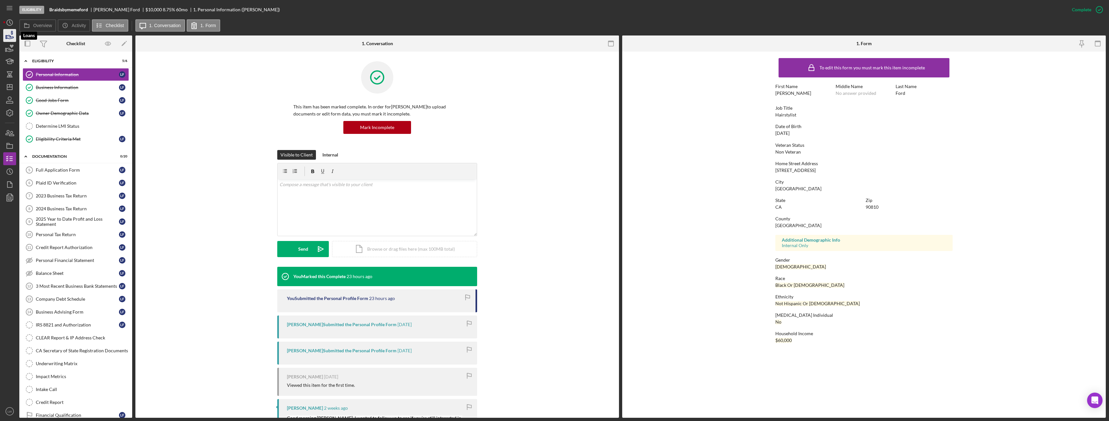
click at [12, 35] on icon "button" at bounding box center [10, 35] width 16 height 16
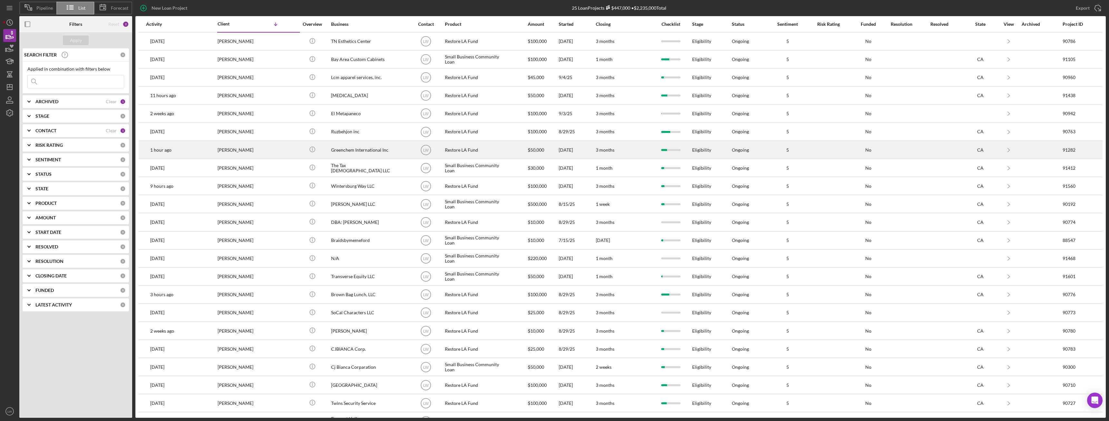
click at [238, 153] on div "[PERSON_NAME]" at bounding box center [250, 149] width 64 height 17
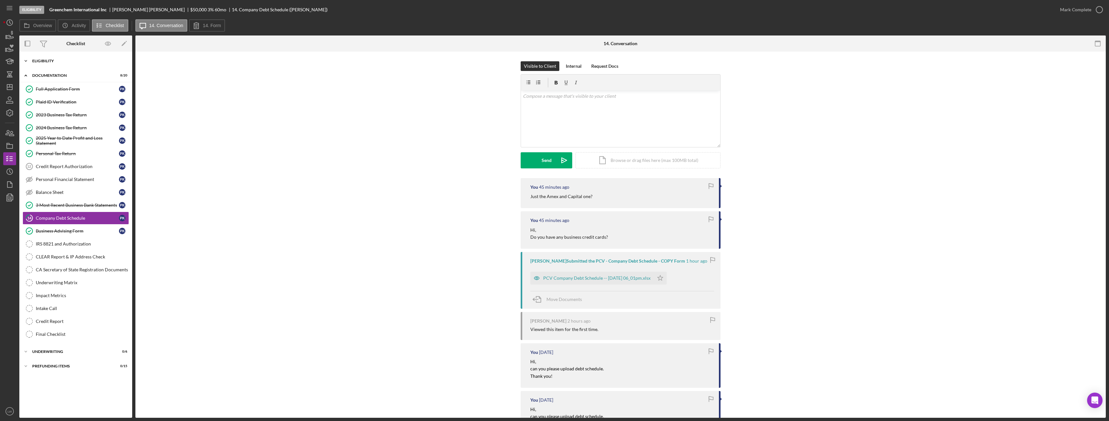
click at [53, 62] on div "Eligibility" at bounding box center [78, 61] width 92 height 4
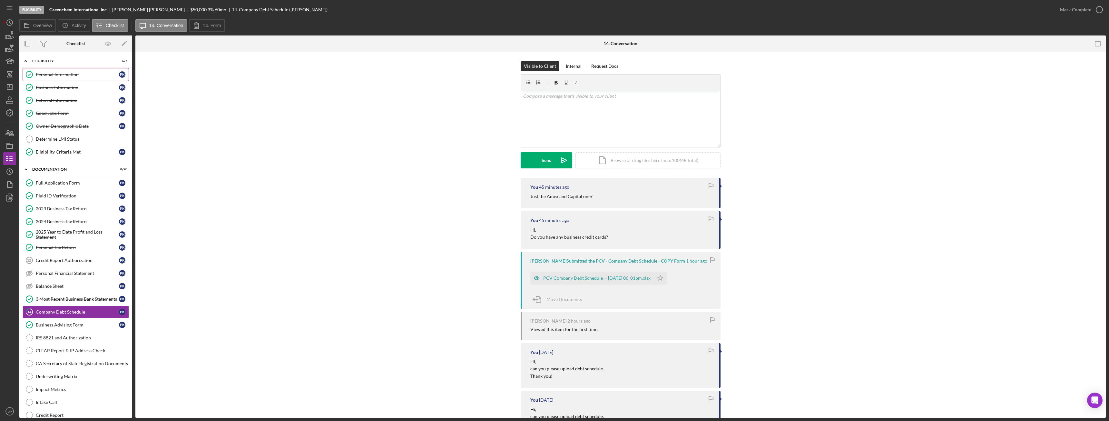
click at [54, 73] on div "Personal Information" at bounding box center [77, 74] width 83 height 5
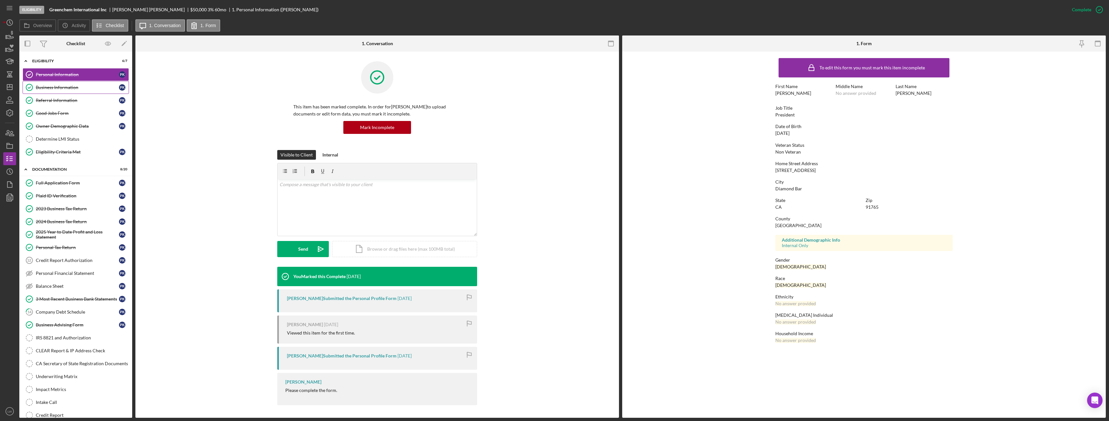
click at [65, 89] on div "Business Information" at bounding box center [77, 87] width 83 height 5
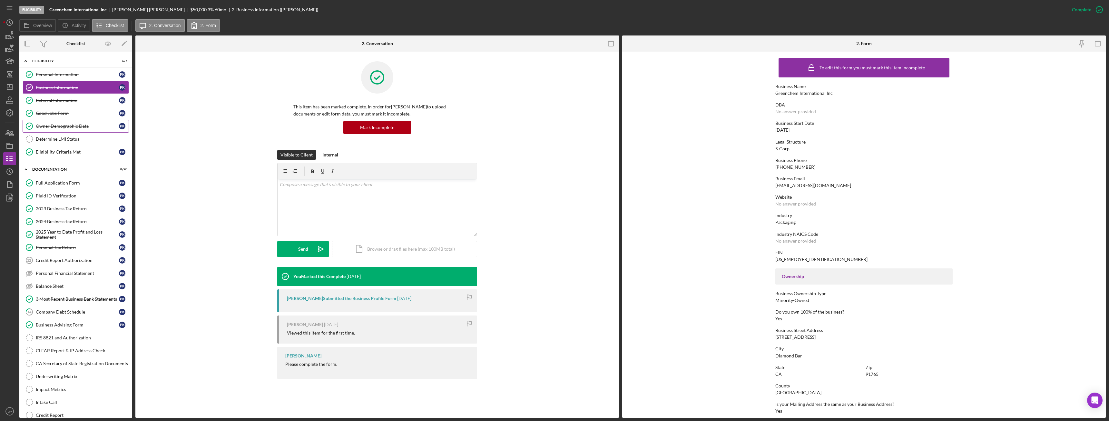
click at [52, 125] on div "Owner Demographic Data" at bounding box center [77, 125] width 83 height 5
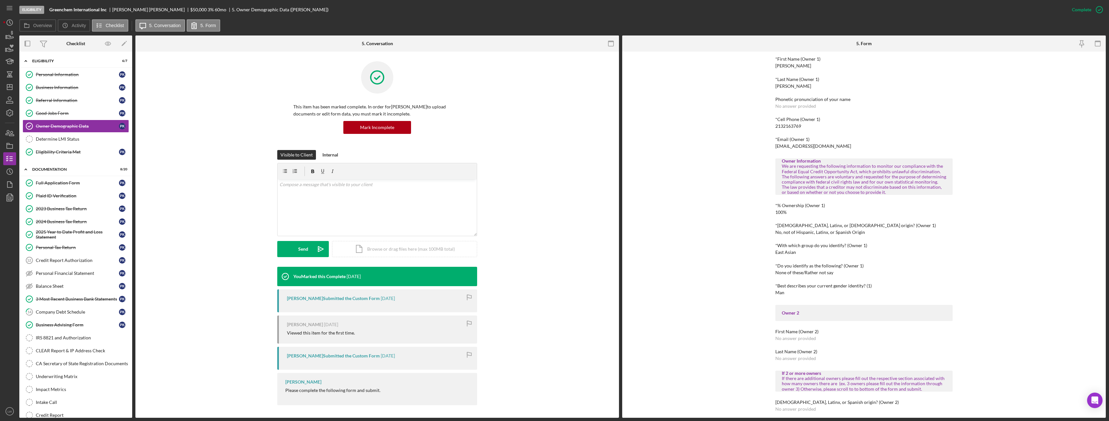
scroll to position [129, 0]
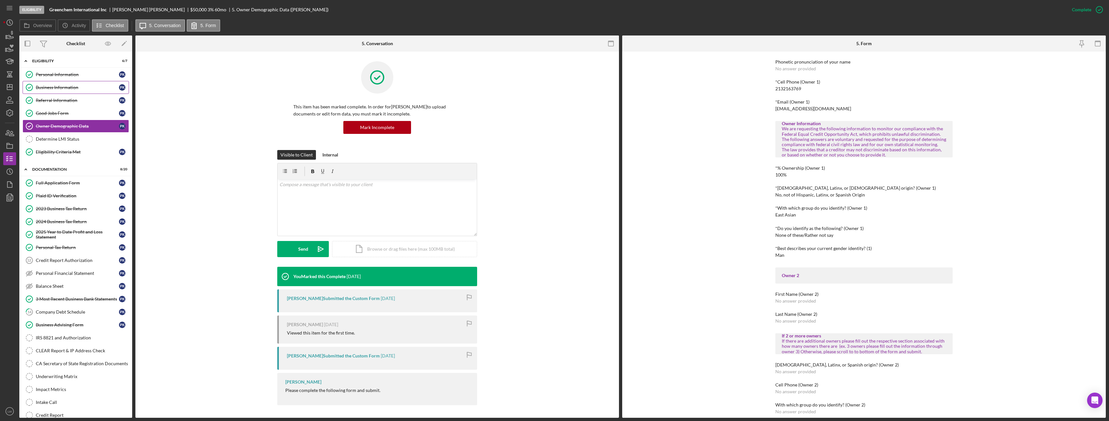
click at [85, 86] on div "Business Information" at bounding box center [77, 87] width 83 height 5
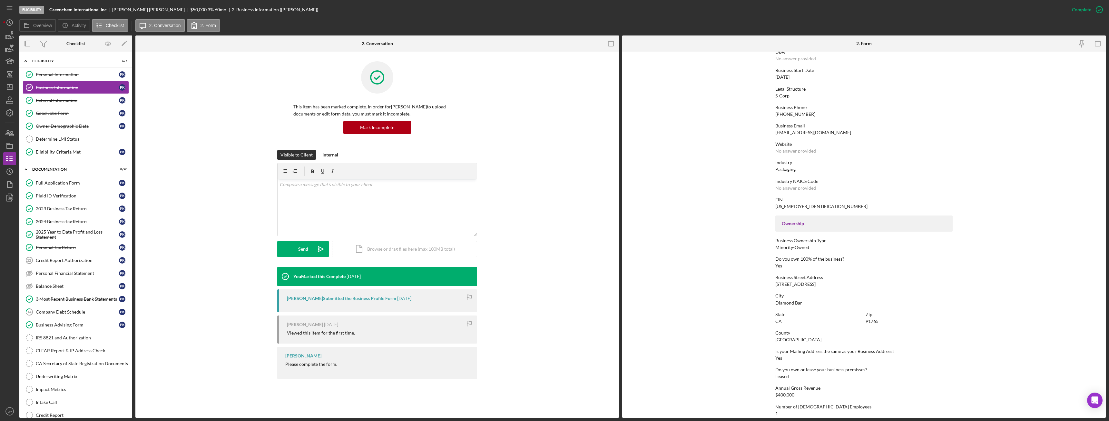
scroll to position [120, 0]
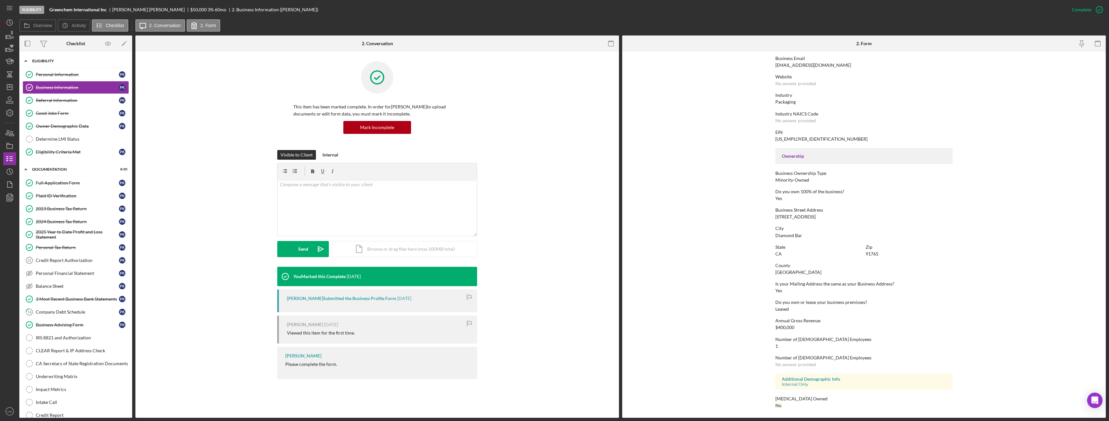
click at [64, 64] on div "Icon/Expander Eligibility 6 / 7" at bounding box center [75, 60] width 113 height 13
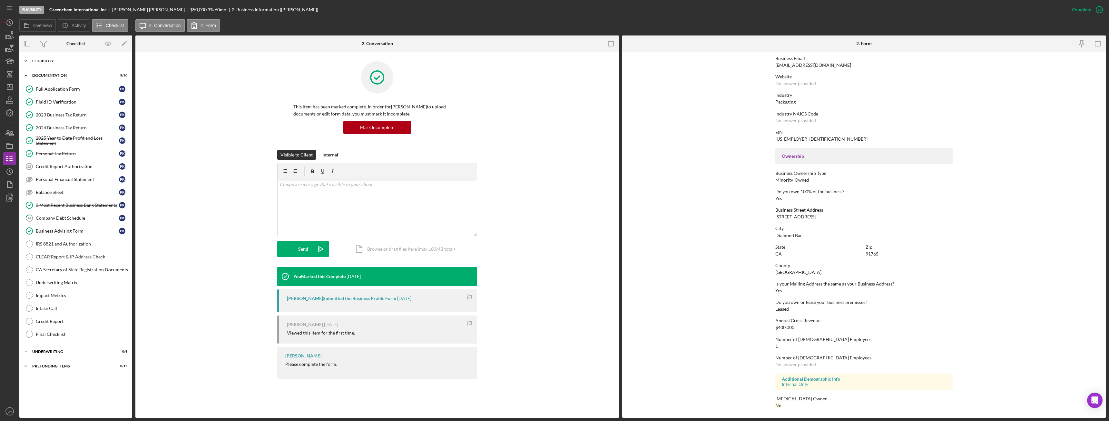
click at [50, 59] on div "Eligibility" at bounding box center [78, 61] width 92 height 4
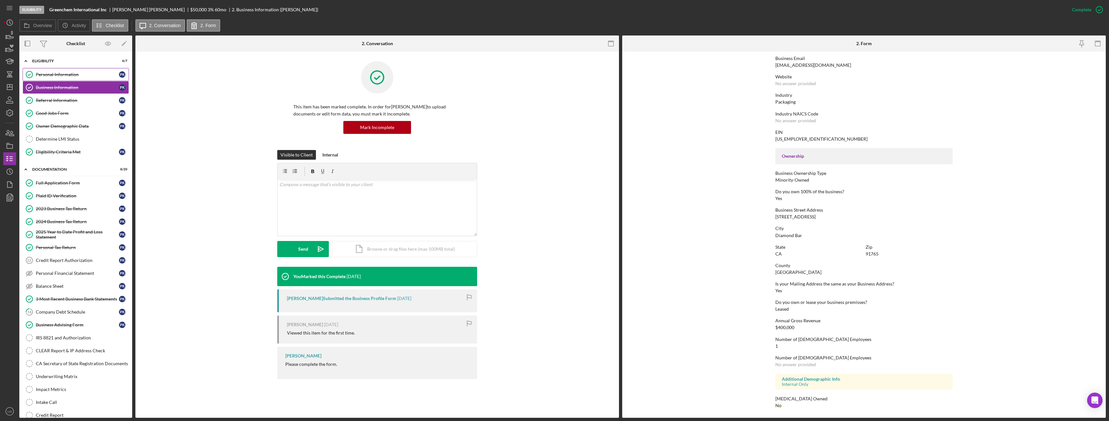
click at [57, 74] on div "Personal Information" at bounding box center [77, 74] width 83 height 5
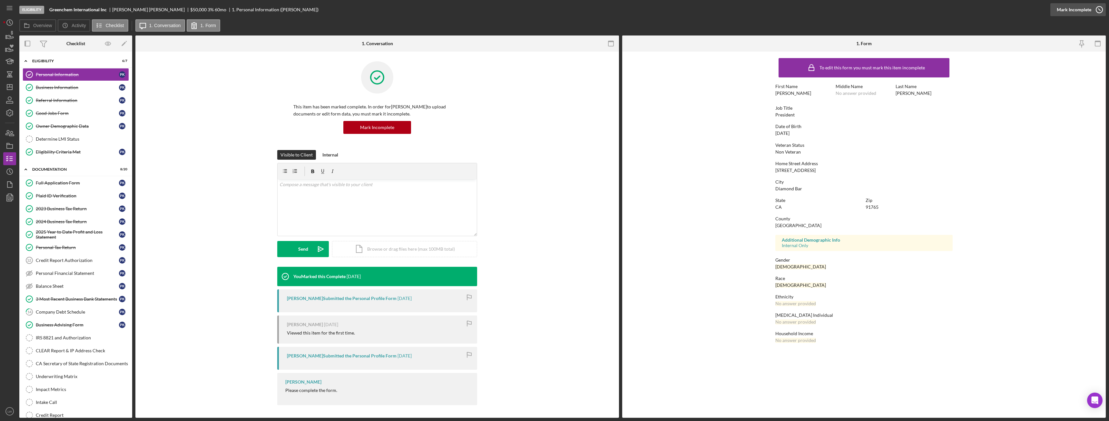
click at [1089, 8] on div "Mark Incomplete" at bounding box center [1074, 9] width 34 height 13
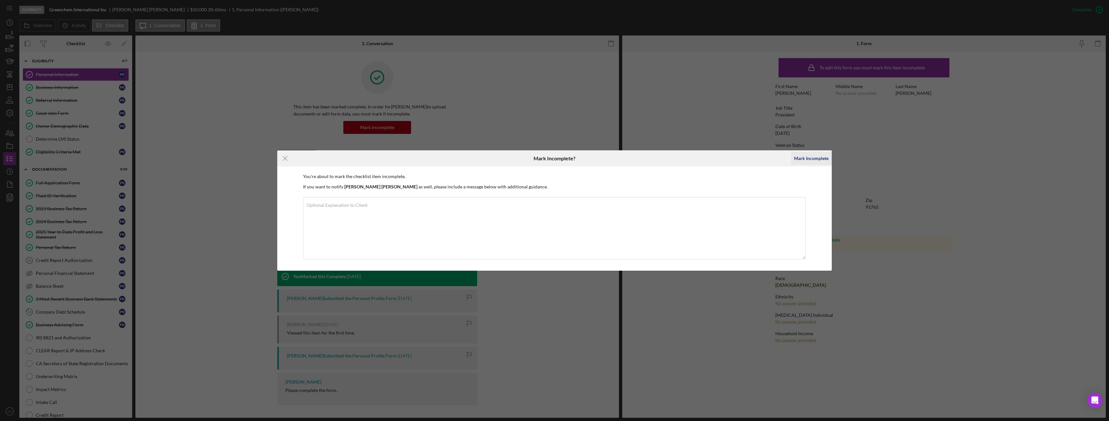
click at [813, 162] on div "Mark Incomplete" at bounding box center [811, 158] width 34 height 13
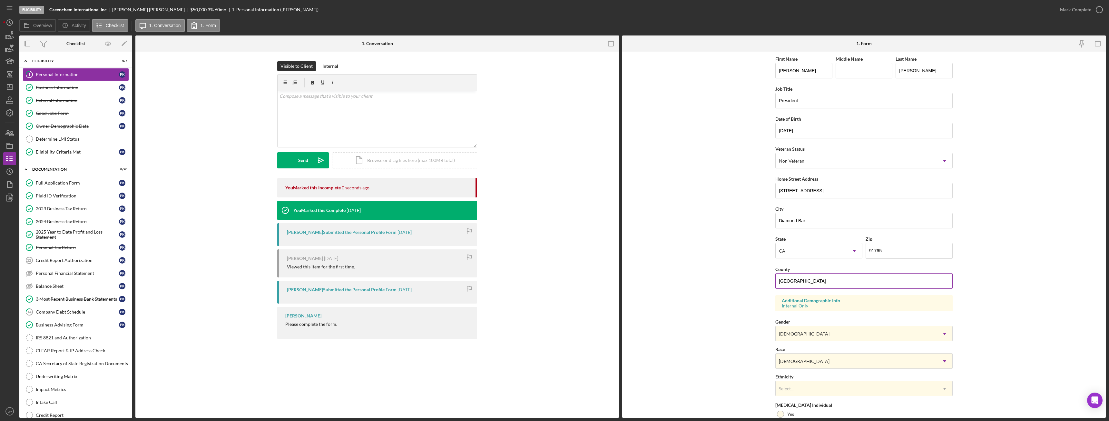
scroll to position [64, 0]
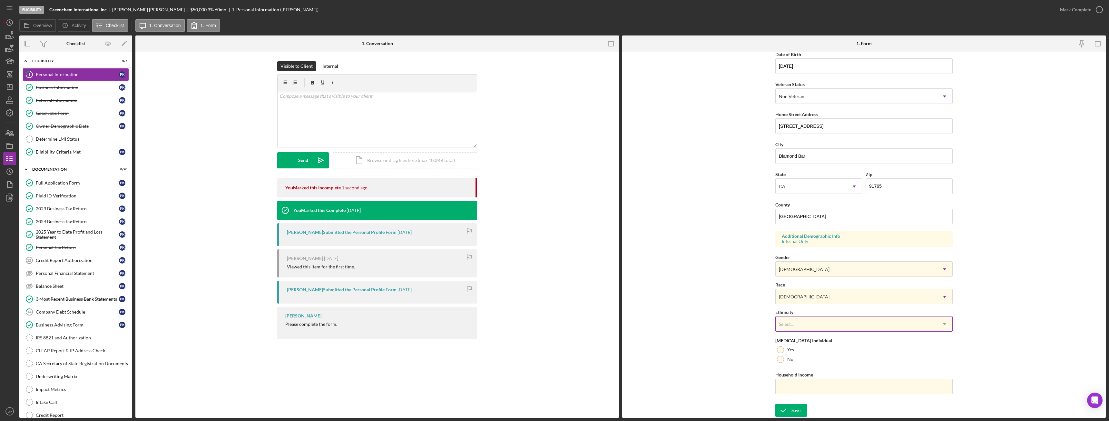
click at [817, 321] on div "Select..." at bounding box center [856, 324] width 161 height 15
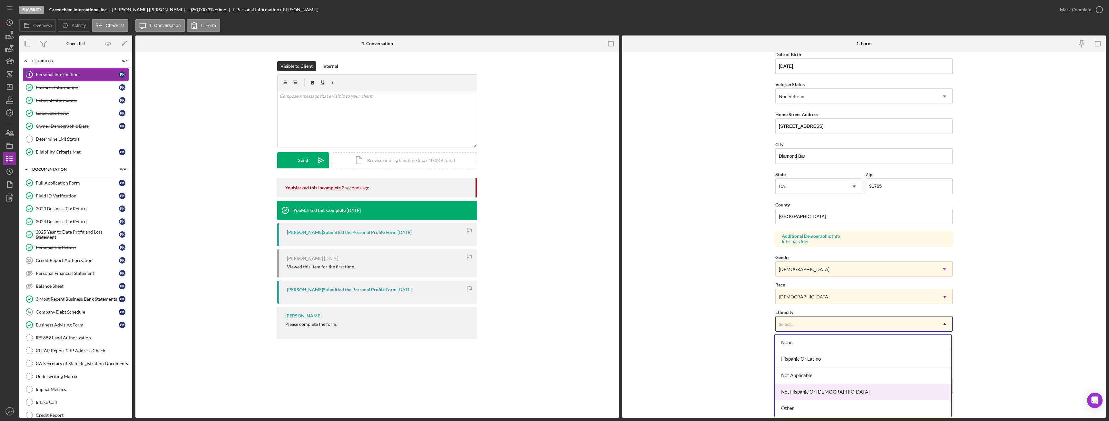
click at [821, 389] on div "Not Hispanic Or Latino" at bounding box center [863, 392] width 177 height 16
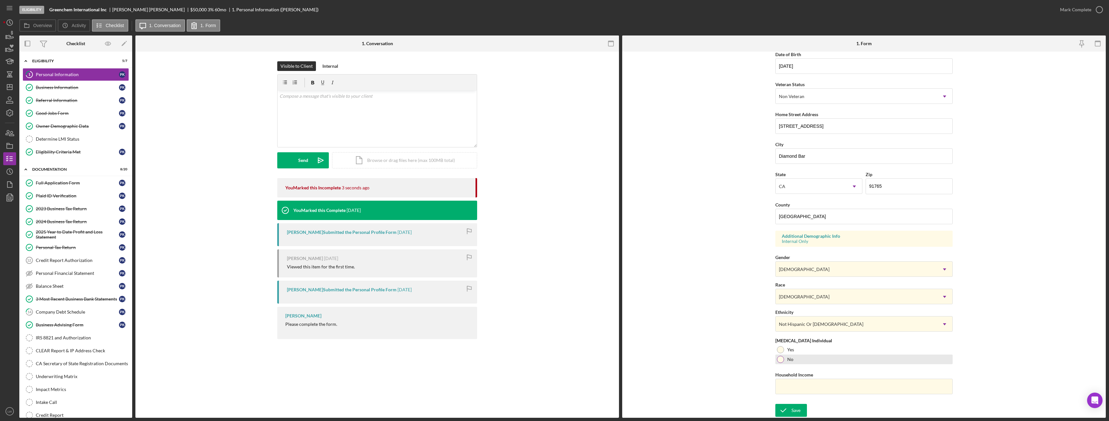
click at [782, 358] on div at bounding box center [780, 359] width 7 height 7
click at [796, 383] on input "Household Income" at bounding box center [863, 386] width 177 height 15
type input "$400,000"
click at [792, 409] on div "Save" at bounding box center [796, 410] width 9 height 13
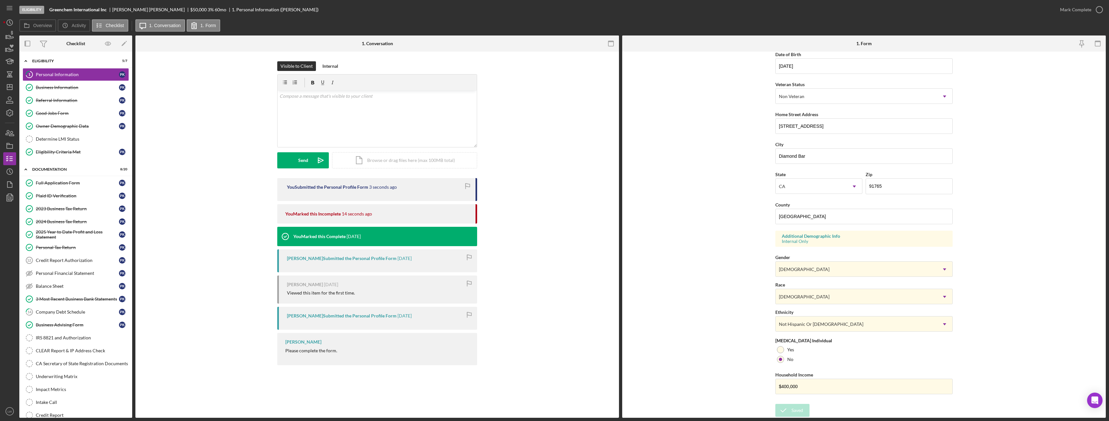
click at [1083, 12] on div "Mark Complete" at bounding box center [1075, 9] width 31 height 13
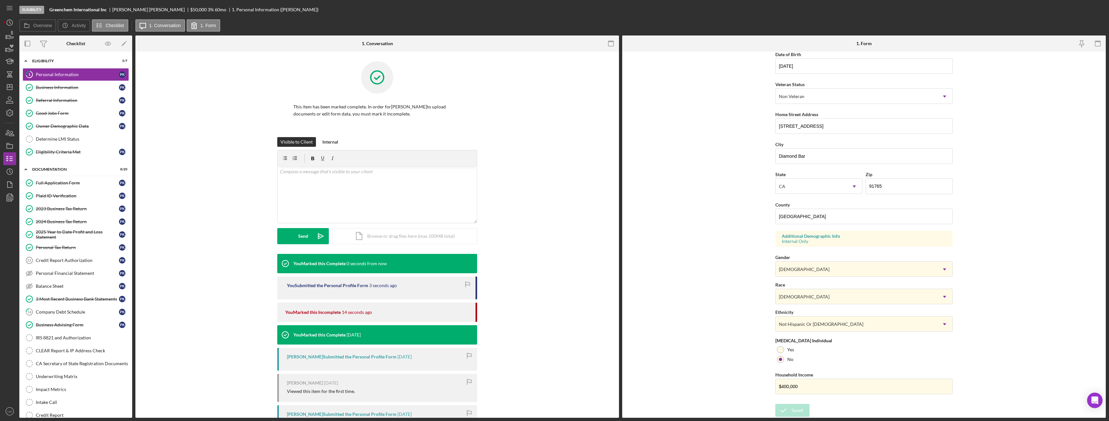
scroll to position [0, 0]
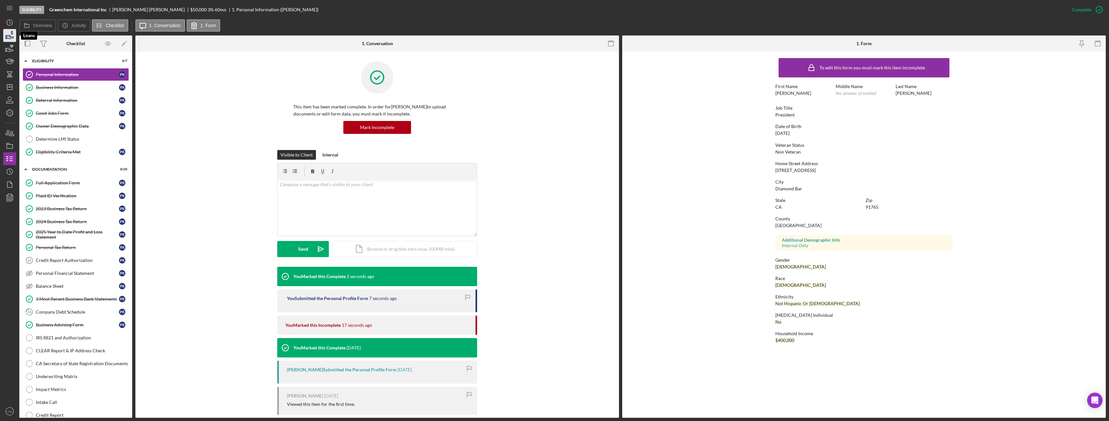
click at [8, 35] on icon "button" at bounding box center [10, 37] width 7 height 4
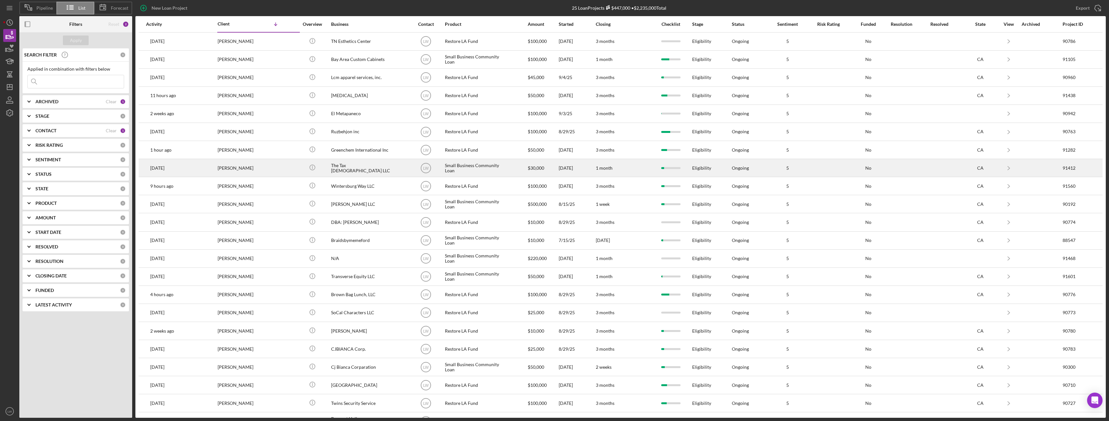
click at [229, 173] on div "[PERSON_NAME]" at bounding box center [250, 167] width 64 height 17
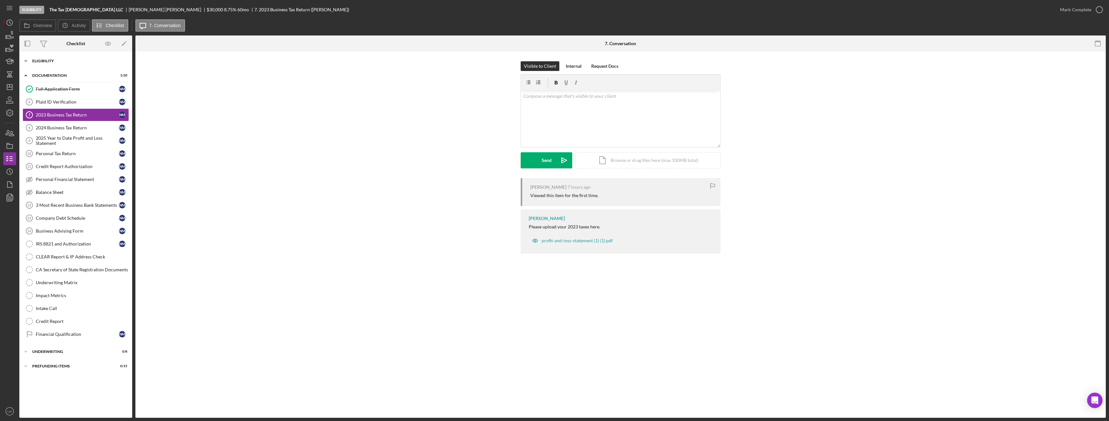
click at [84, 63] on div "Icon/Expander Eligibility 6 / 6" at bounding box center [75, 60] width 113 height 13
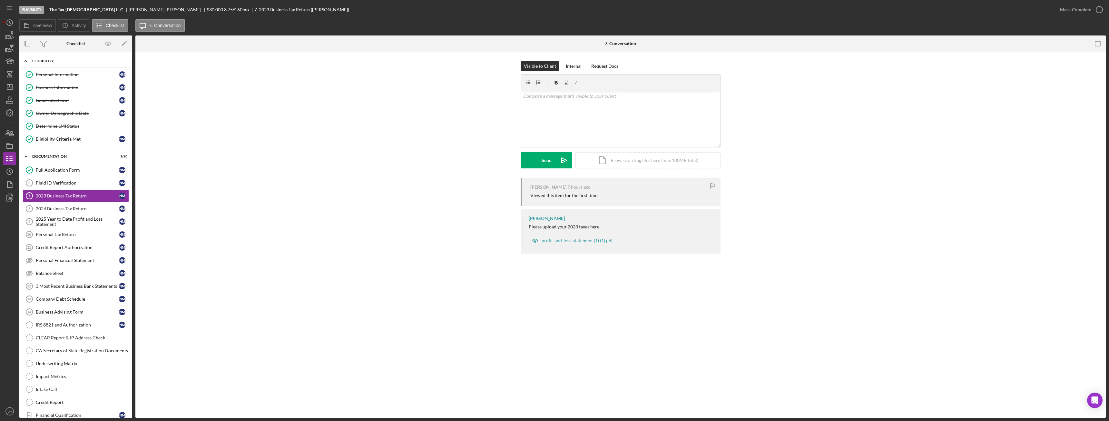
click at [85, 61] on div "Eligibility" at bounding box center [78, 61] width 92 height 4
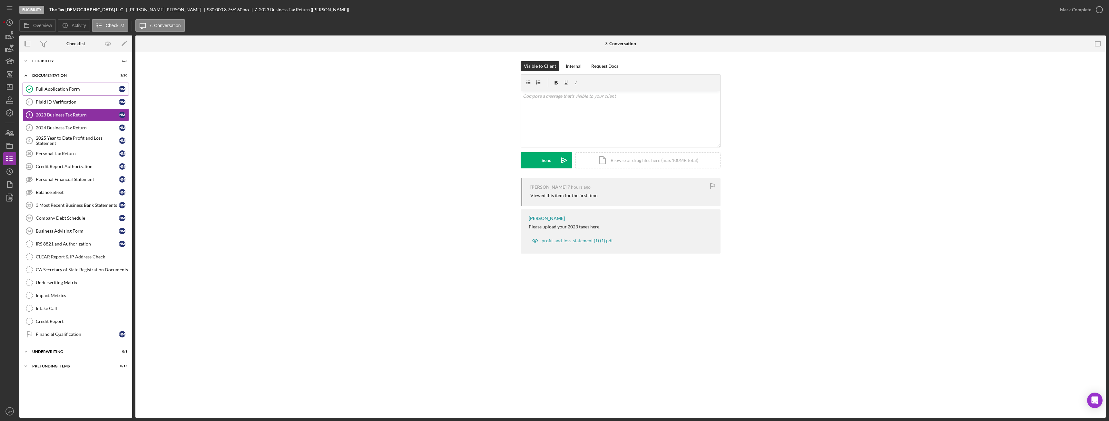
click at [70, 89] on div "Full Application Form" at bounding box center [77, 88] width 83 height 5
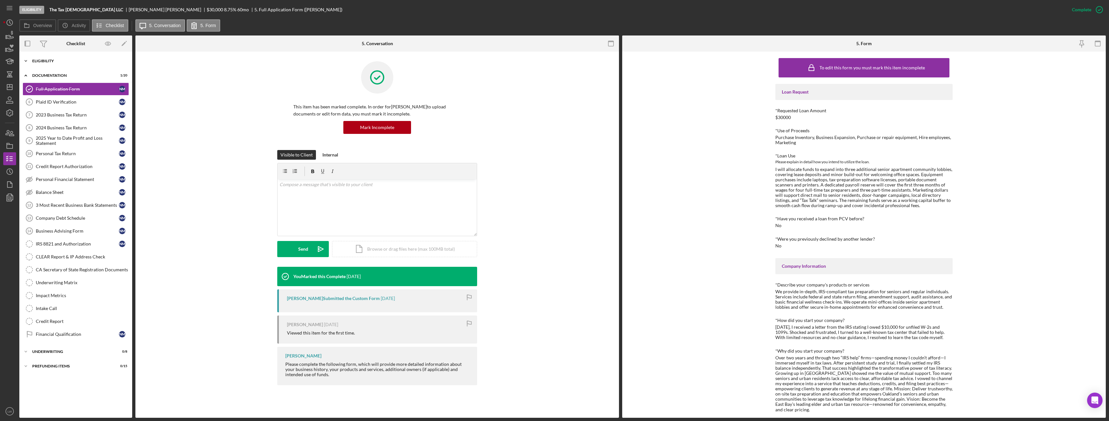
click at [64, 59] on div "Icon/Expander Eligibility 6 / 6" at bounding box center [75, 60] width 113 height 13
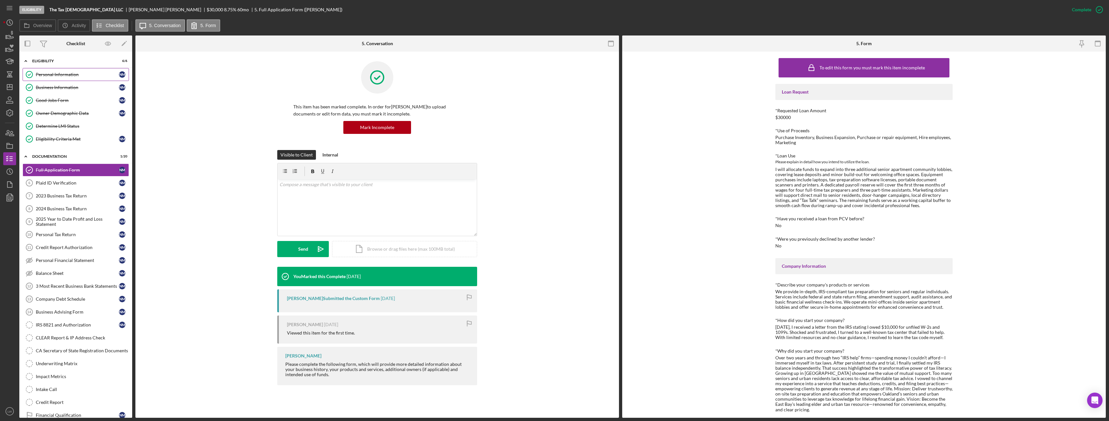
click at [63, 76] on div "Personal Information" at bounding box center [77, 74] width 83 height 5
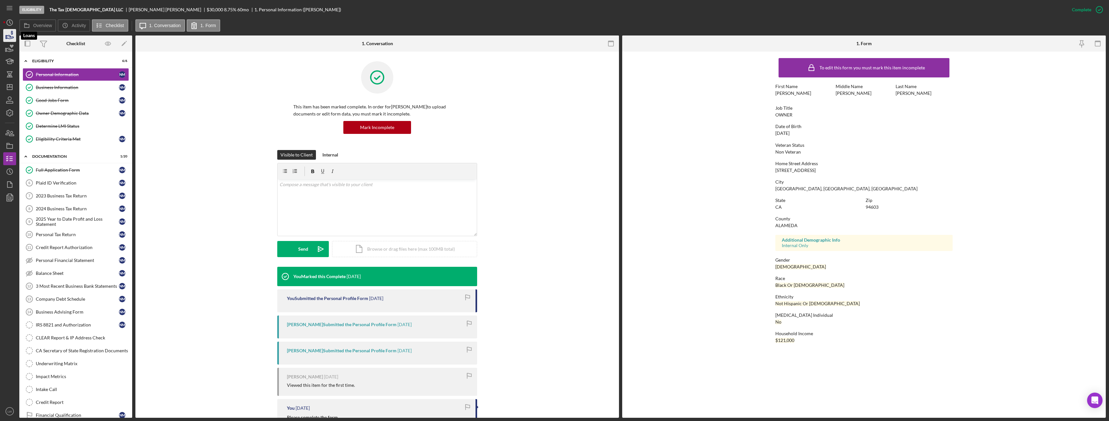
click at [11, 37] on icon "button" at bounding box center [10, 37] width 7 height 4
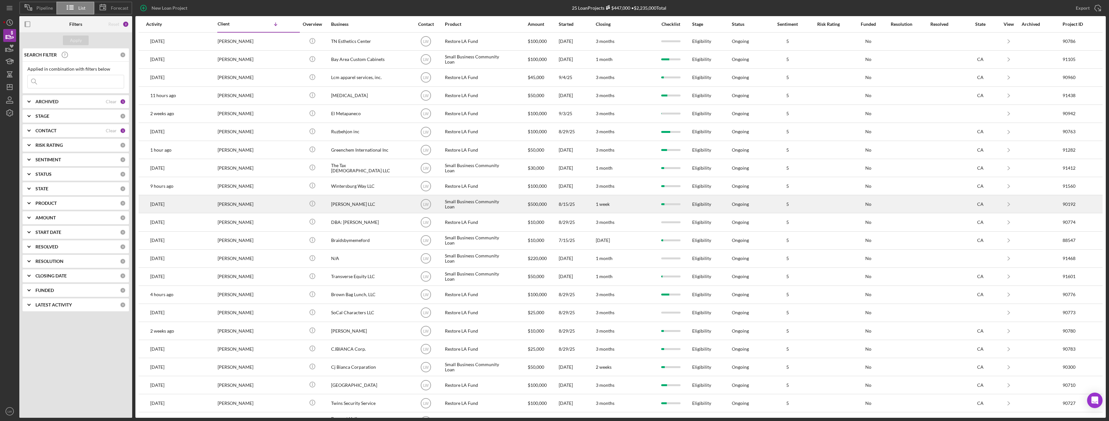
click at [247, 204] on div "[PERSON_NAME]" at bounding box center [250, 203] width 64 height 17
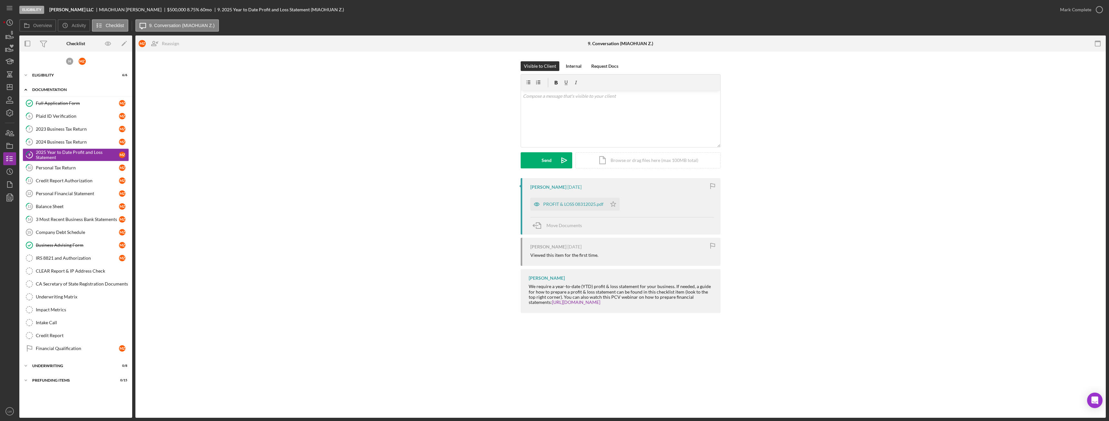
click at [45, 91] on div "Documentation" at bounding box center [78, 90] width 92 height 4
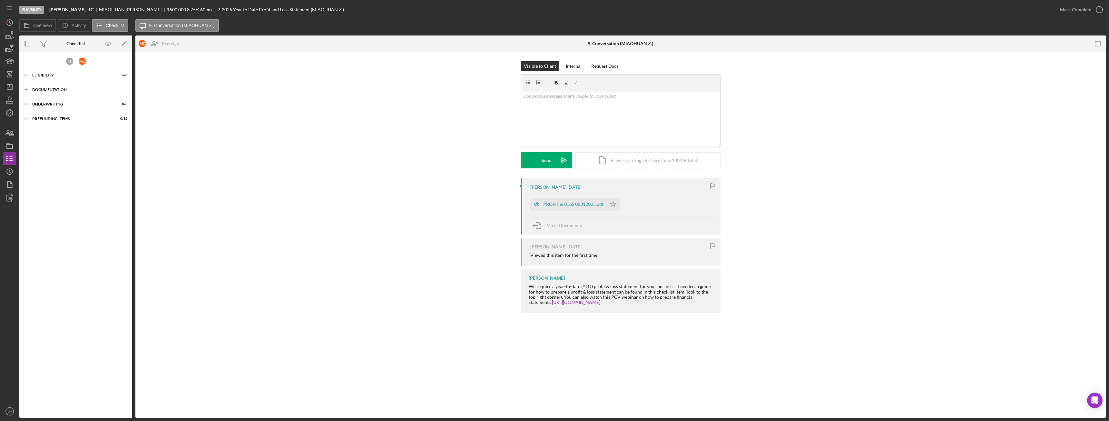
drag, startPoint x: 46, startPoint y: 92, endPoint x: 46, endPoint y: 87, distance: 4.9
click at [46, 92] on div "Icon/Expander Documentation 2 / 20" at bounding box center [75, 89] width 113 height 13
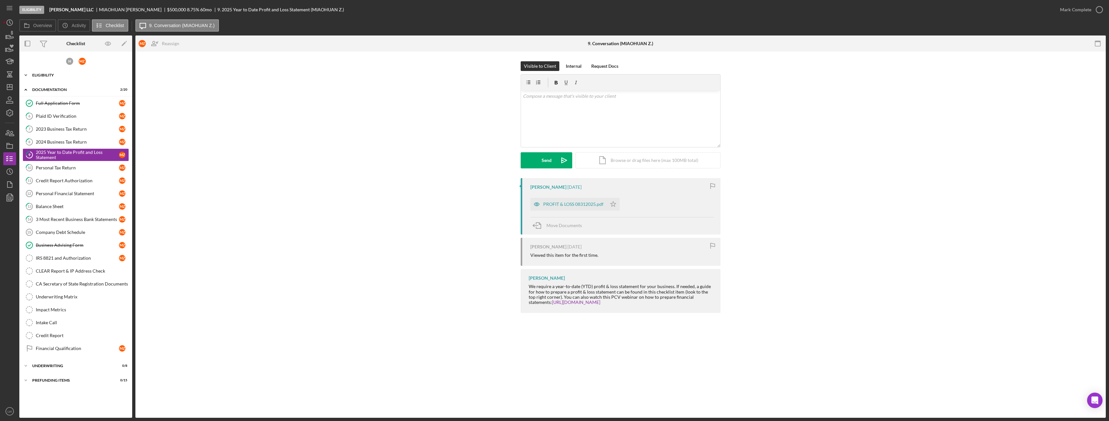
click at [45, 74] on div "Eligibility" at bounding box center [78, 75] width 92 height 4
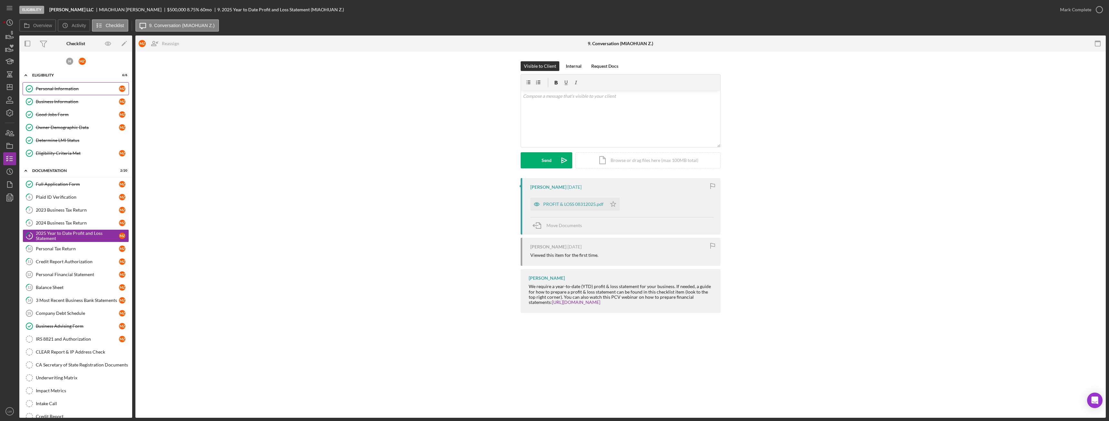
click at [56, 89] on div "Personal Information" at bounding box center [77, 88] width 83 height 5
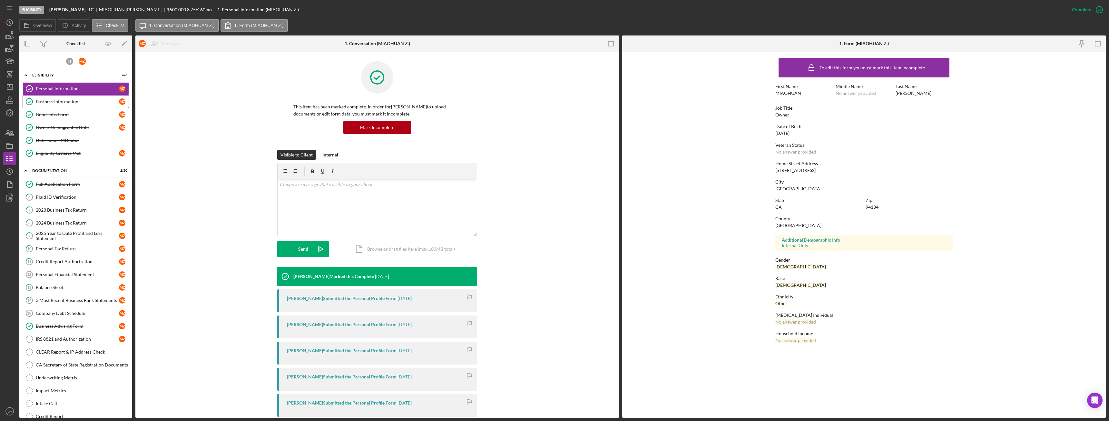
click at [78, 103] on div "Business Information" at bounding box center [77, 101] width 83 height 5
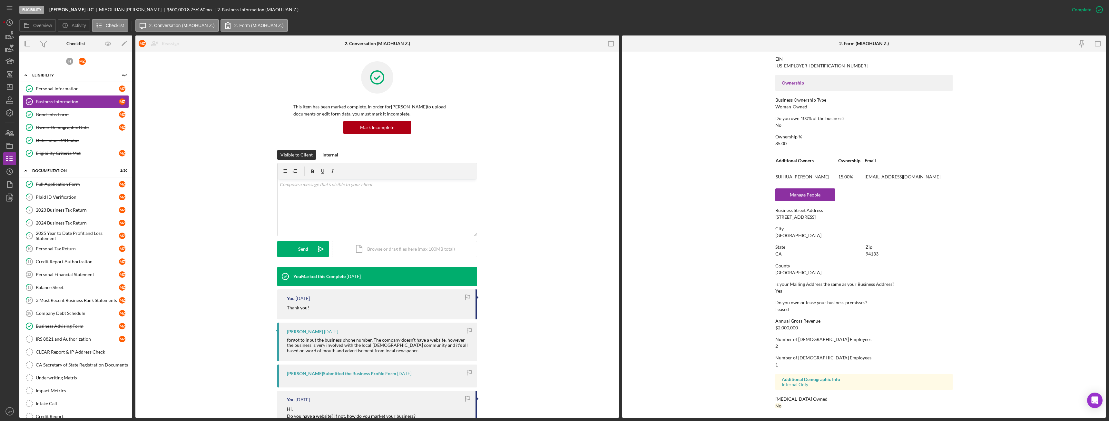
scroll to position [194, 0]
click at [79, 74] on div "Eligibility" at bounding box center [78, 75] width 92 height 4
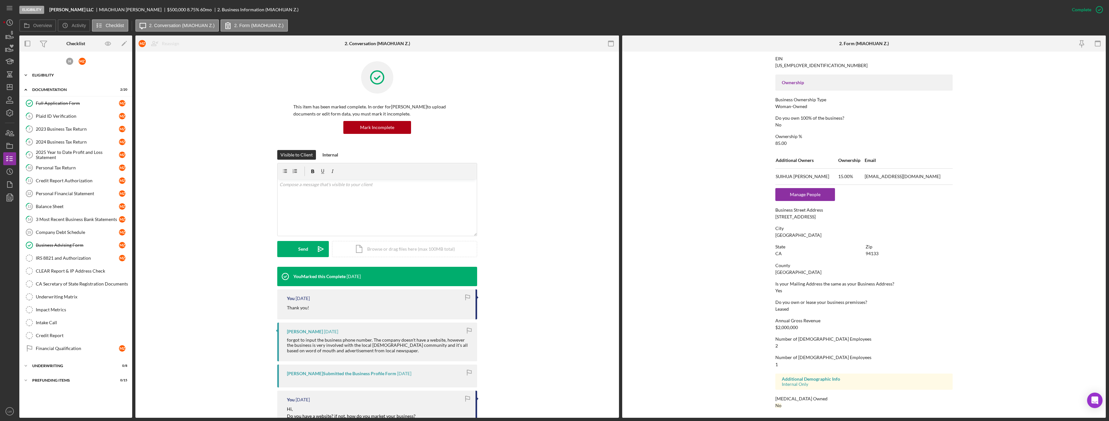
click at [43, 73] on div "Icon/Expander Eligibility 6 / 6" at bounding box center [75, 75] width 113 height 13
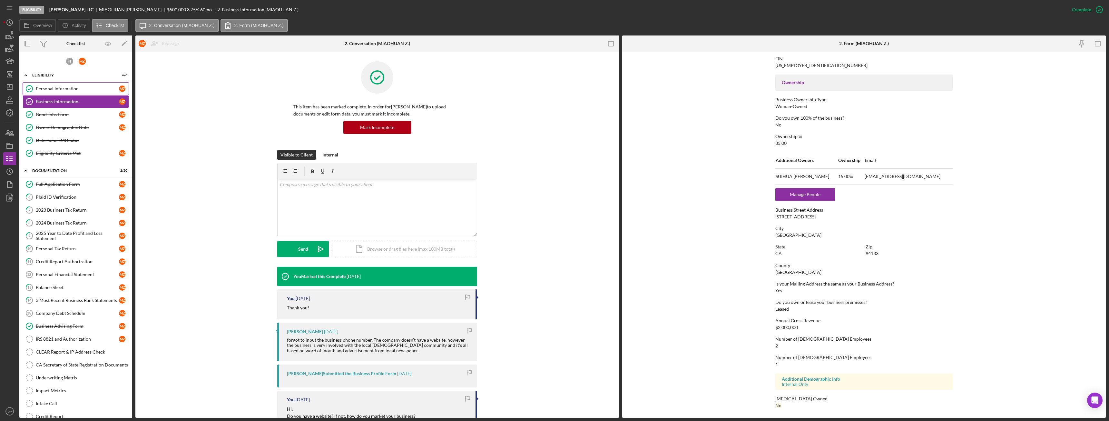
click at [52, 85] on link "Personal Information Personal Information M Z" at bounding box center [76, 88] width 106 height 13
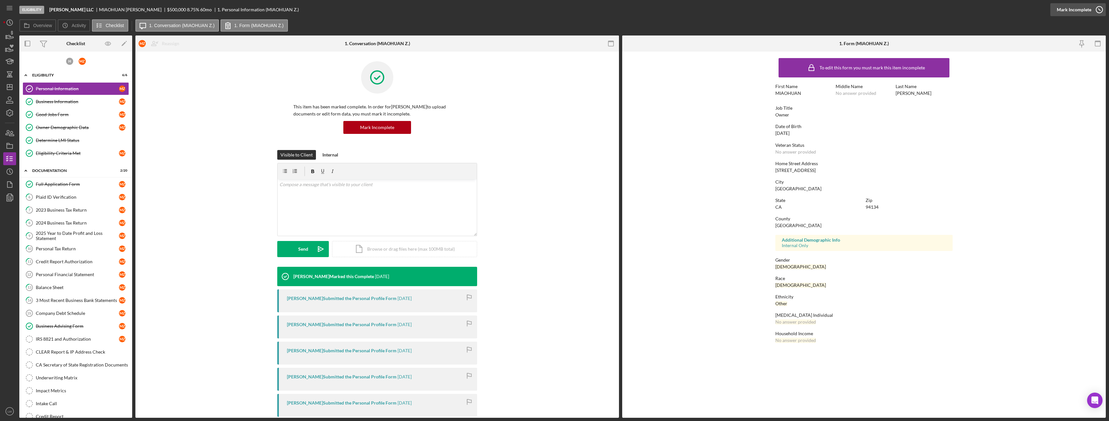
click at [1081, 12] on div "Mark Incomplete" at bounding box center [1074, 9] width 34 height 13
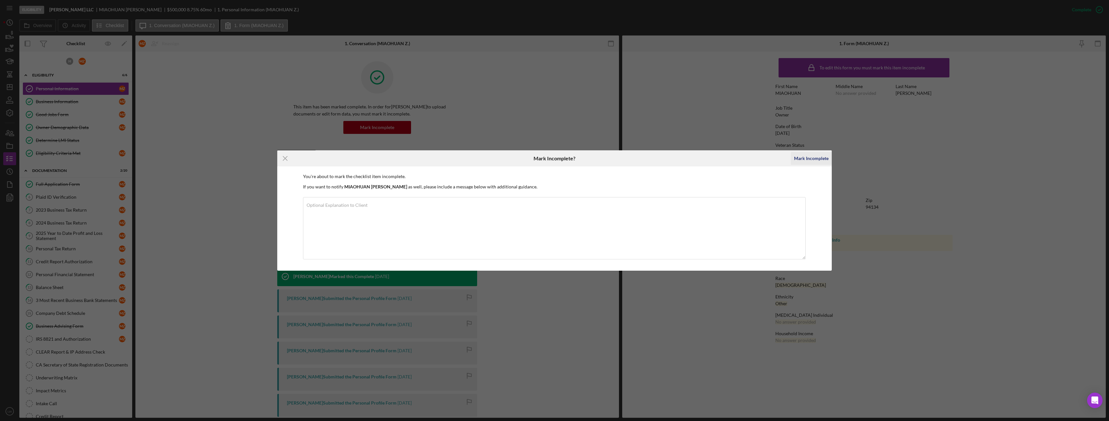
click at [803, 159] on div "Mark Incomplete" at bounding box center [811, 158] width 34 height 13
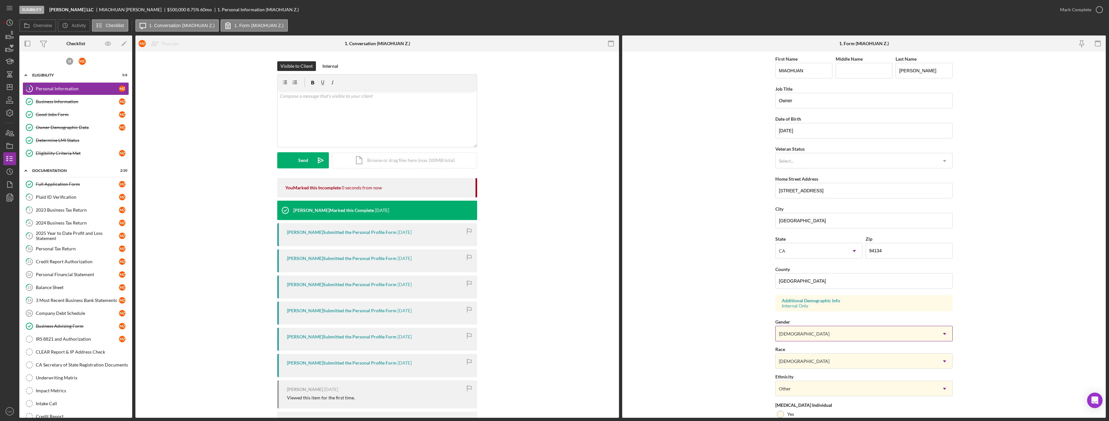
scroll to position [64, 0]
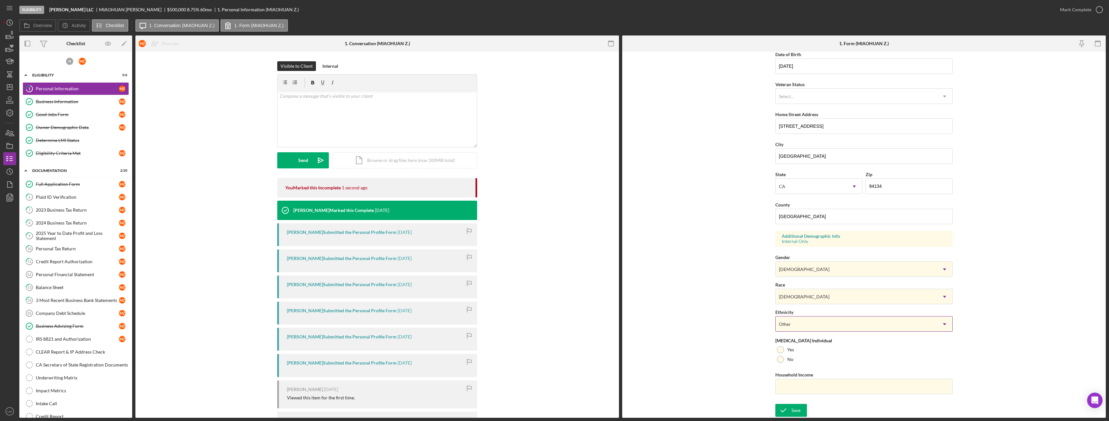
click at [843, 323] on div "Other" at bounding box center [856, 324] width 161 height 15
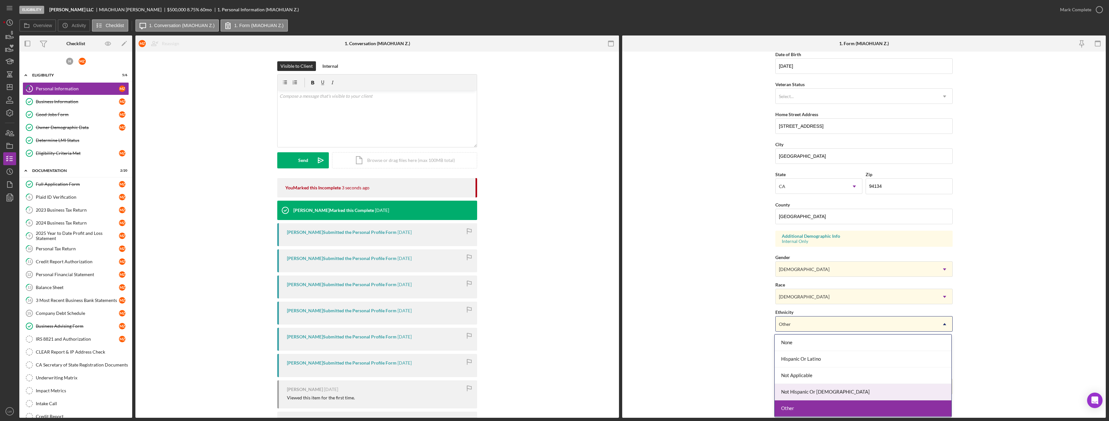
click at [833, 390] on div "Not Hispanic Or Latino" at bounding box center [863, 392] width 177 height 16
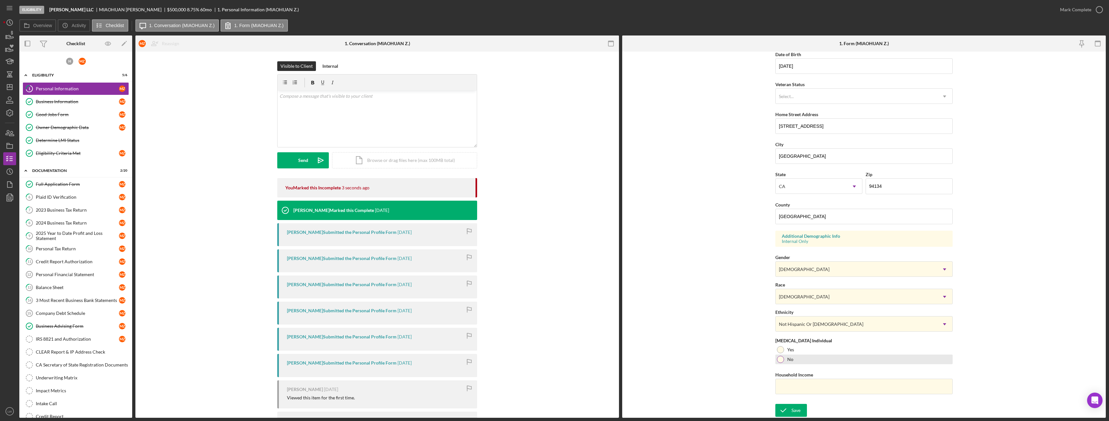
click at [781, 359] on div at bounding box center [780, 359] width 7 height 7
click at [793, 381] on input "Household Income" at bounding box center [863, 386] width 177 height 15
type input "$2,000,000"
click at [797, 412] on div "Save" at bounding box center [796, 410] width 9 height 13
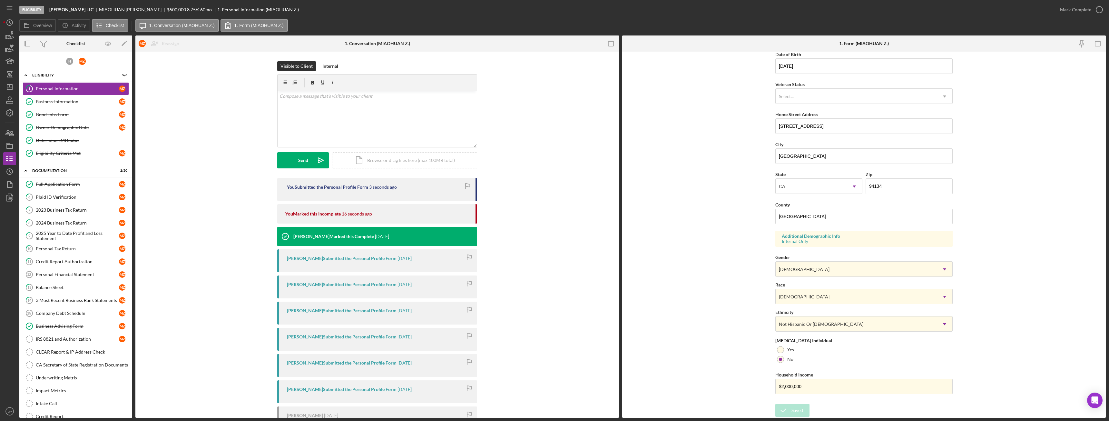
click at [1074, 7] on div "Form submitted" at bounding box center [1052, 6] width 103 height 3
click at [1073, 10] on div "Mark Complete" at bounding box center [1075, 9] width 31 height 13
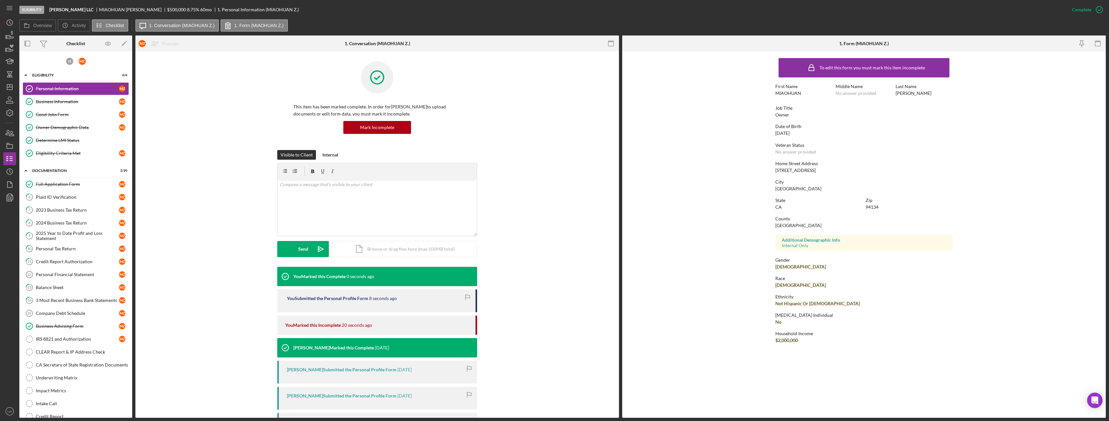
scroll to position [0, 0]
click at [9, 37] on icon "button" at bounding box center [10, 37] width 7 height 4
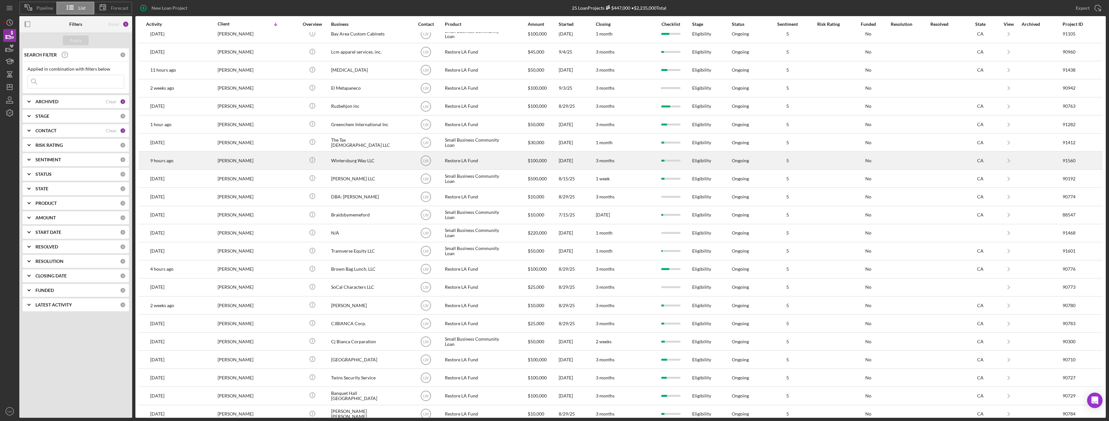
scroll to position [70, 0]
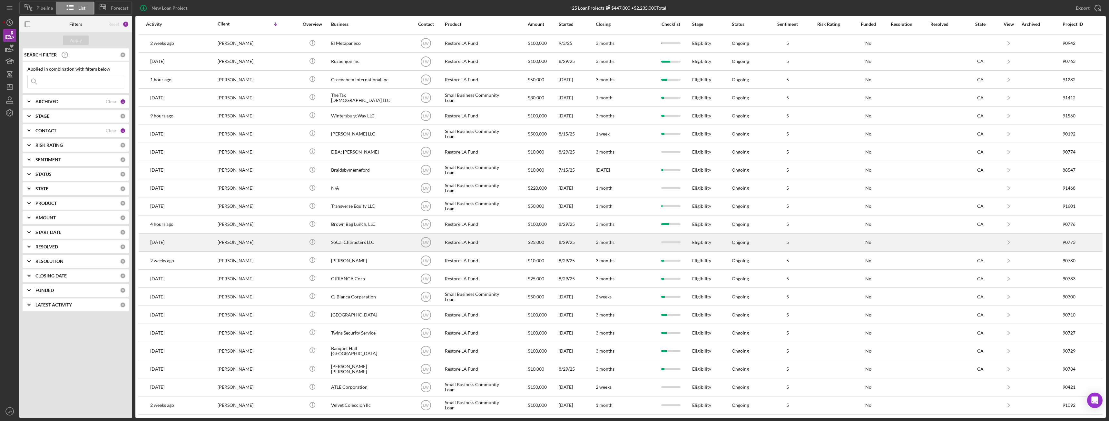
click at [262, 241] on div "[PERSON_NAME]" at bounding box center [250, 242] width 64 height 17
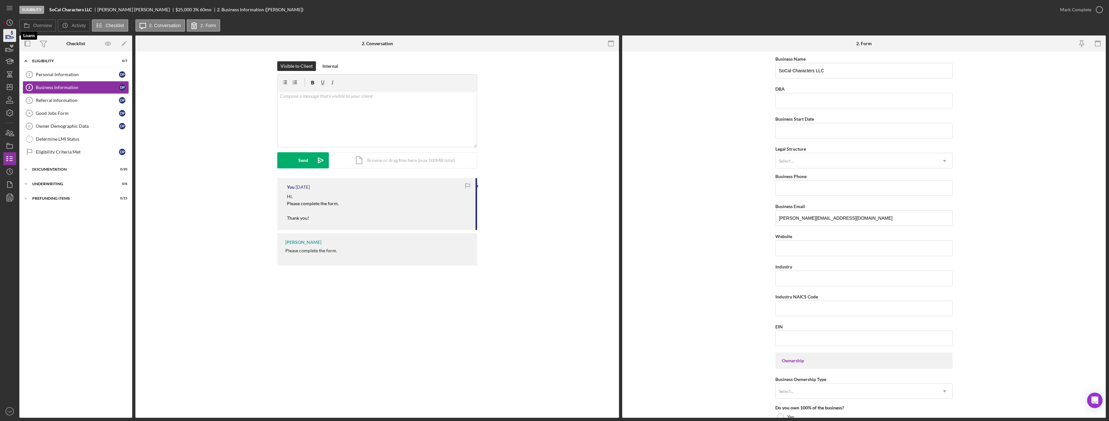
click at [14, 36] on icon "button" at bounding box center [10, 35] width 16 height 16
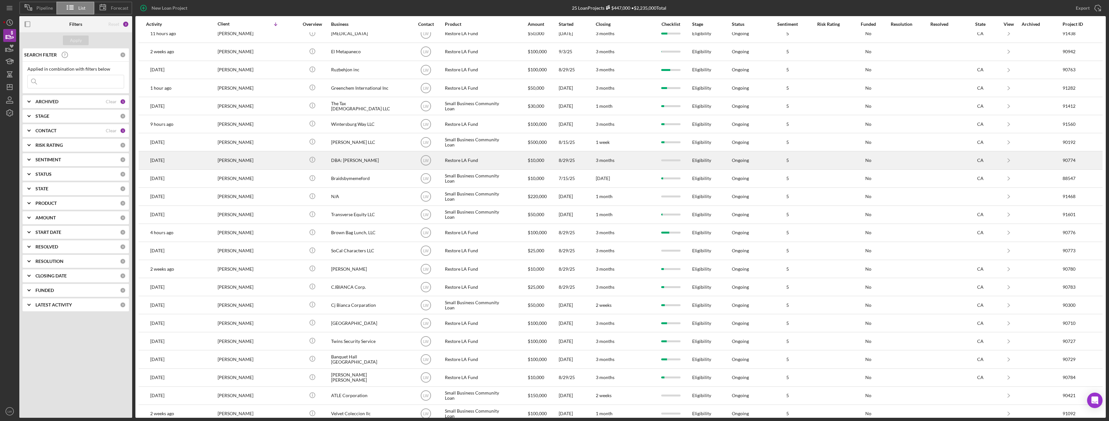
scroll to position [70, 0]
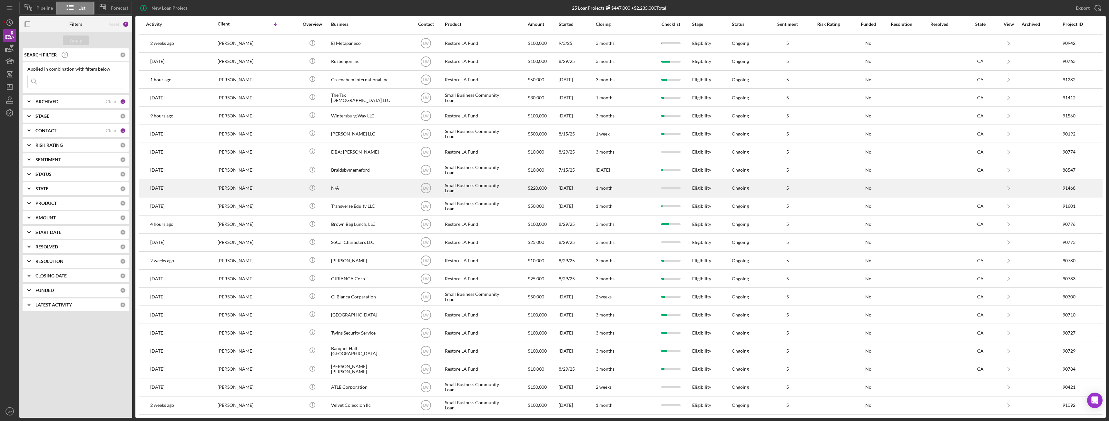
click at [233, 188] on div "[PERSON_NAME]" at bounding box center [250, 188] width 64 height 17
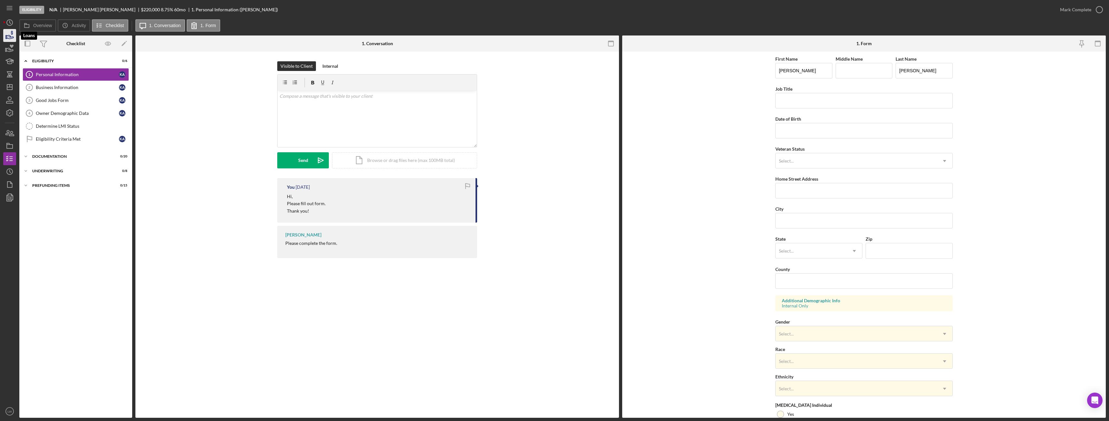
click at [8, 32] on icon "button" at bounding box center [10, 35] width 16 height 16
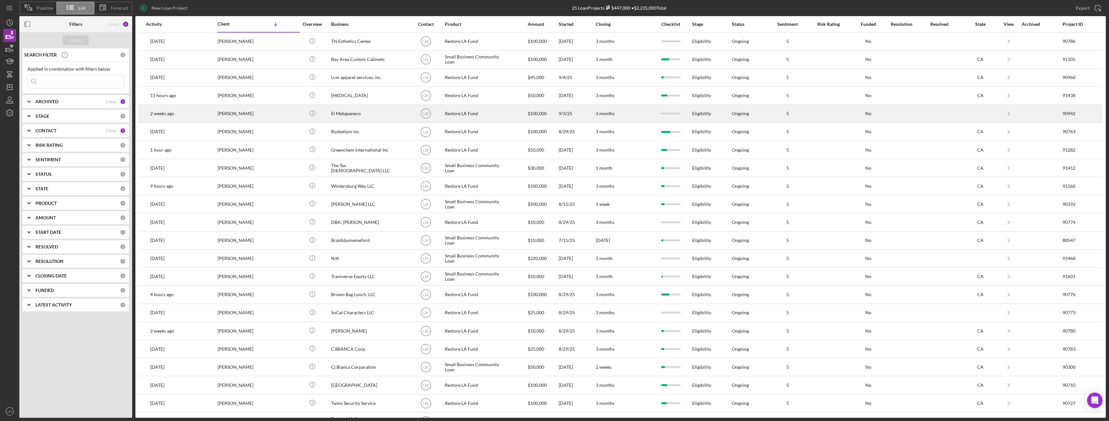
click at [250, 116] on div "[PERSON_NAME]" at bounding box center [250, 113] width 64 height 17
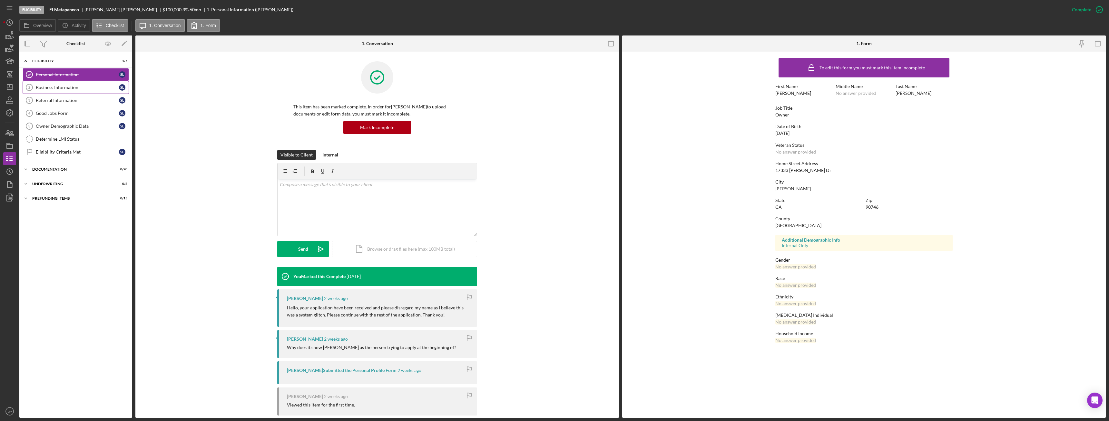
click at [80, 87] on div "Business Information" at bounding box center [77, 87] width 83 height 5
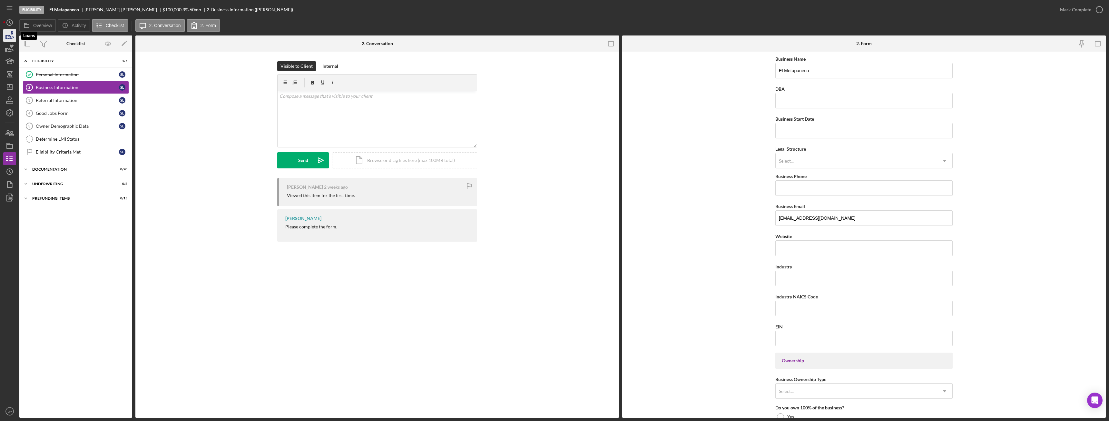
click at [10, 35] on icon "button" at bounding box center [10, 35] width 16 height 16
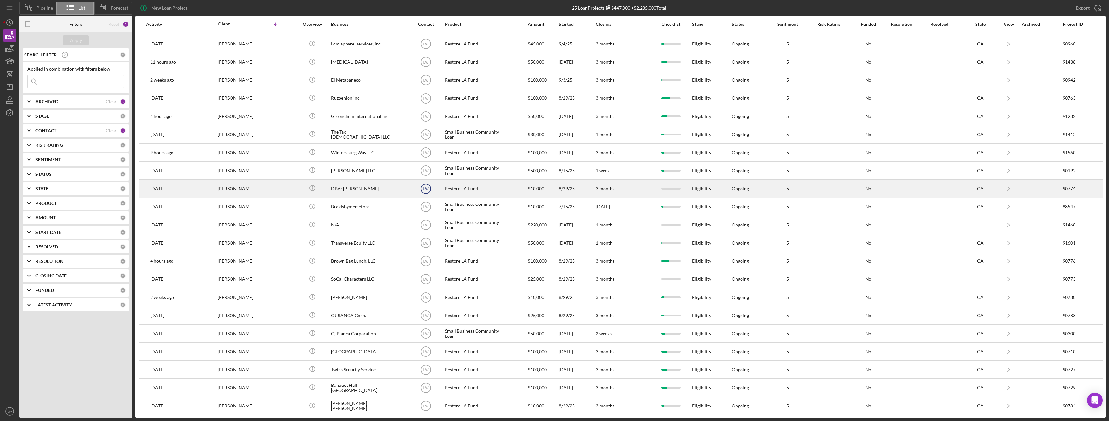
scroll to position [70, 0]
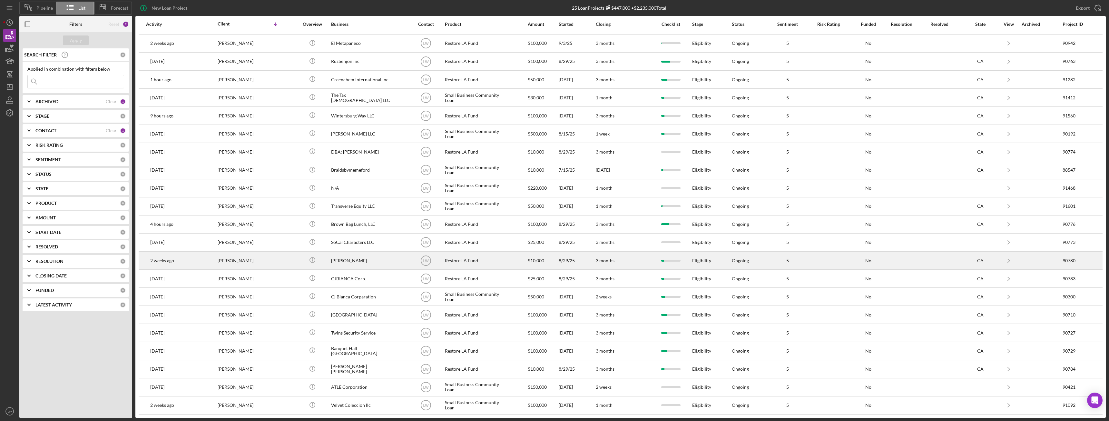
click at [253, 261] on div "[PERSON_NAME]" at bounding box center [250, 260] width 64 height 17
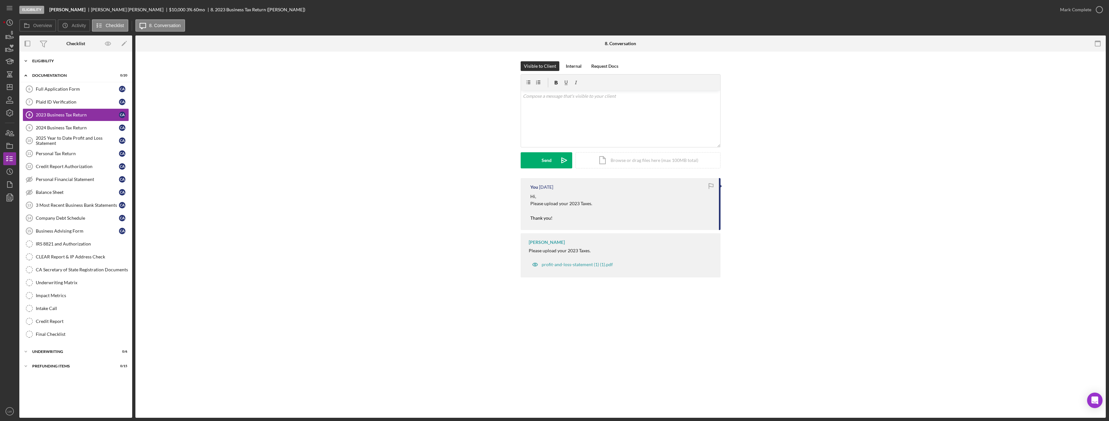
click at [57, 63] on div "Icon/Expander Eligibility 6 / 7" at bounding box center [75, 60] width 113 height 13
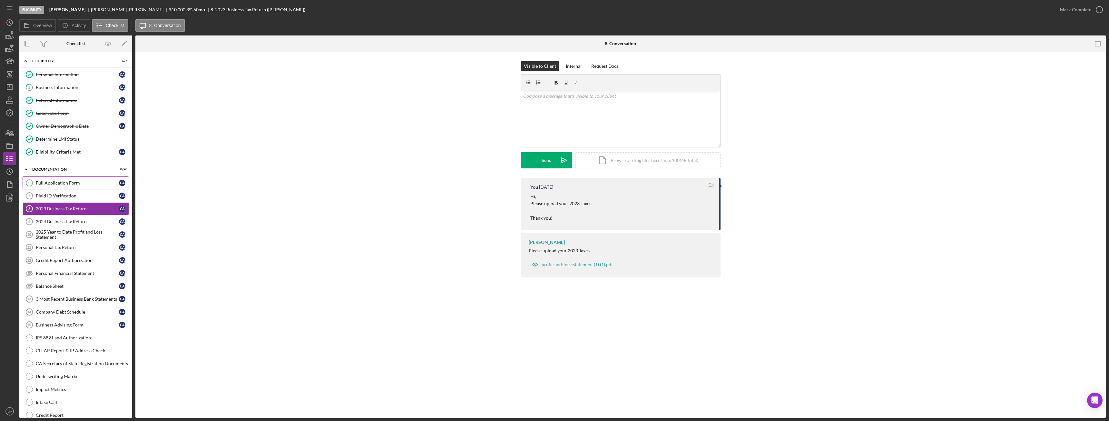
click at [76, 183] on div "Full Application Form" at bounding box center [77, 182] width 83 height 5
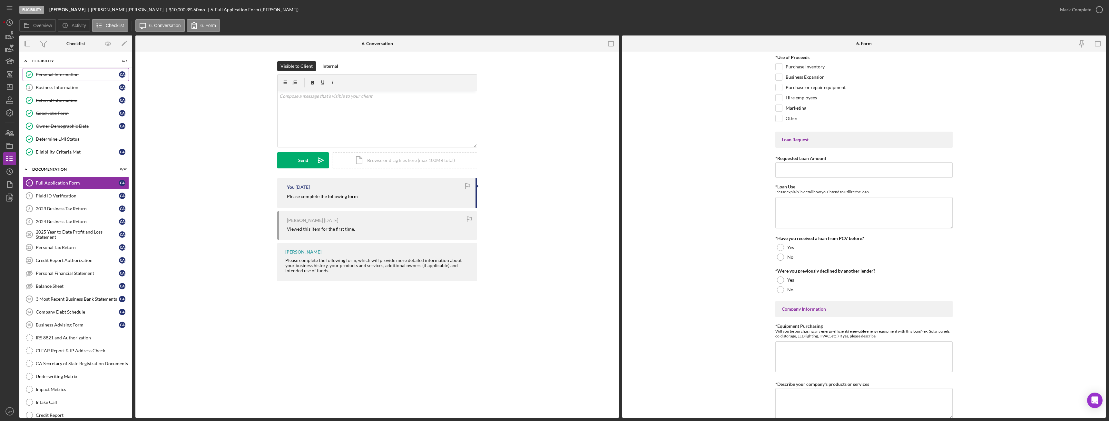
click at [71, 74] on div "Personal Information" at bounding box center [77, 74] width 83 height 5
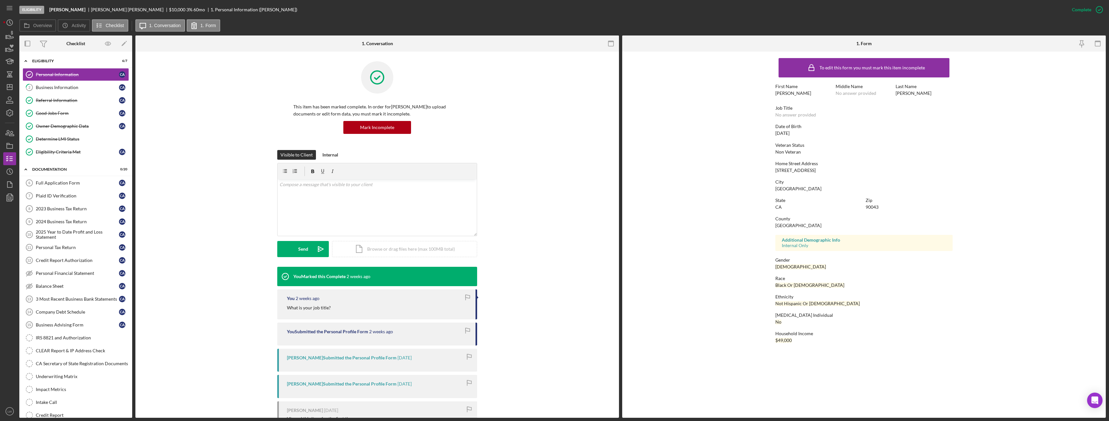
scroll to position [52, 0]
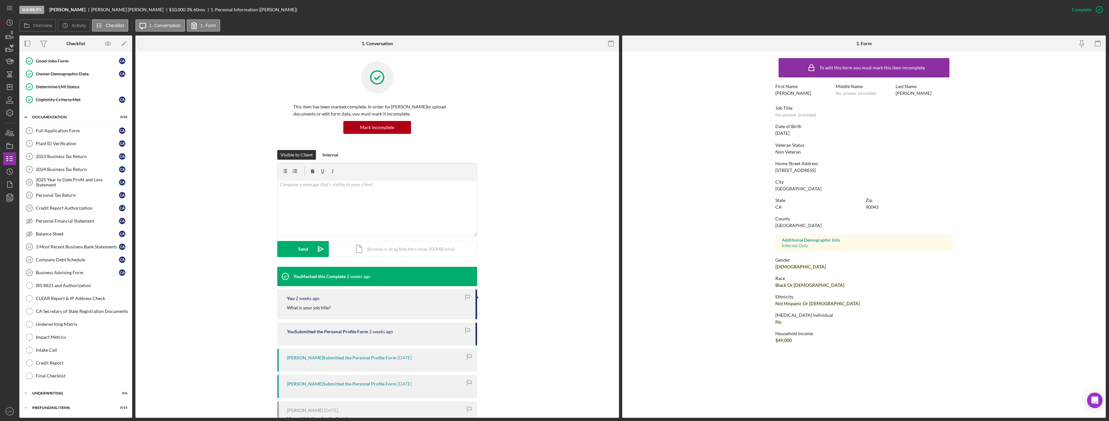
click at [1079, 297] on form "To edit this form you must mark this item incomplete First Name Cheryl Middle N…" at bounding box center [864, 202] width 484 height 301
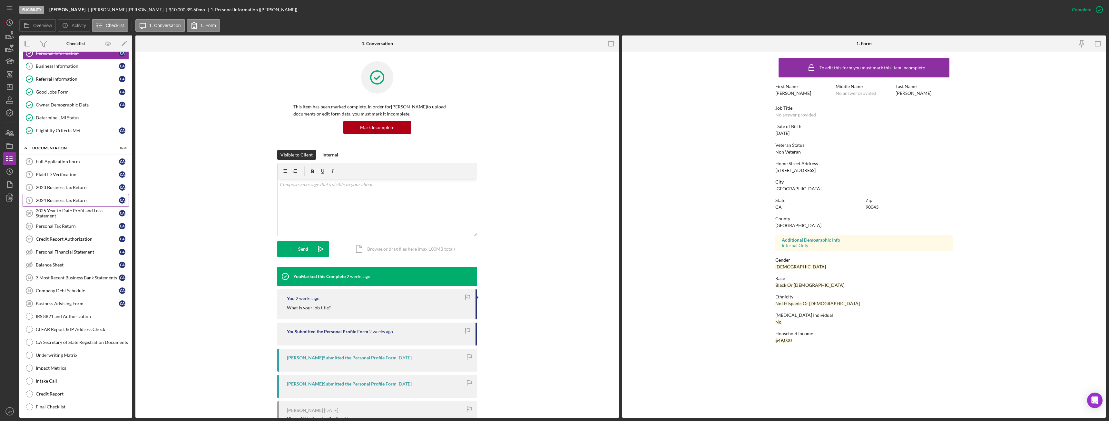
scroll to position [0, 0]
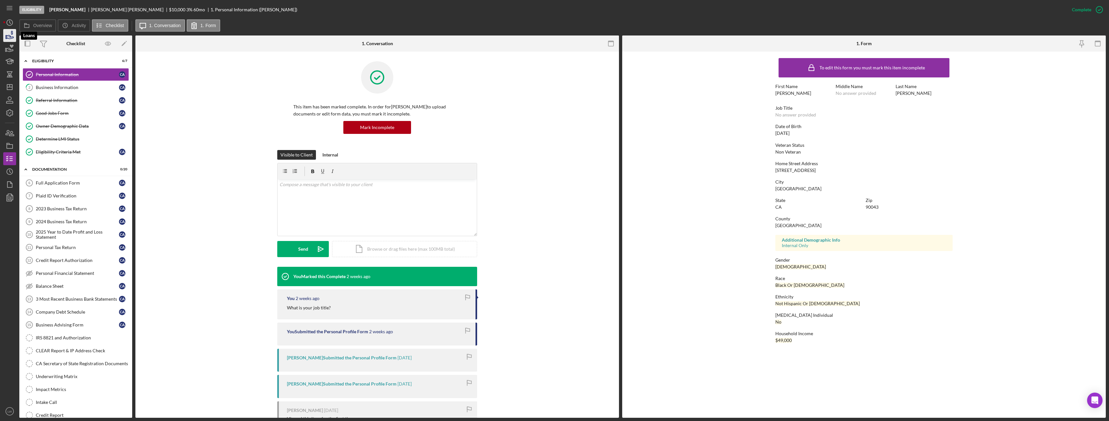
click at [6, 33] on icon "button" at bounding box center [10, 35] width 16 height 16
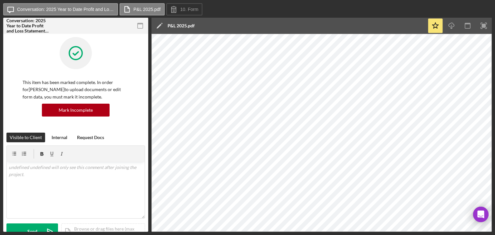
click at [141, 23] on icon "button" at bounding box center [140, 26] width 15 height 15
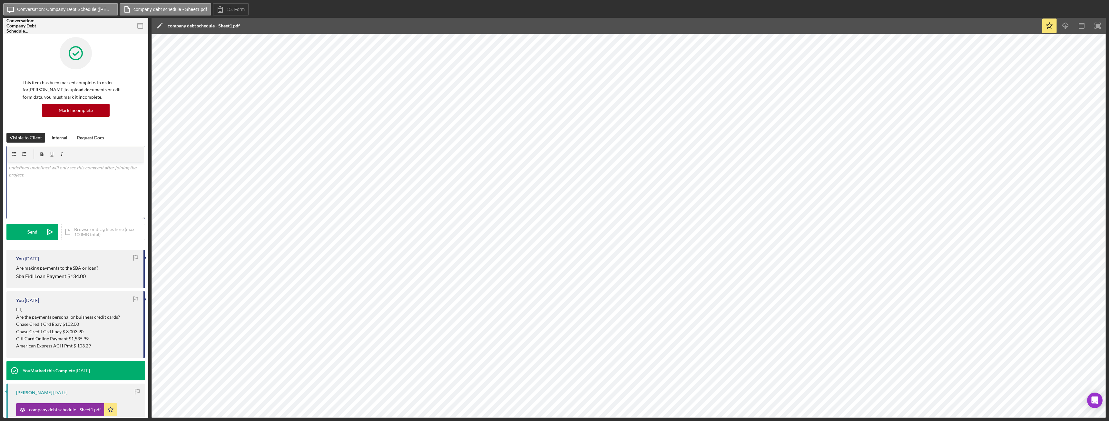
click at [58, 189] on div "v Color teal Color pink Remove color Add row above Add row below Add column bef…" at bounding box center [76, 190] width 138 height 56
click at [56, 176] on p "Can you please use form to fill out debt schulde" at bounding box center [76, 176] width 134 height 7
click at [123, 176] on p "Can you please use form provided to fill out debt schulde" at bounding box center [76, 176] width 134 height 7
click at [36, 231] on div "Send" at bounding box center [32, 232] width 10 height 16
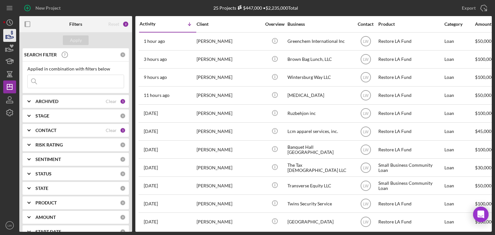
click at [10, 37] on icon "button" at bounding box center [10, 37] width 7 height 4
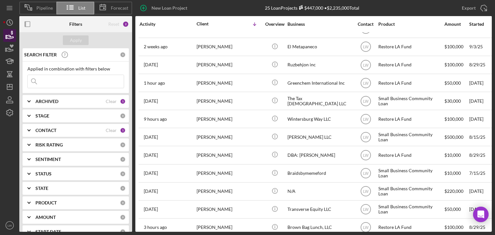
scroll to position [69, 0]
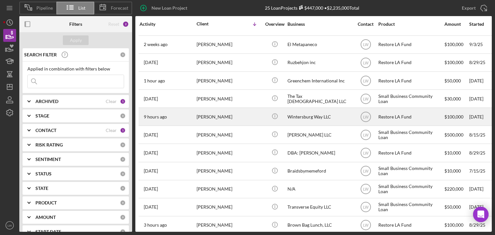
click at [193, 123] on div "9 hours ago [PERSON_NAME]" at bounding box center [168, 116] width 56 height 17
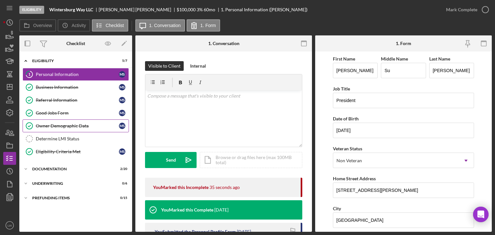
click at [55, 127] on div "Owner Demographic Data" at bounding box center [77, 125] width 83 height 5
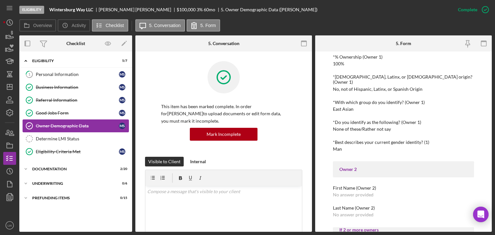
scroll to position [251, 0]
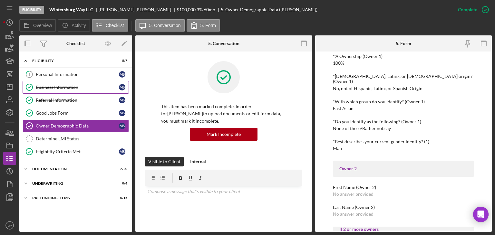
click at [46, 91] on link "Business Information Business Information M S" at bounding box center [76, 87] width 106 height 13
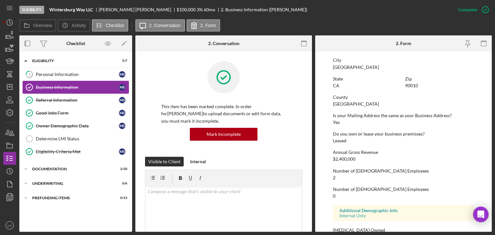
scroll to position [306, 0]
